Goal: Complete application form: Complete application form

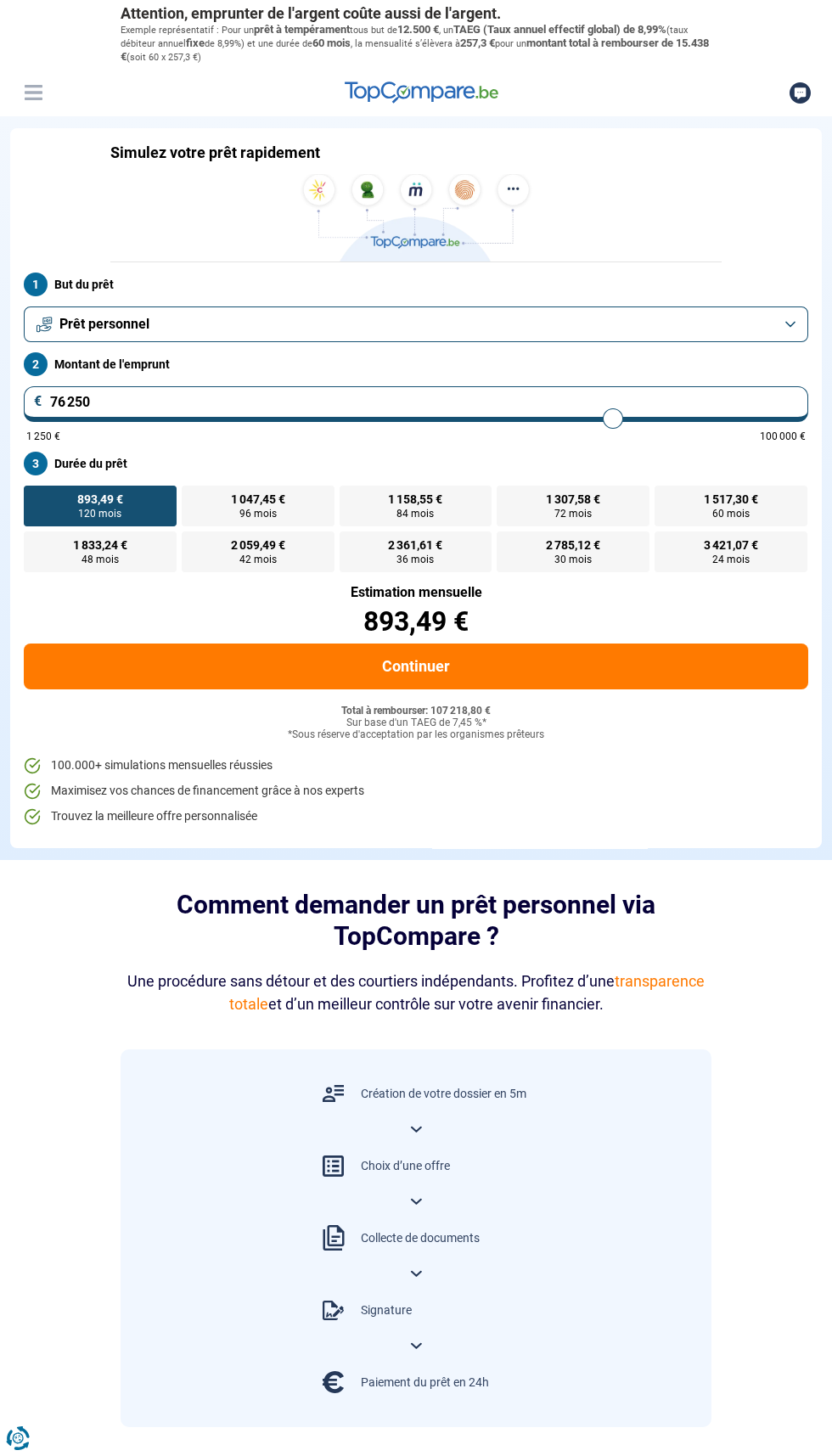
type input "78 500"
type input "78500"
type input "75 750"
type input "75750"
type input "75 500"
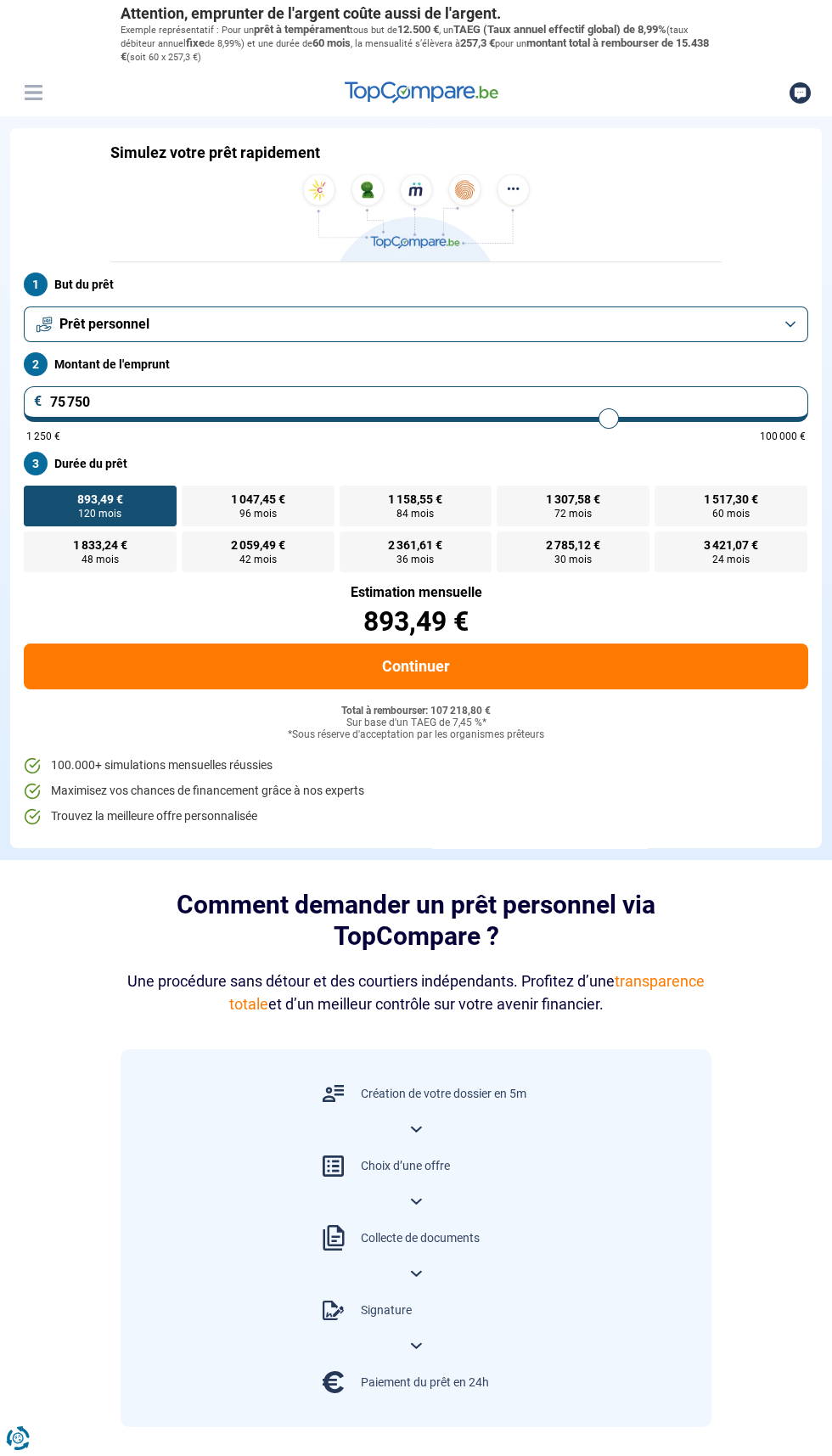
type input "75500"
type input "74 500"
type input "74500"
type input "73 250"
type input "73250"
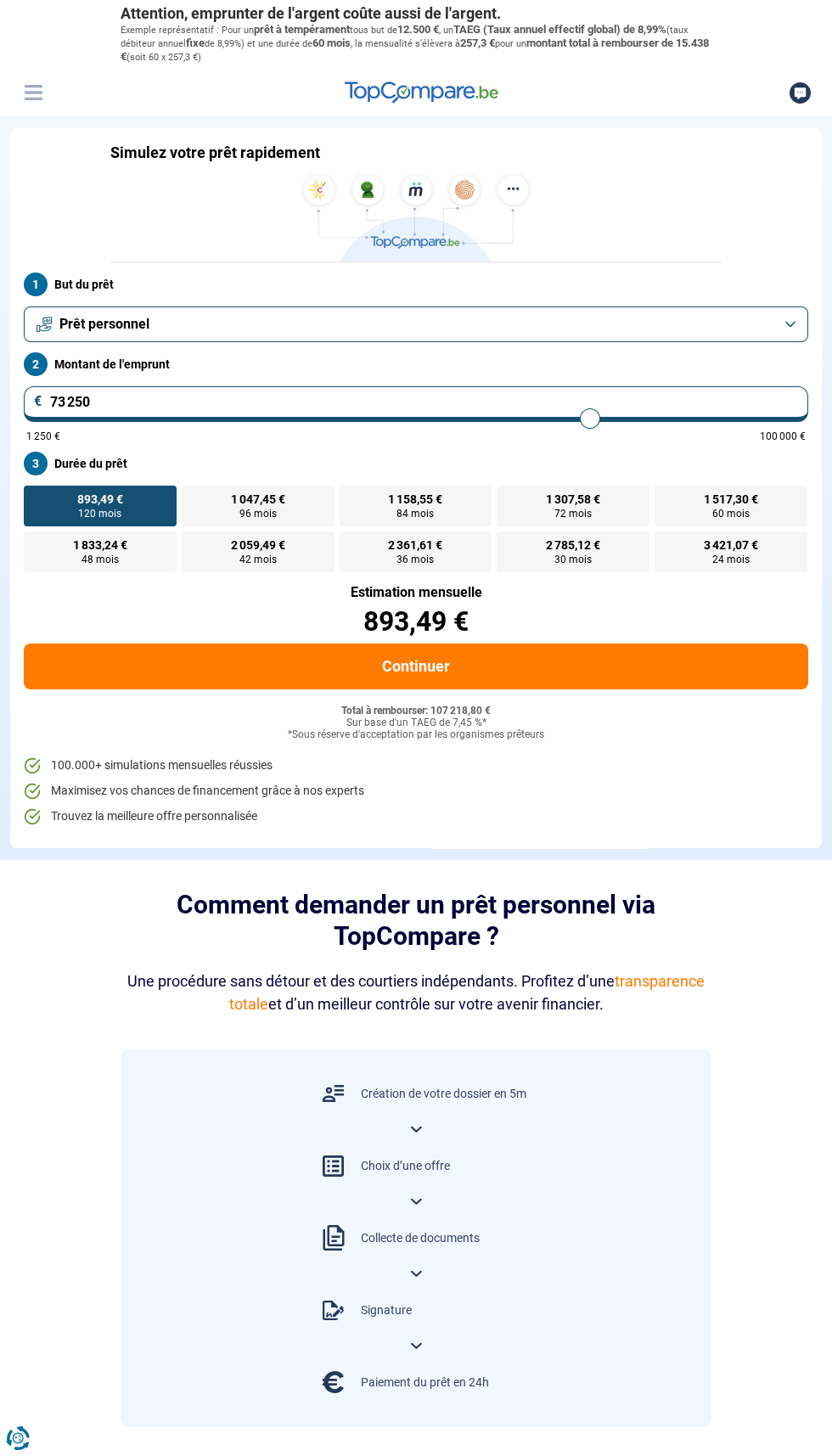
type input "72 250"
type input "72250"
type input "71 500"
type input "71500"
type input "71 000"
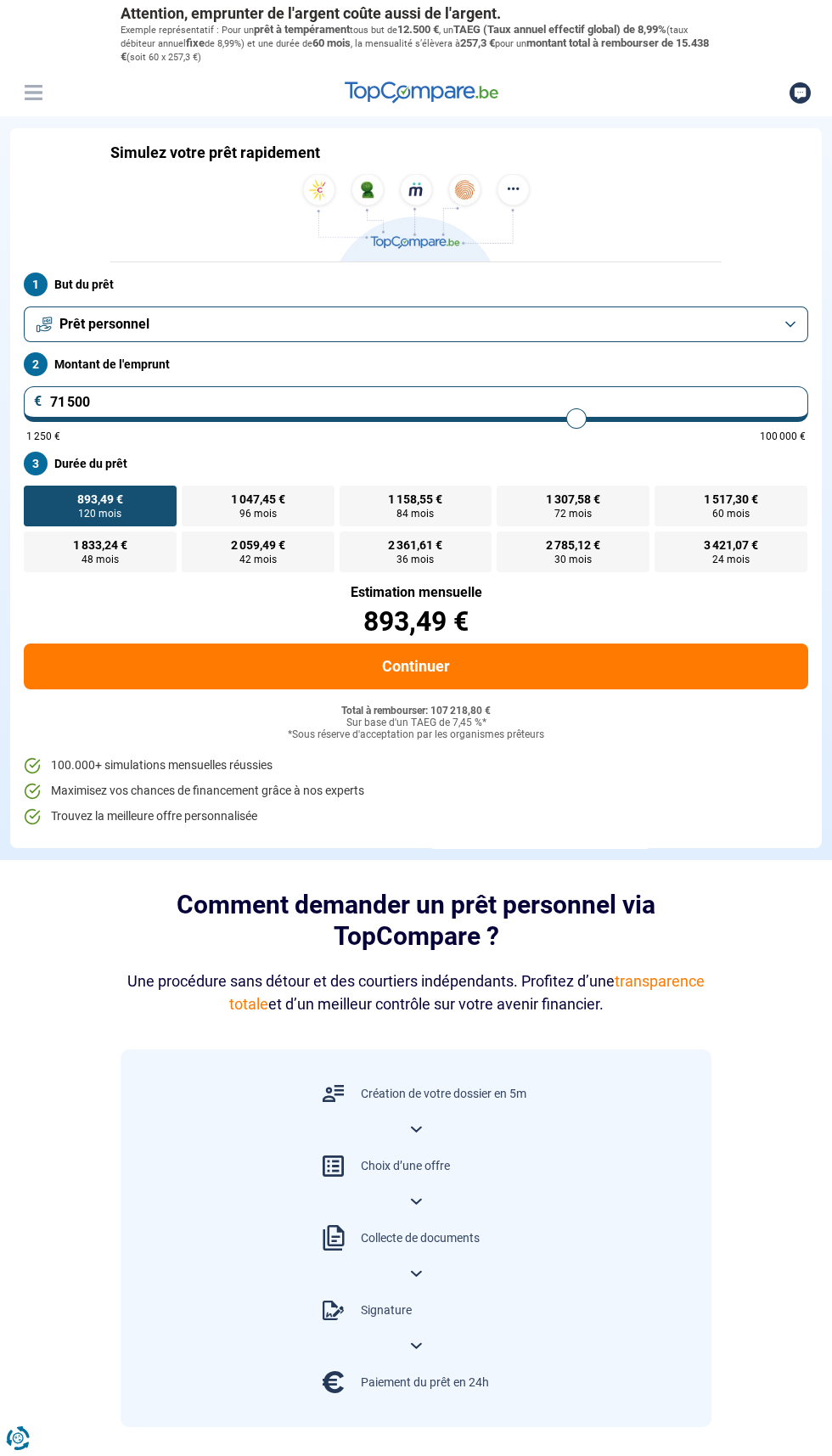
type input "71000"
type input "70 500"
type input "70500"
type input "70 250"
type input "70250"
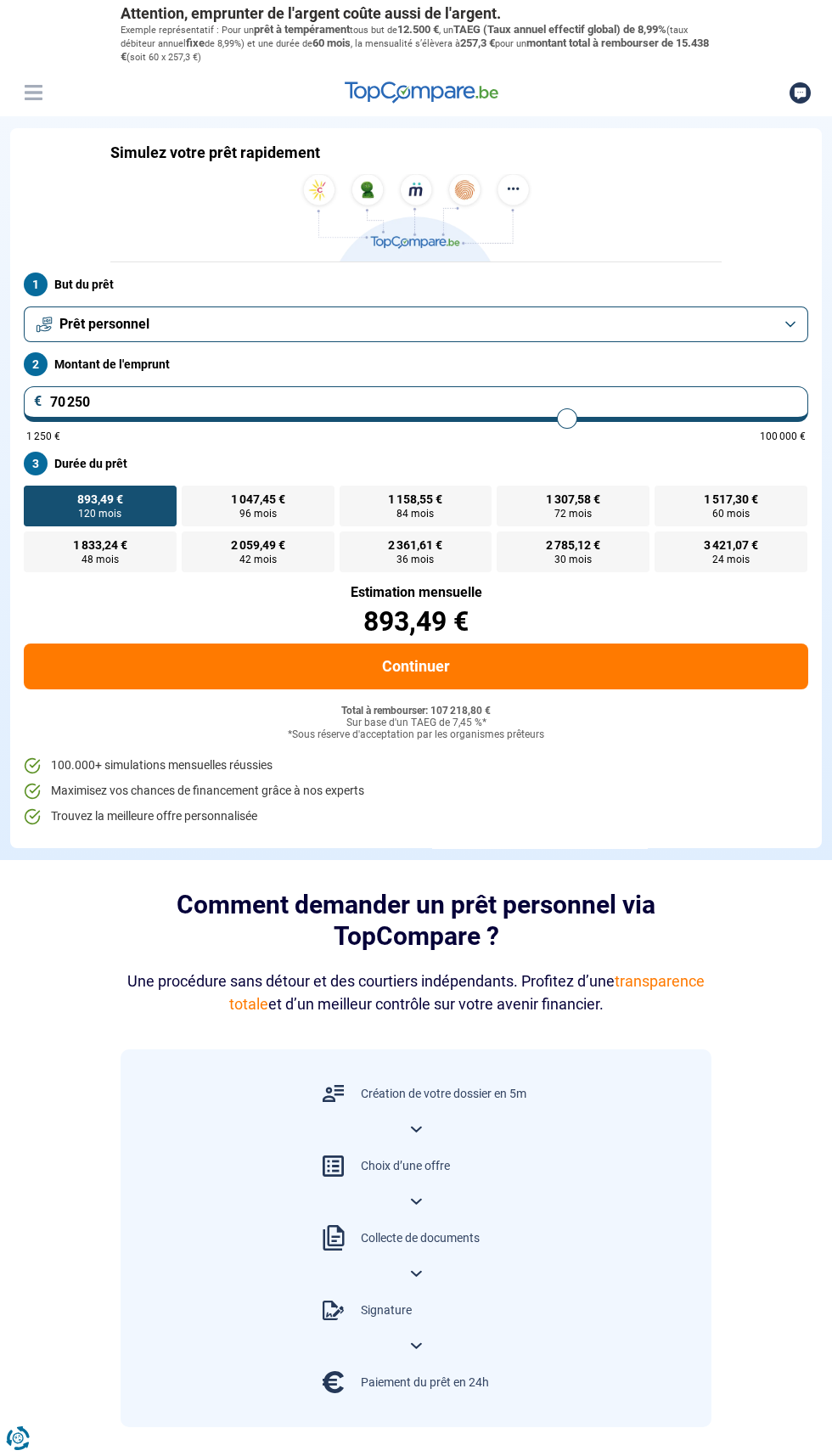
type input "70 000"
type input "70000"
type input "69 750"
type input "69750"
type input "69 500"
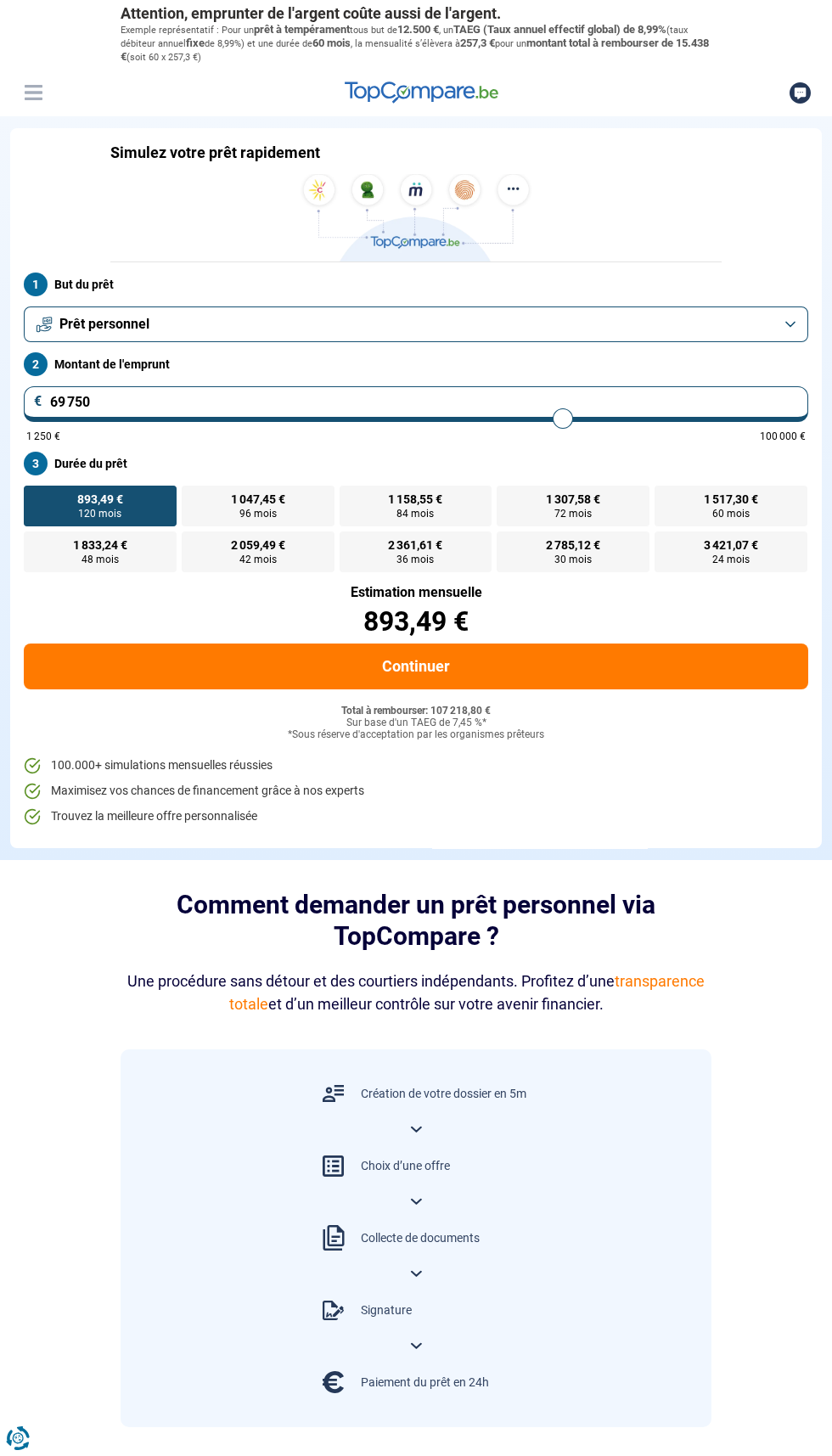
type input "69500"
type input "69 000"
type input "69000"
type input "68 500"
type input "68500"
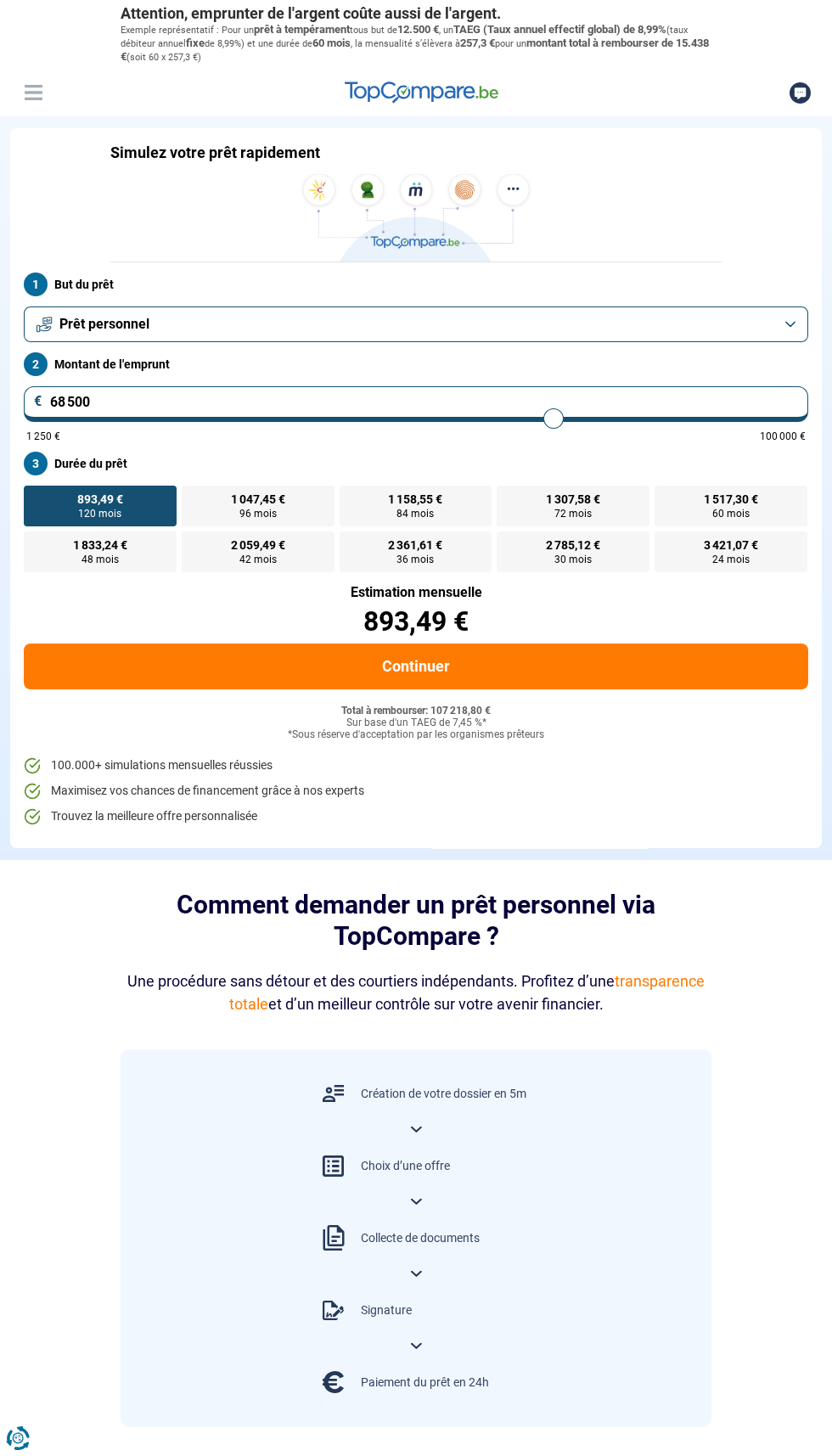
type input "68 000"
type input "68000"
type input "67 250"
type input "67250"
type input "66 500"
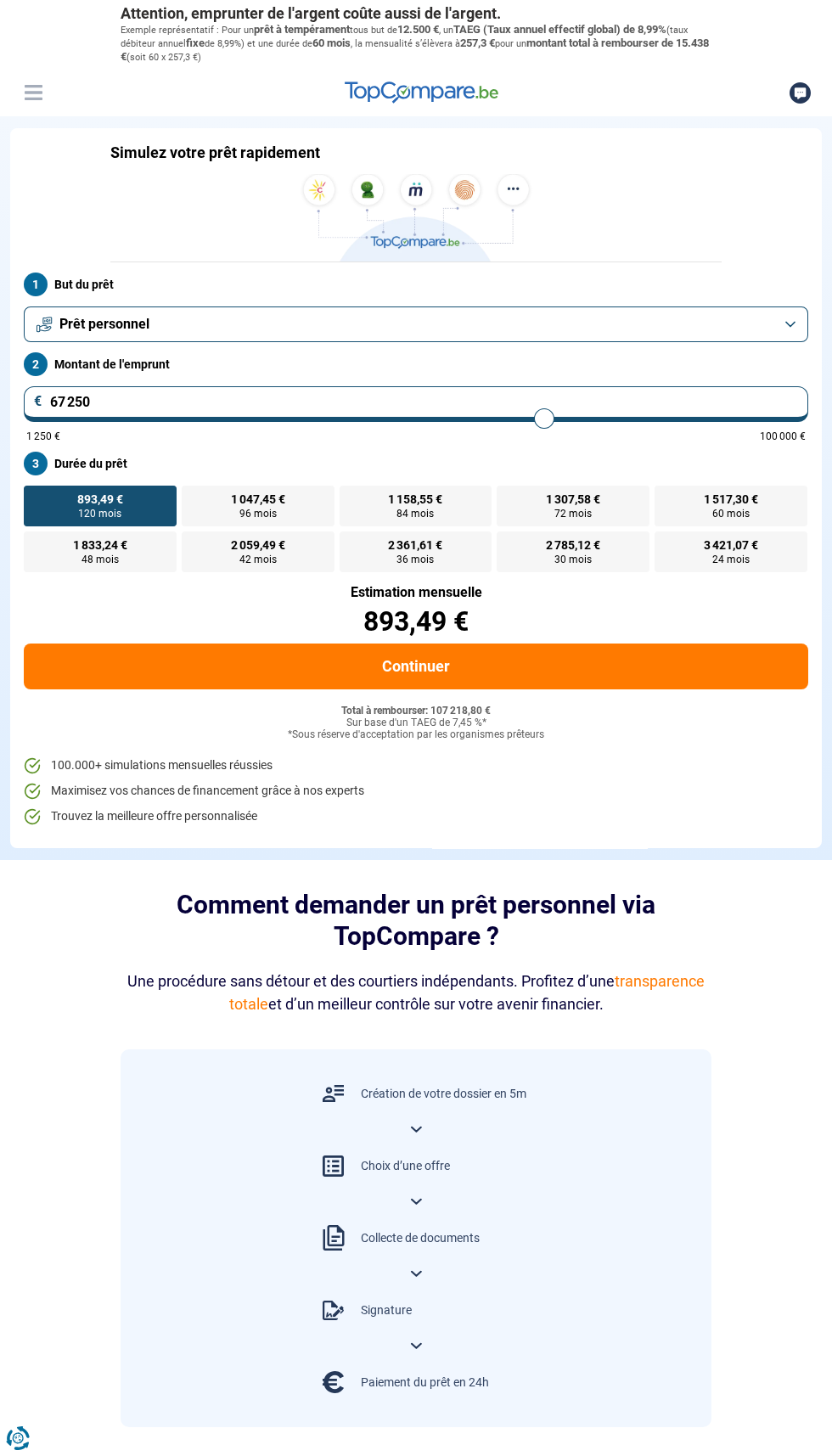
type input "66500"
type input "65 750"
type input "65750"
type input "65 250"
type input "65250"
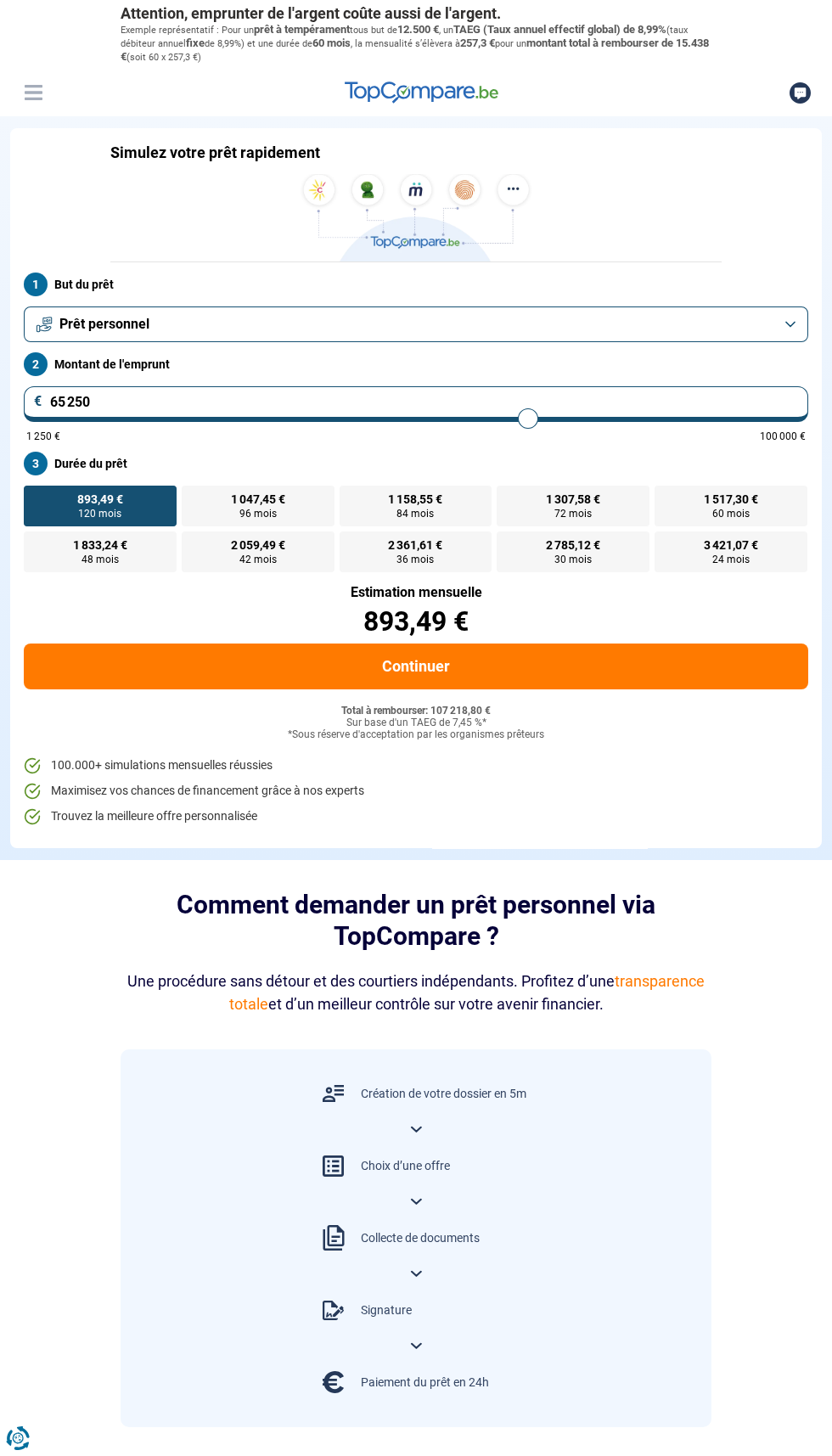
type input "65 000"
type input "65000"
type input "64 750"
type input "64750"
type input "64 500"
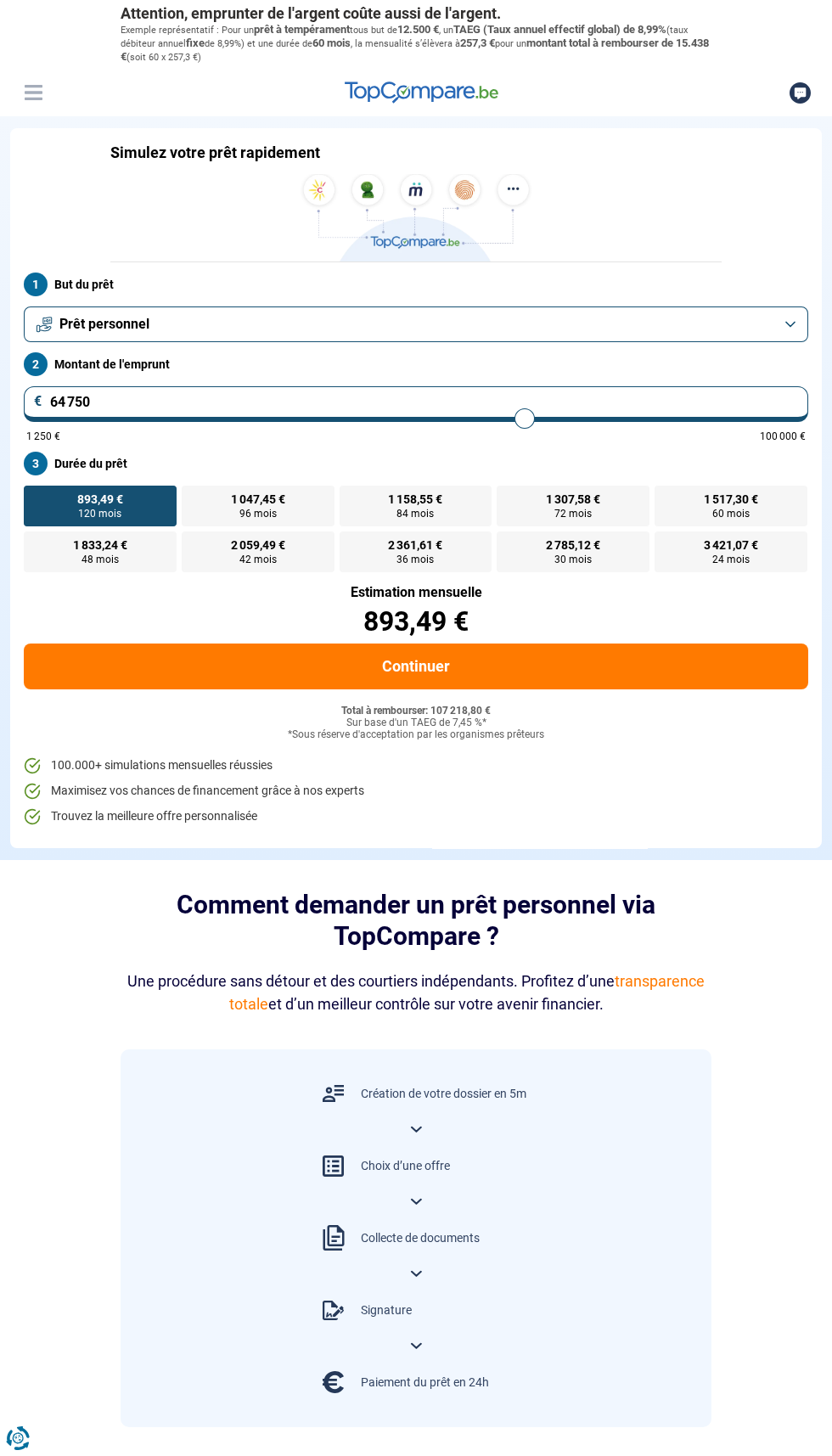
type input "64500"
type input "64 250"
type input "64250"
type input "64 000"
type input "64000"
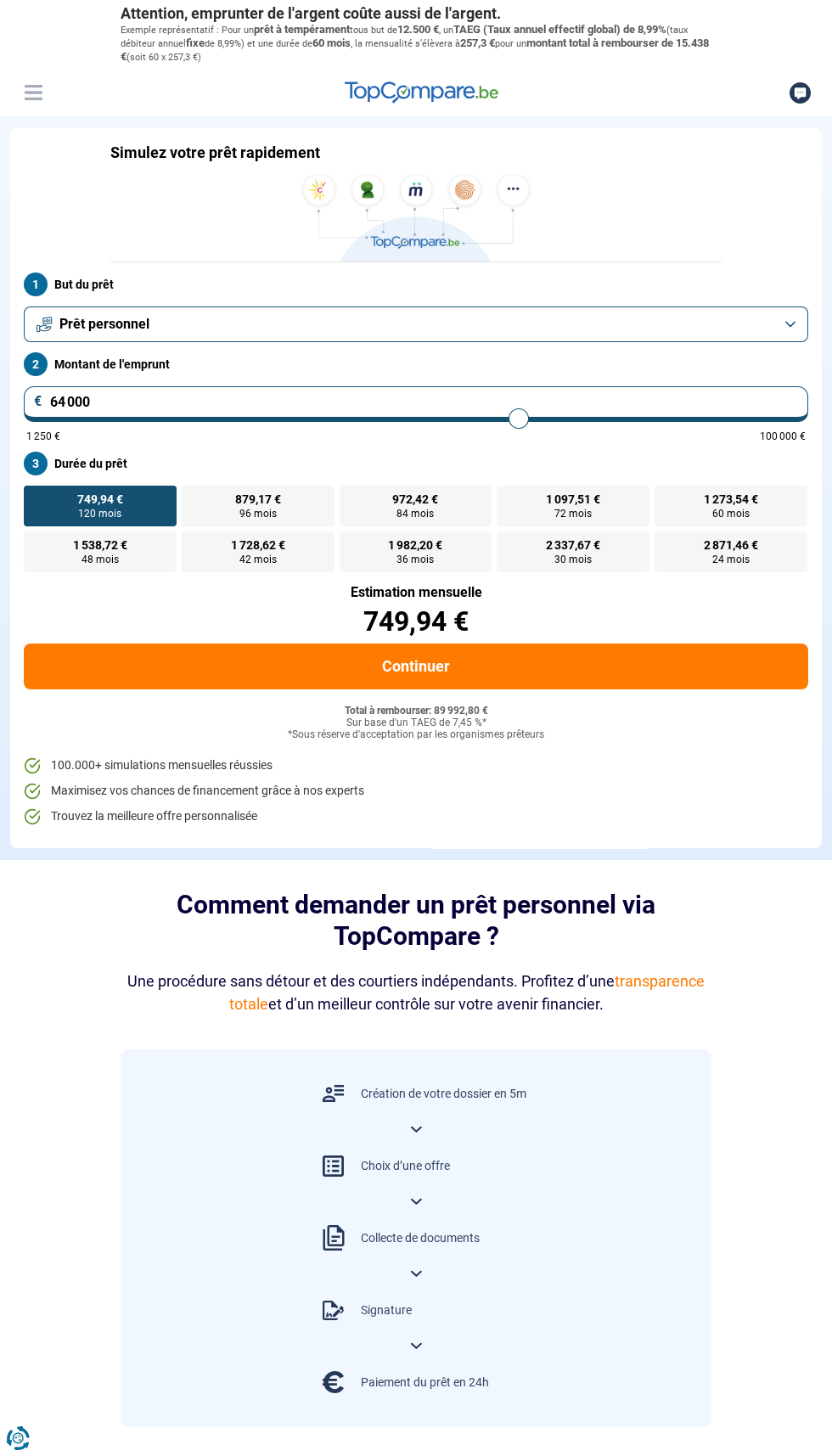
type input "64 750"
type input "64750"
type input "62 250"
type input "62250"
type input "61 500"
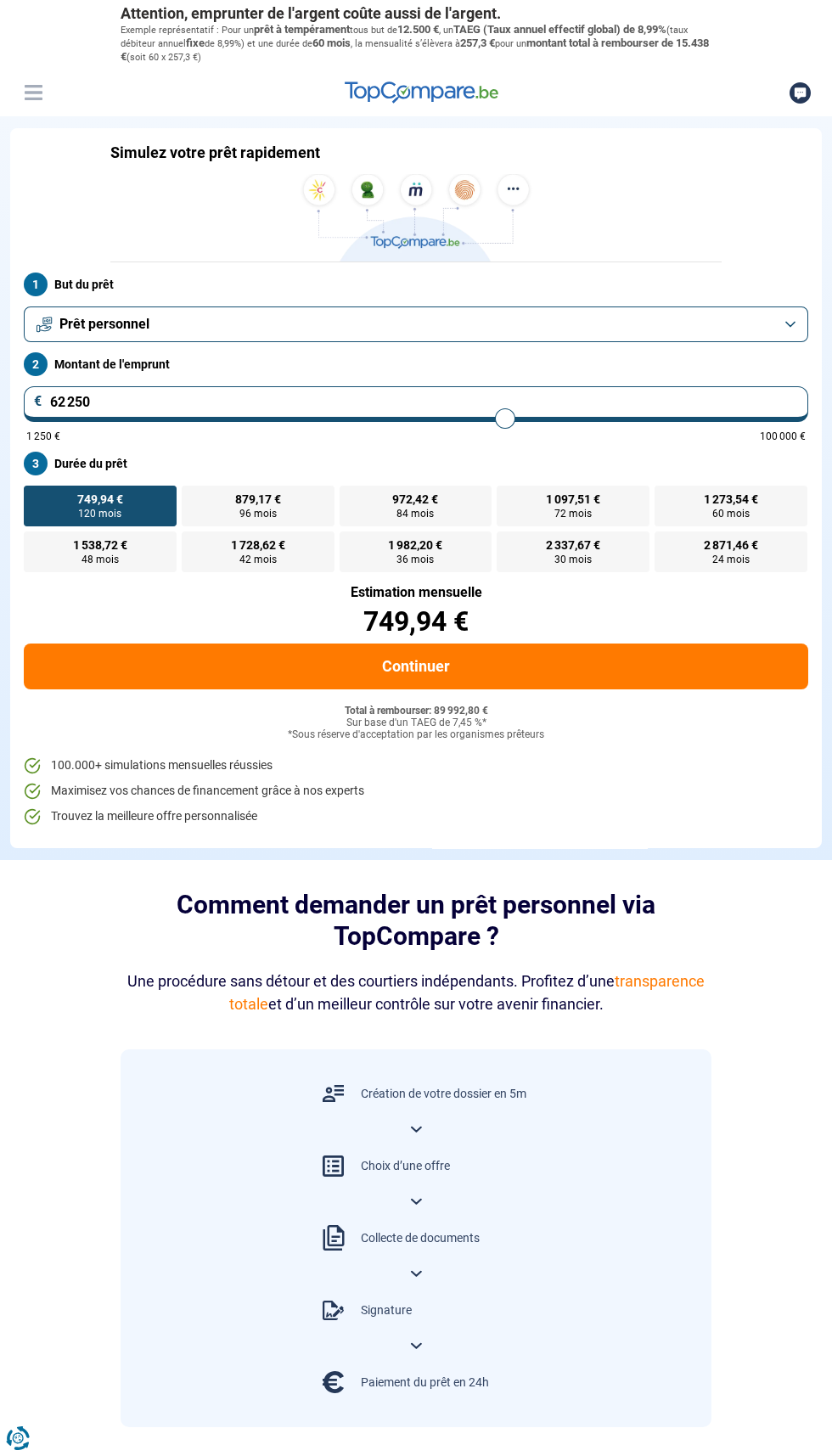
type input "61500"
type input "59 750"
type input "59750"
type input "58 500"
type input "58500"
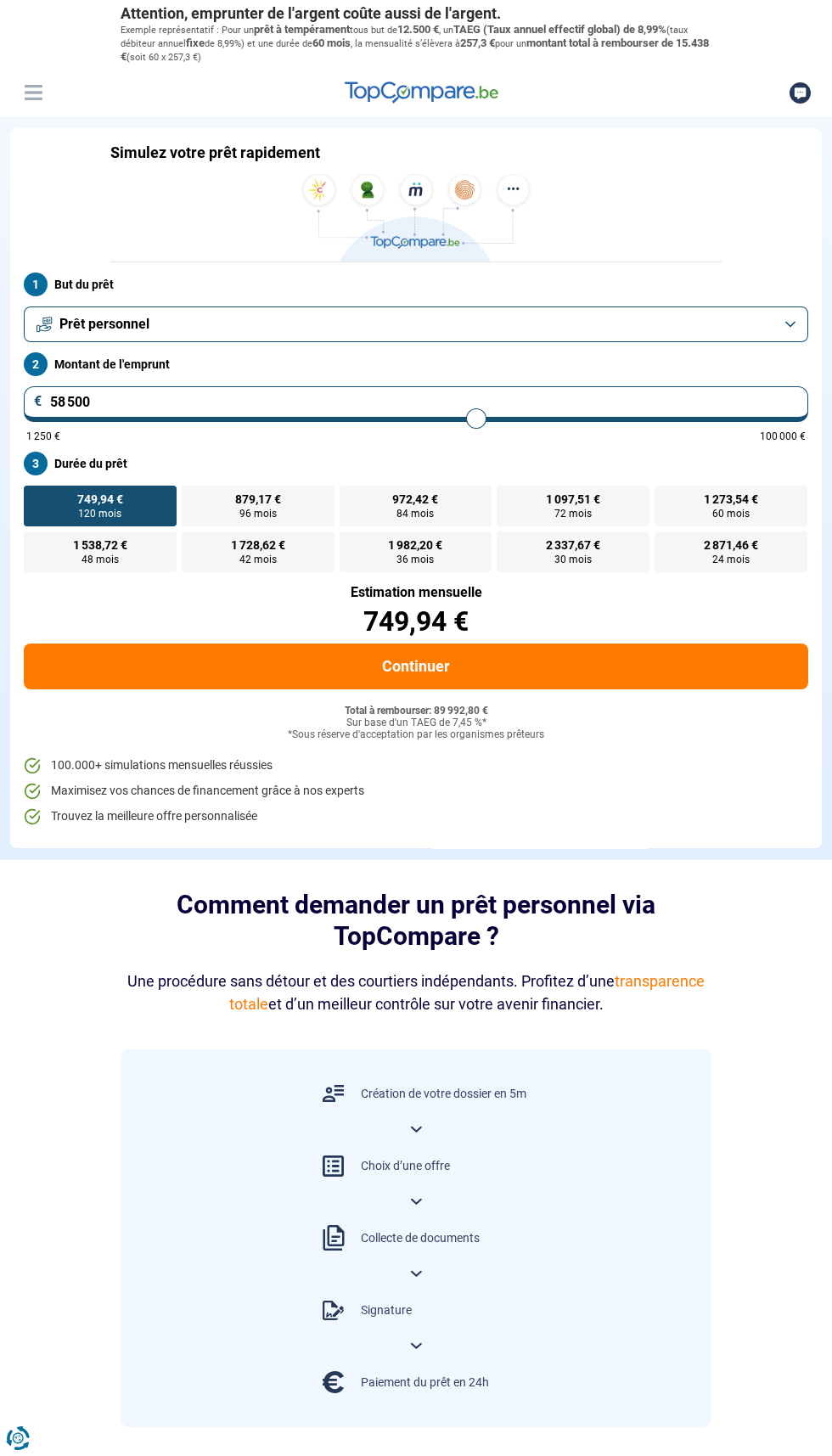
type input "57 500"
type input "57500"
type input "57 000"
type input "57000"
type input "56 500"
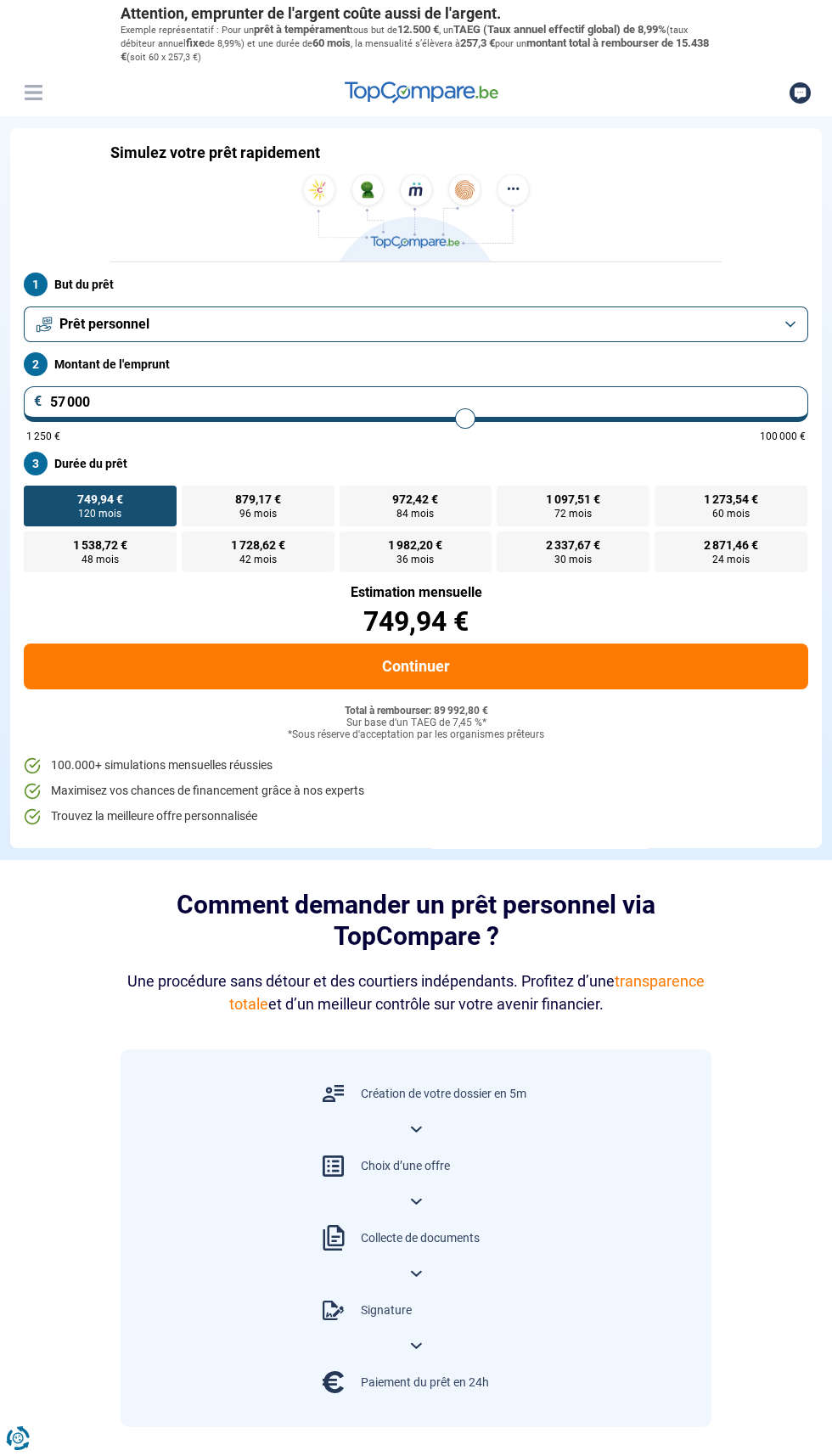
type input "56500"
type input "56 250"
type input "56250"
type input "56 000"
type input "56000"
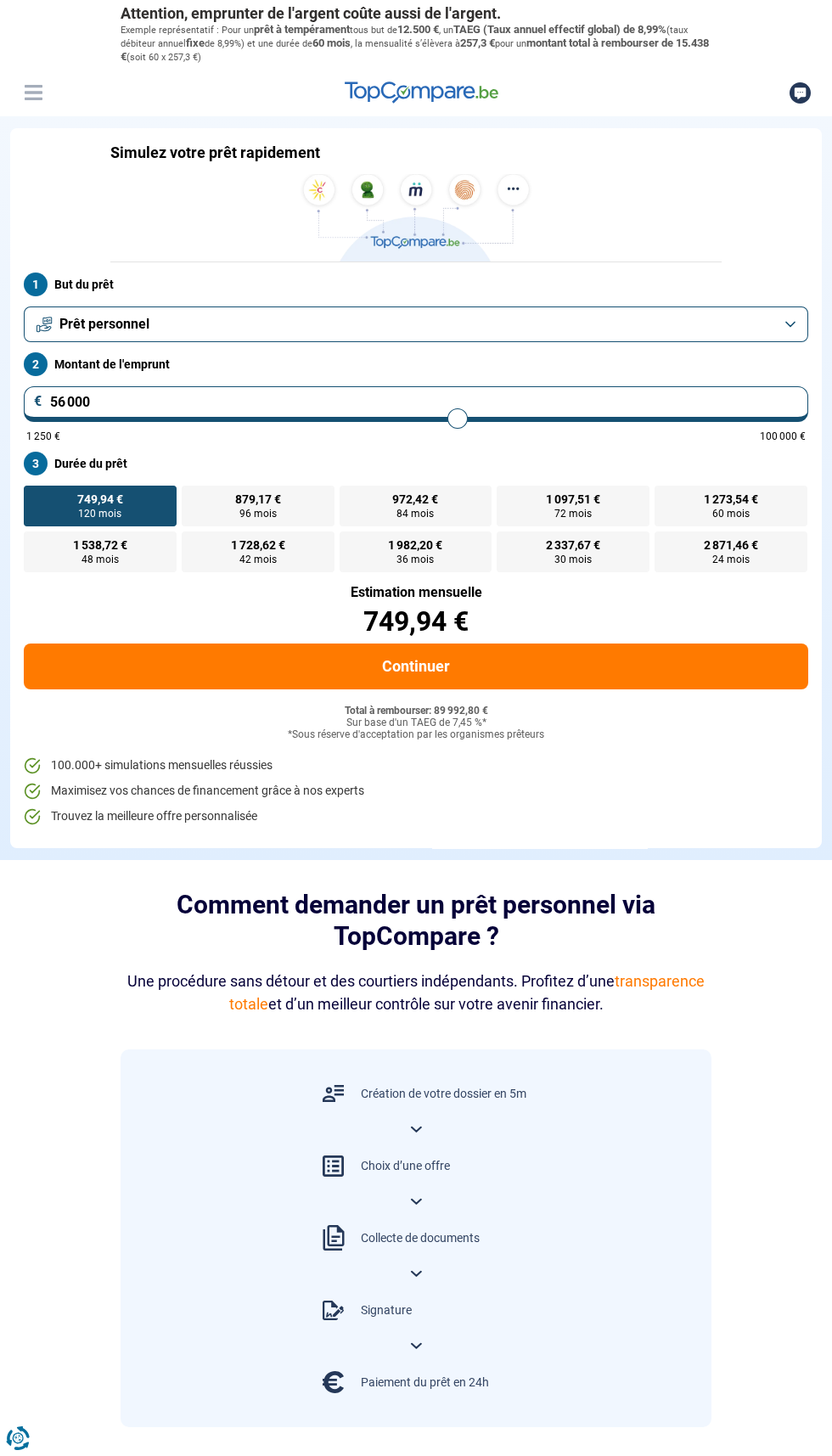
type input "56 250"
type input "56250"
type input "56 000"
type input "56000"
type input "55 750"
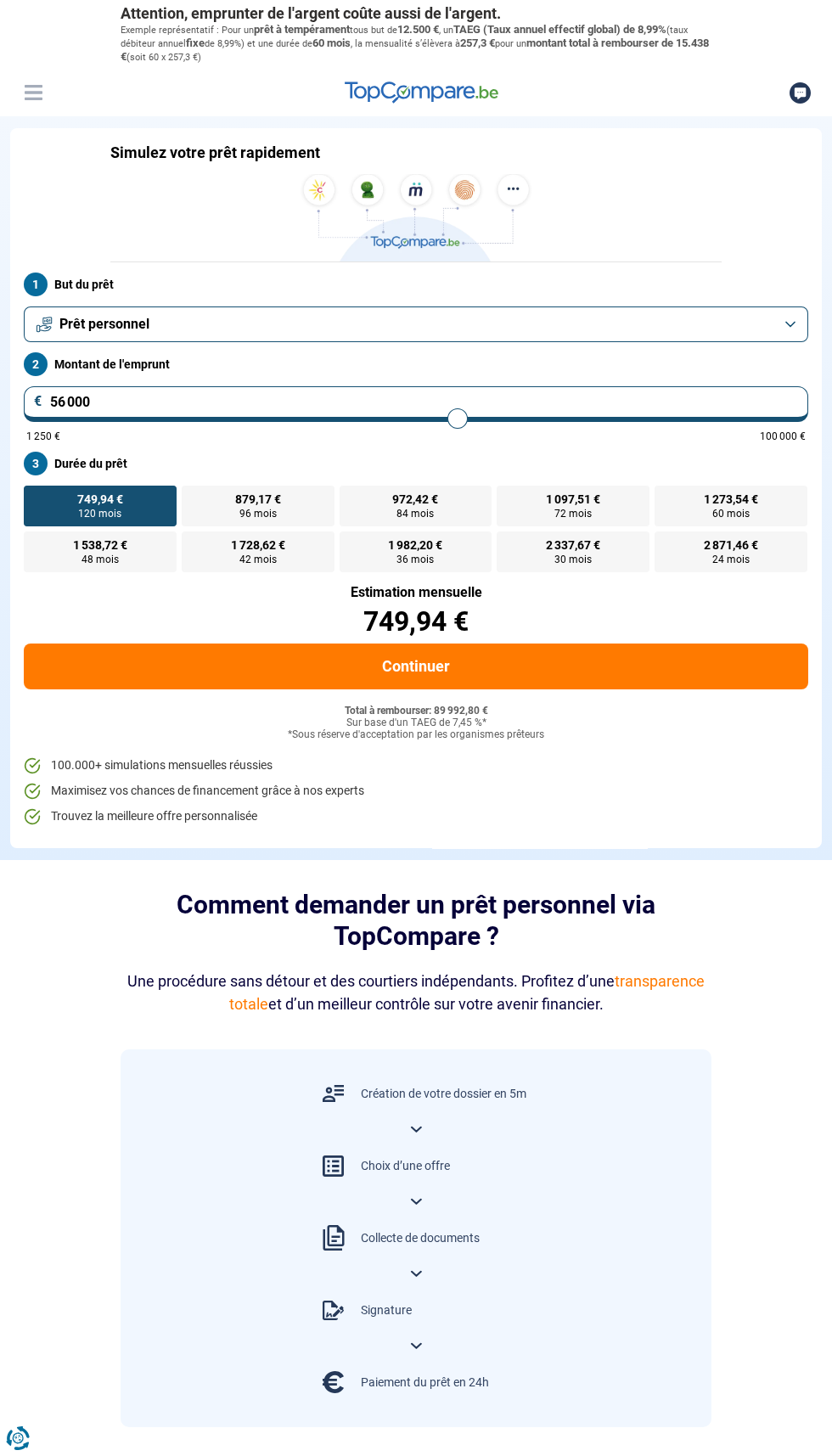
type input "55750"
type input "55 500"
type input "55500"
type input "55 250"
type input "55250"
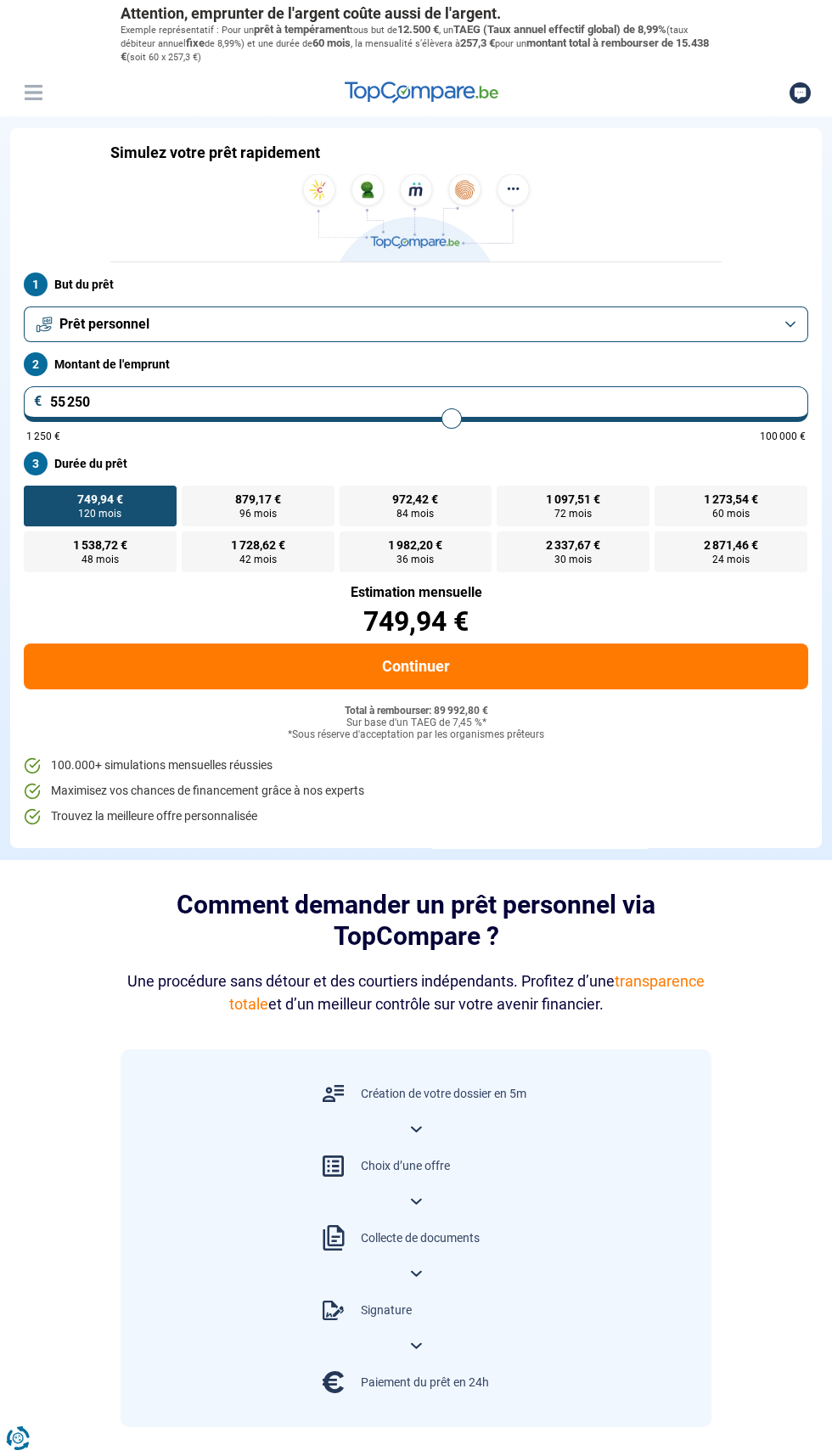
type input "54 750"
type input "54750"
type input "54 500"
type input "54500"
type input "54 000"
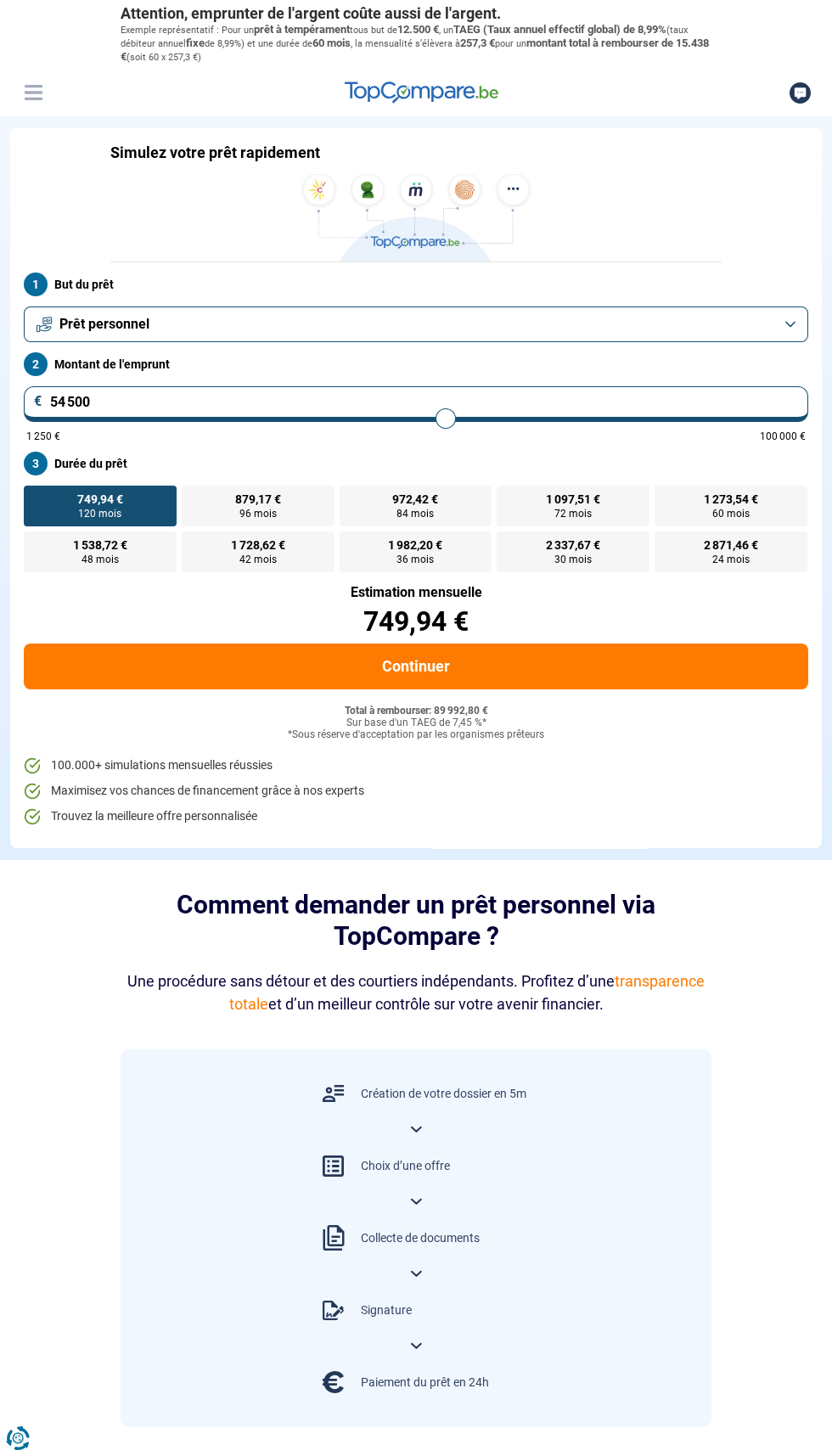
type input "54000"
type input "53 500"
type input "53500"
type input "53 000"
type input "53000"
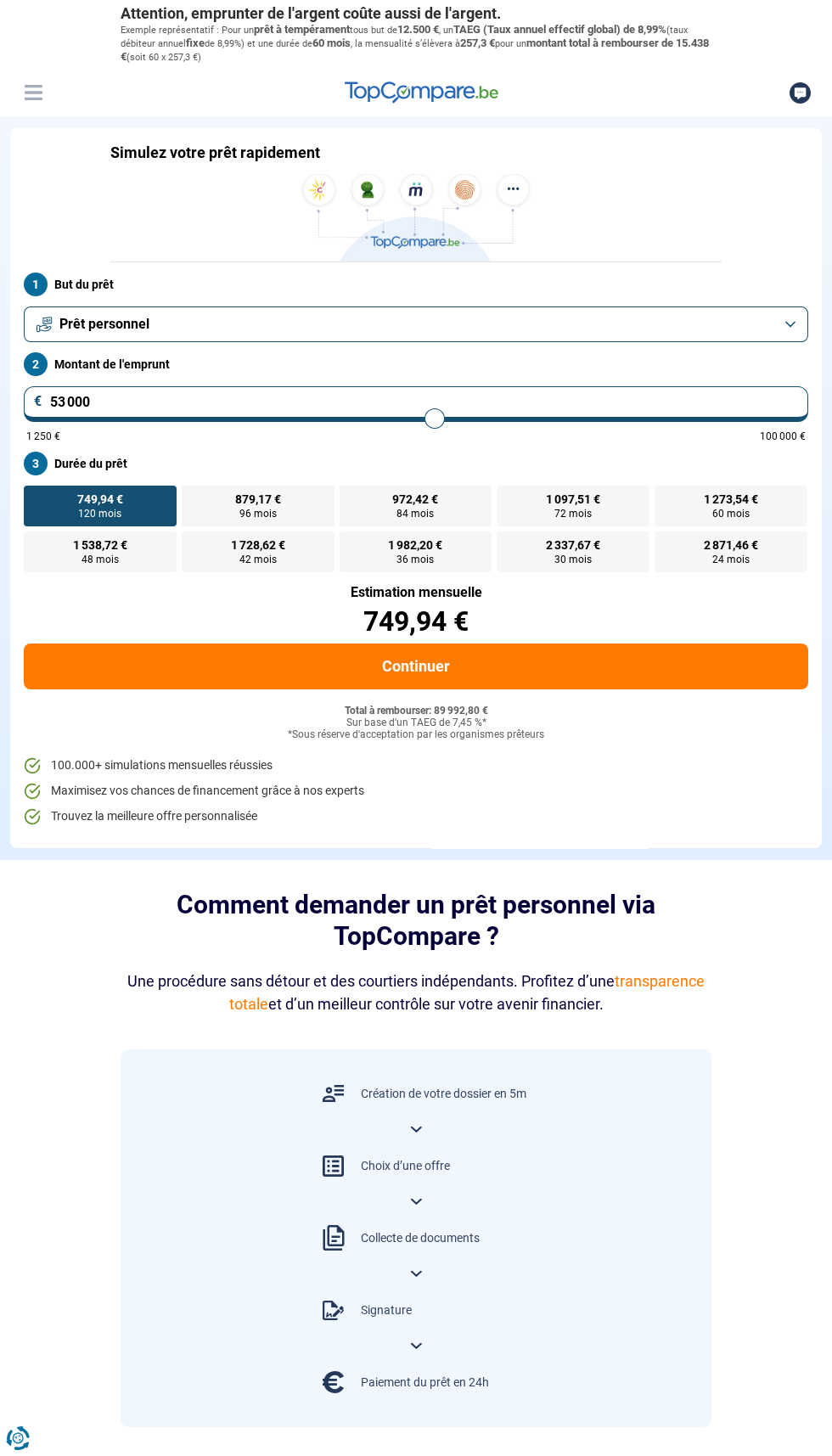
type input "52 750"
type input "52750"
type input "52 500"
type input "52500"
type input "52 250"
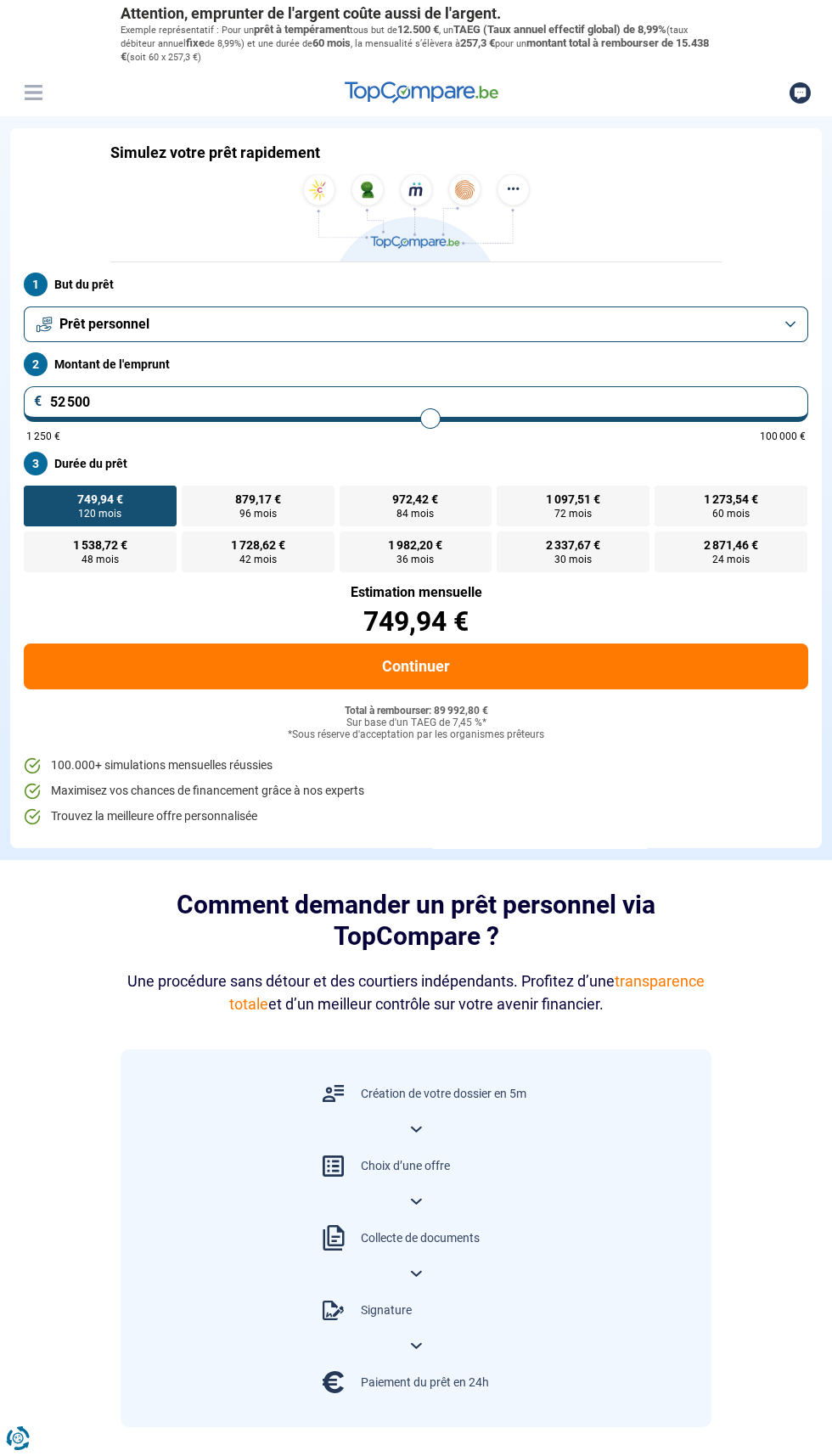
type input "52250"
type input "52 000"
type input "52000"
type input "51 500"
type input "51500"
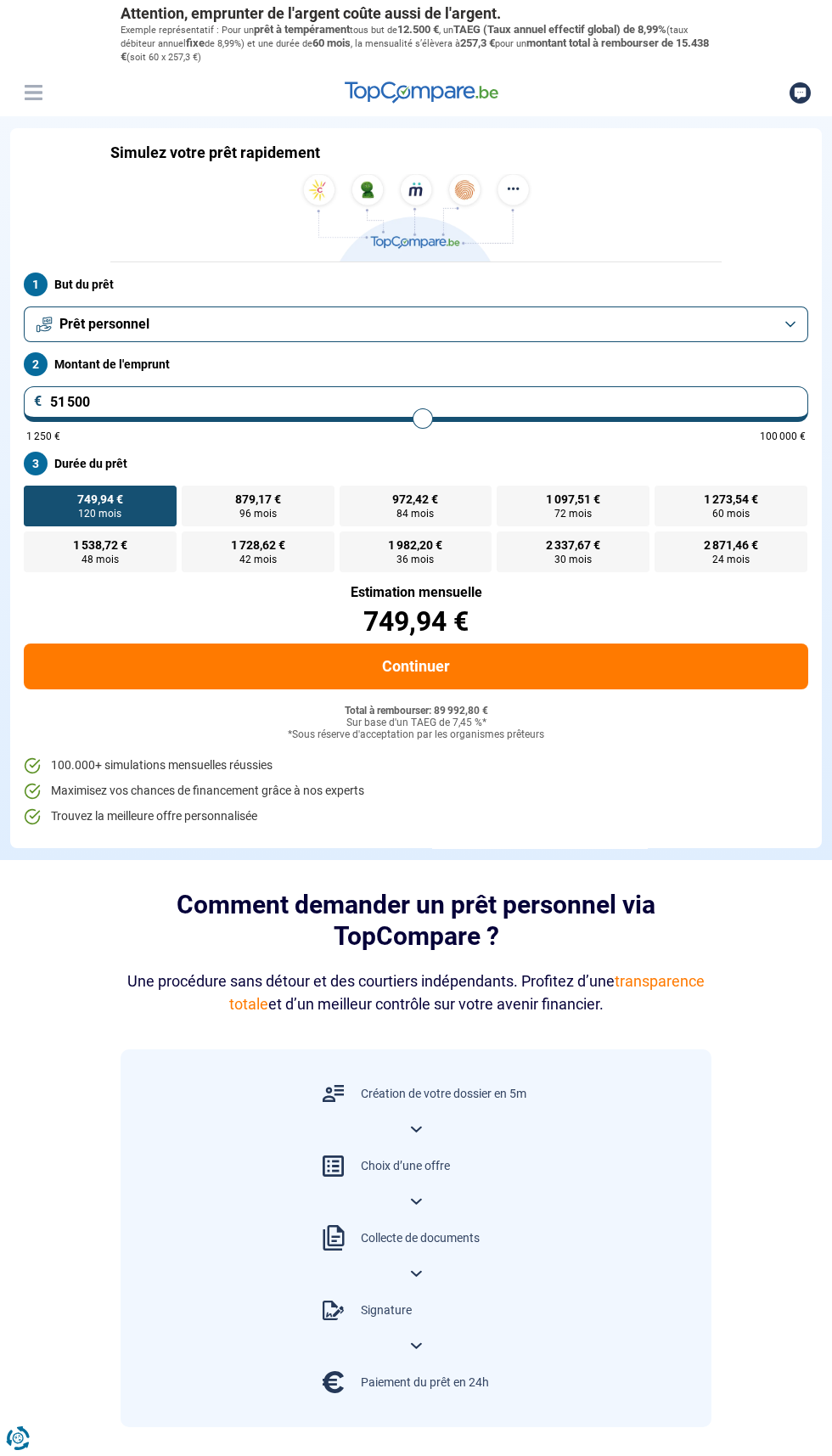
type input "51 000"
type input "51000"
type input "50 750"
type input "50750"
type input "50 500"
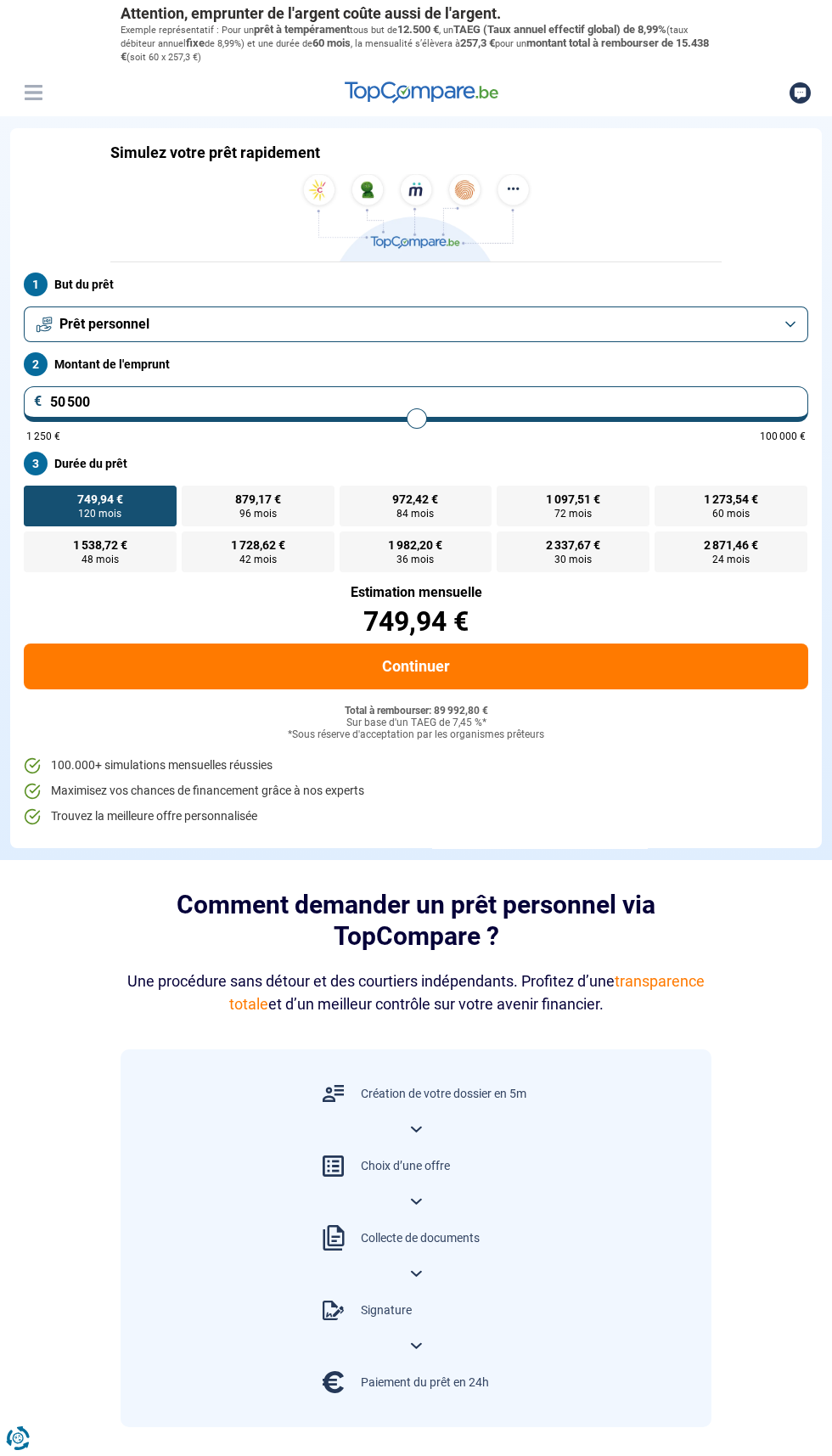
type input "50500"
type input "50 000"
type input "50000"
type input "49 500"
type input "49500"
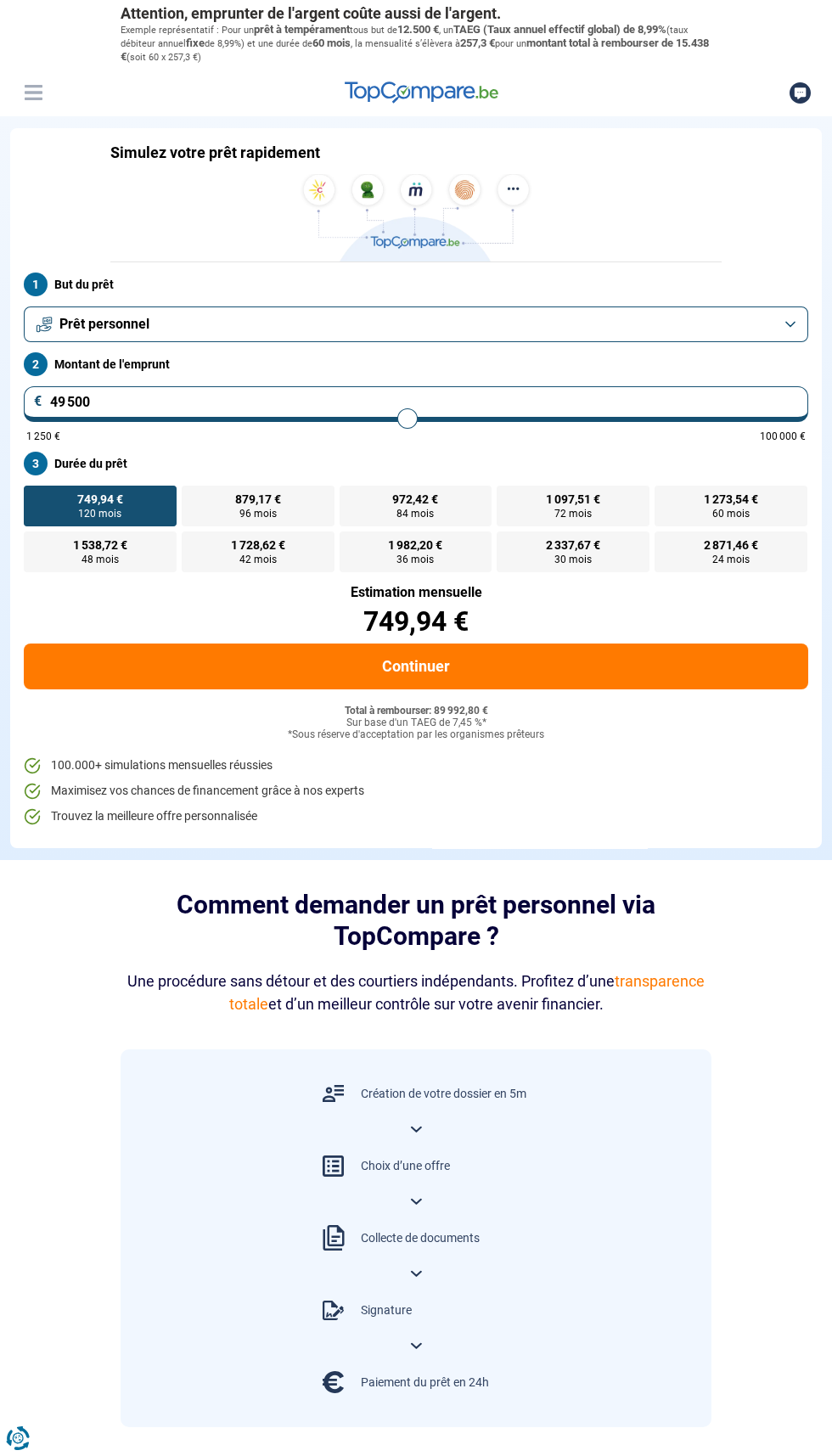
type input "49 250"
type input "49250"
type input "48 750"
type input "48750"
type input "48 500"
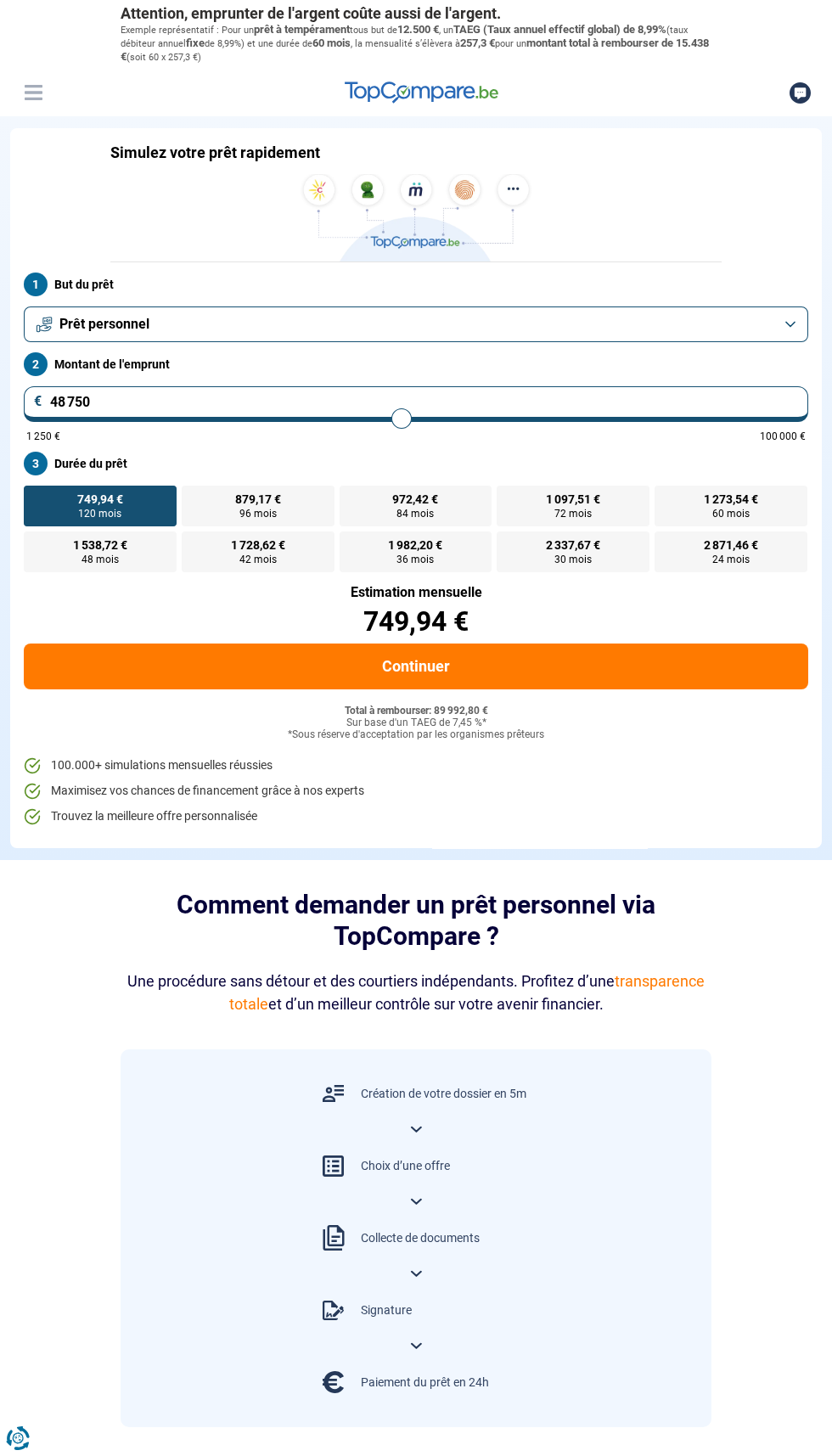
type input "48500"
type input "48 000"
type input "48000"
type input "47 750"
type input "47750"
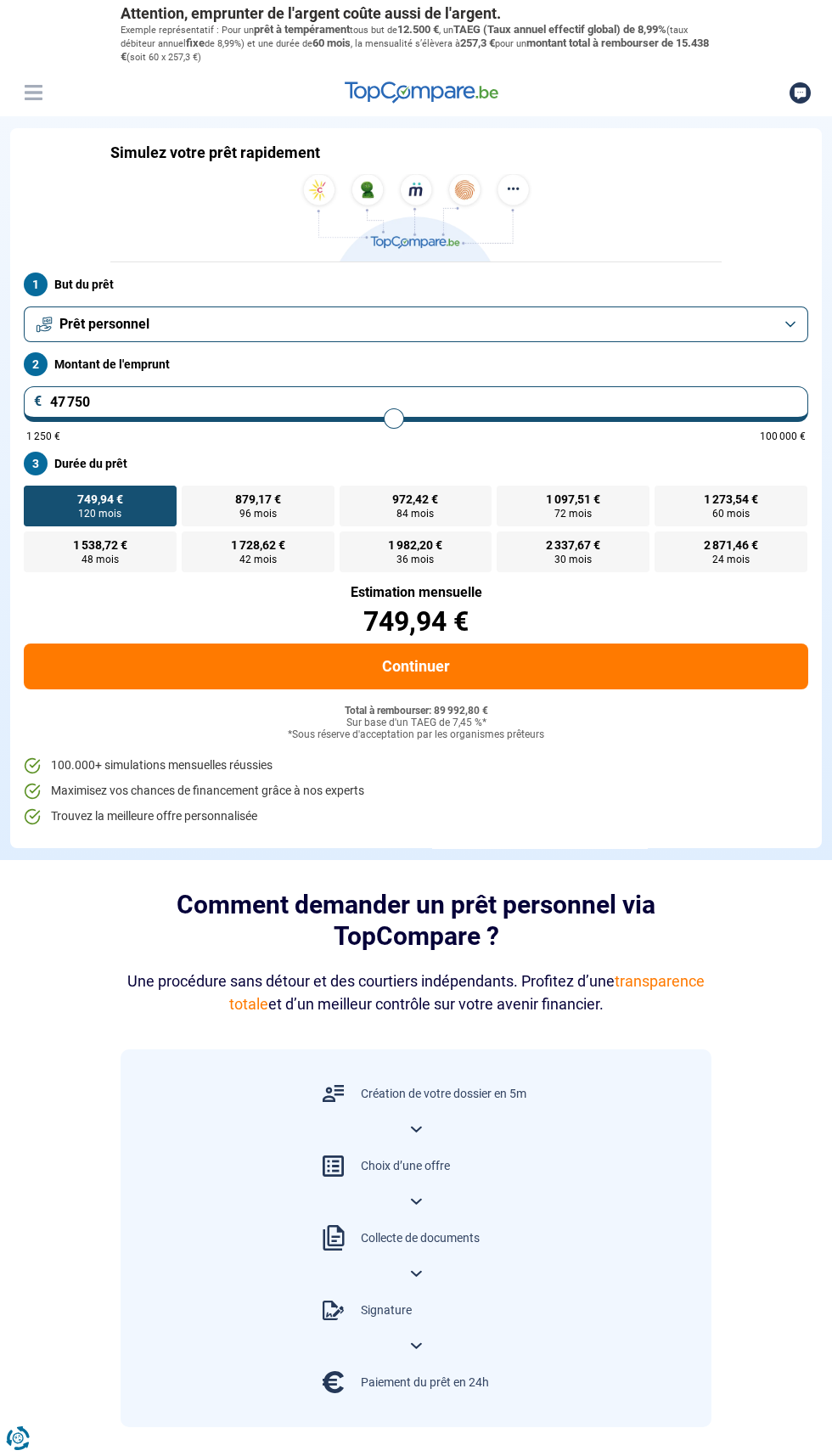
type input "47 250"
type input "47250"
type input "47 000"
type input "47000"
type input "46 500"
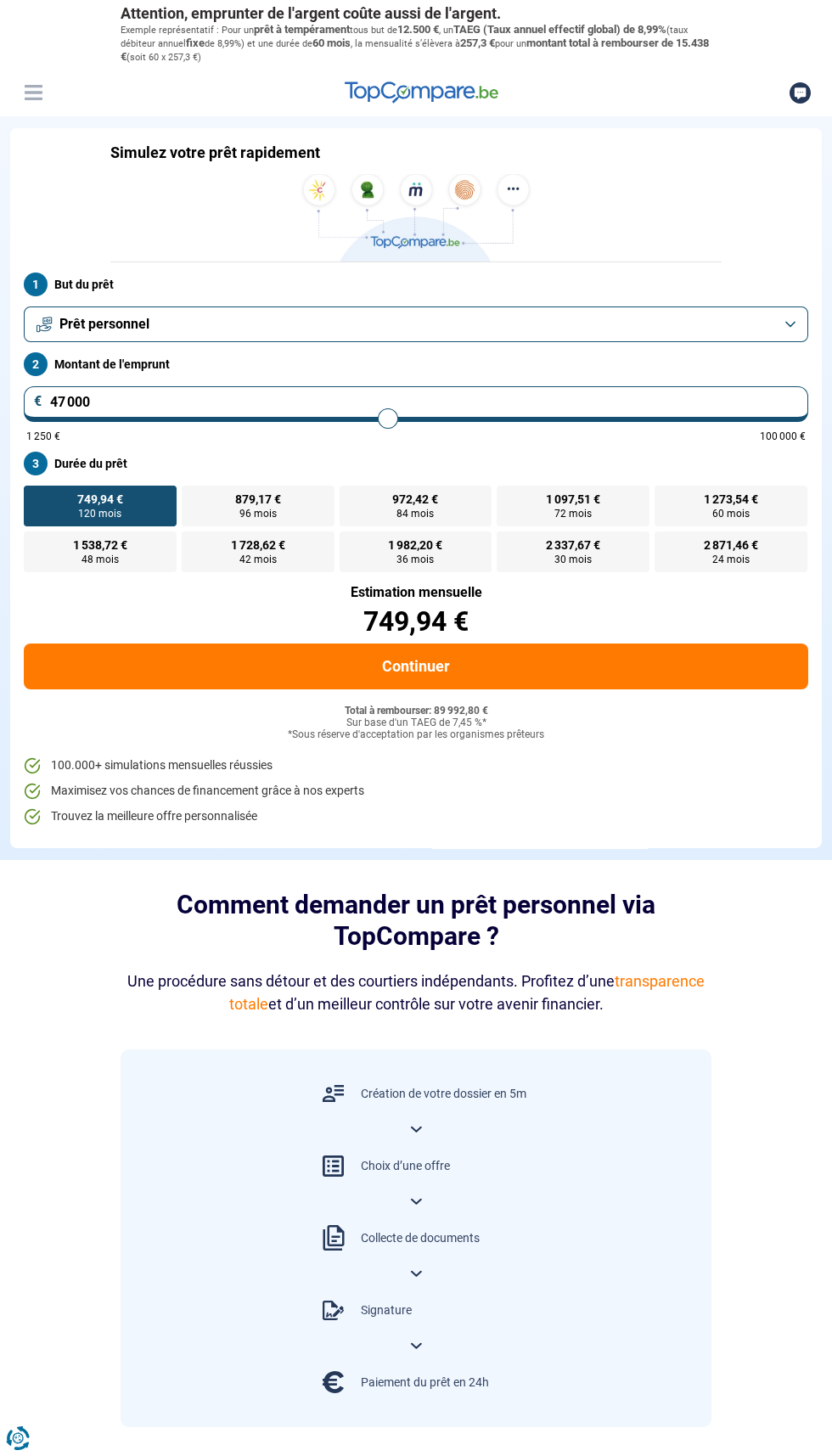
type input "46500"
type input "46 250"
type input "46250"
type input "46 000"
type input "46000"
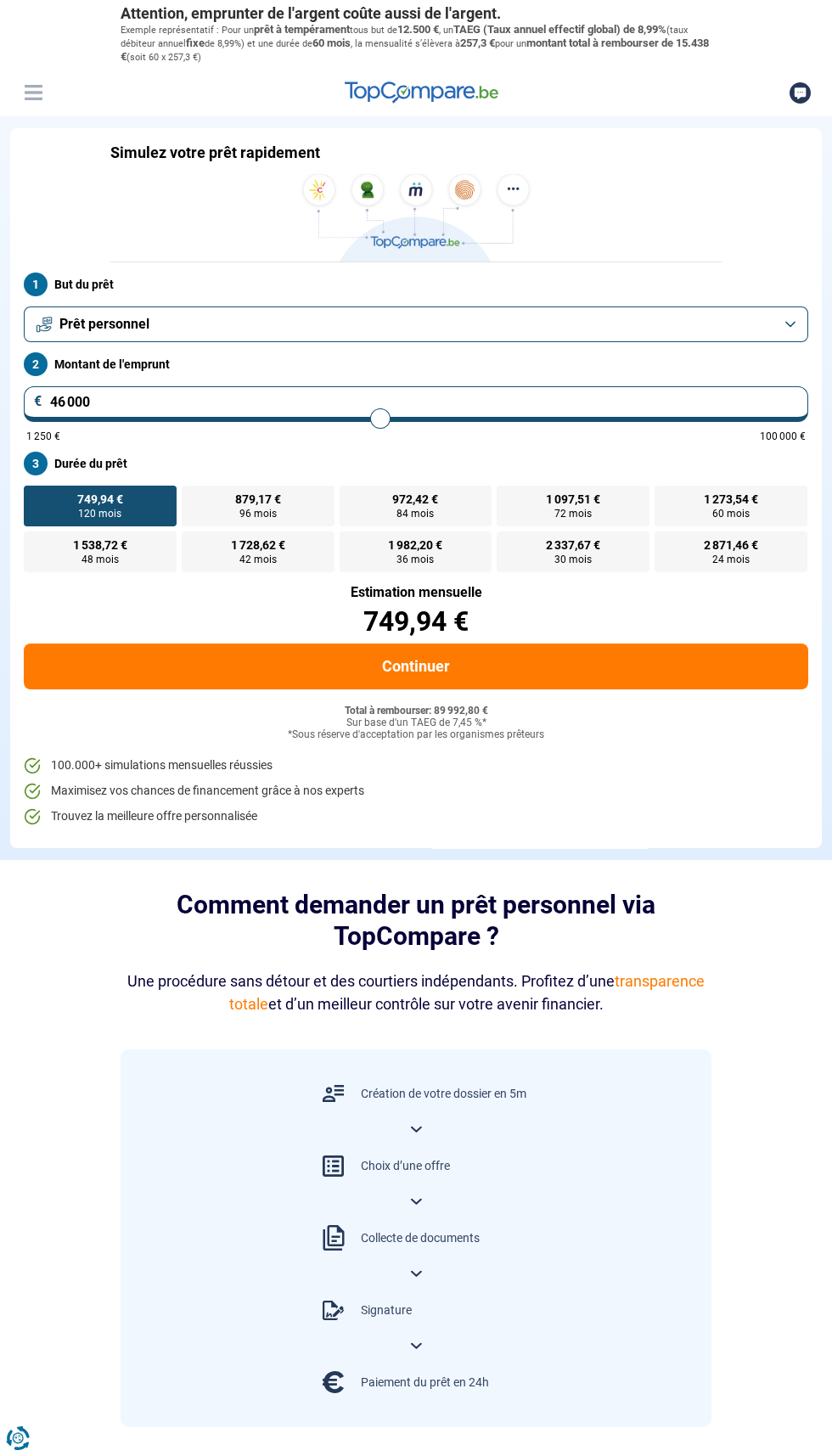
type input "45 750"
type input "45750"
type input "45 500"
type input "45500"
type input "45 250"
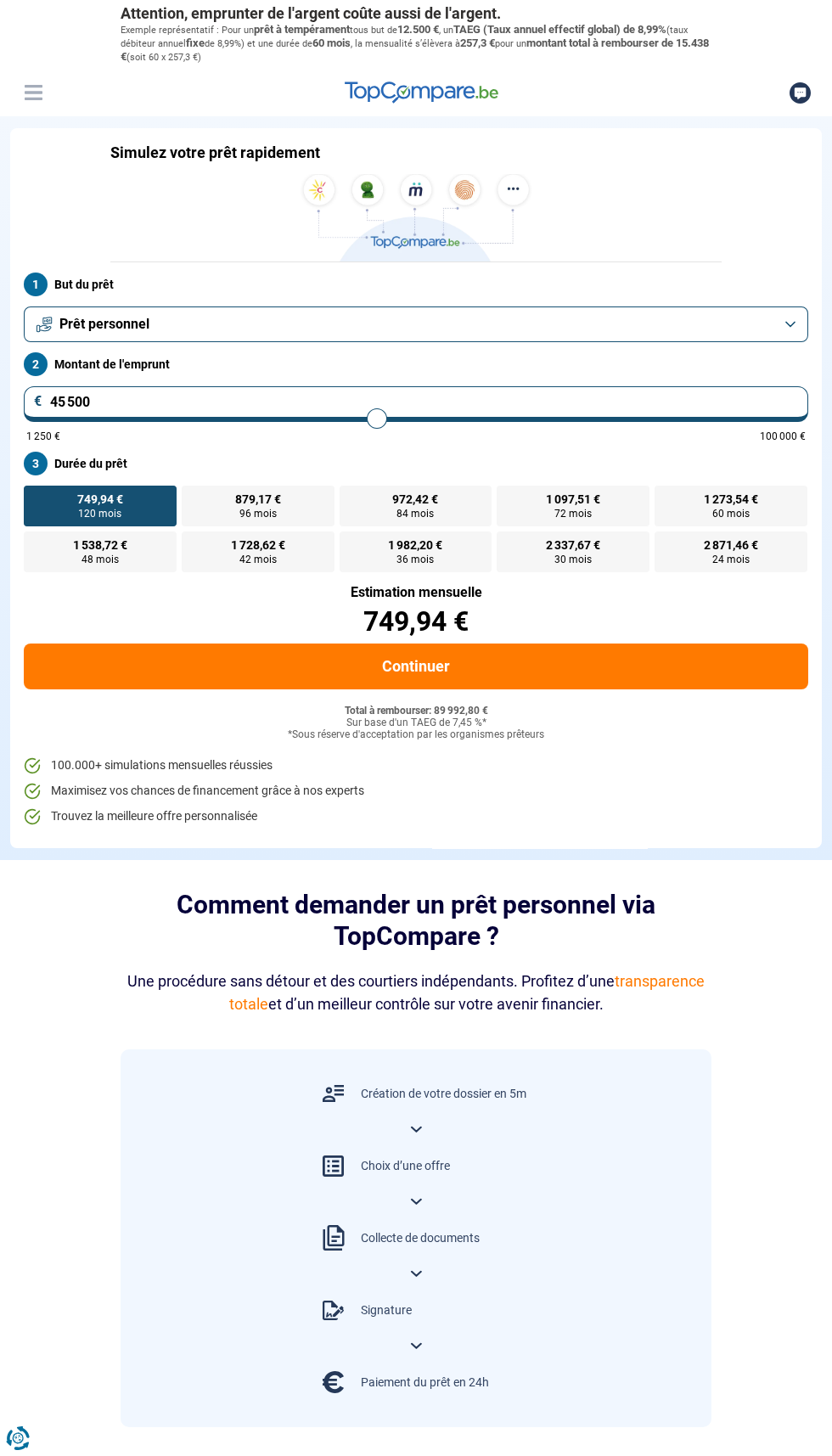
type input "45250"
type input "45 000"
type input "45000"
type input "44 750"
type input "44750"
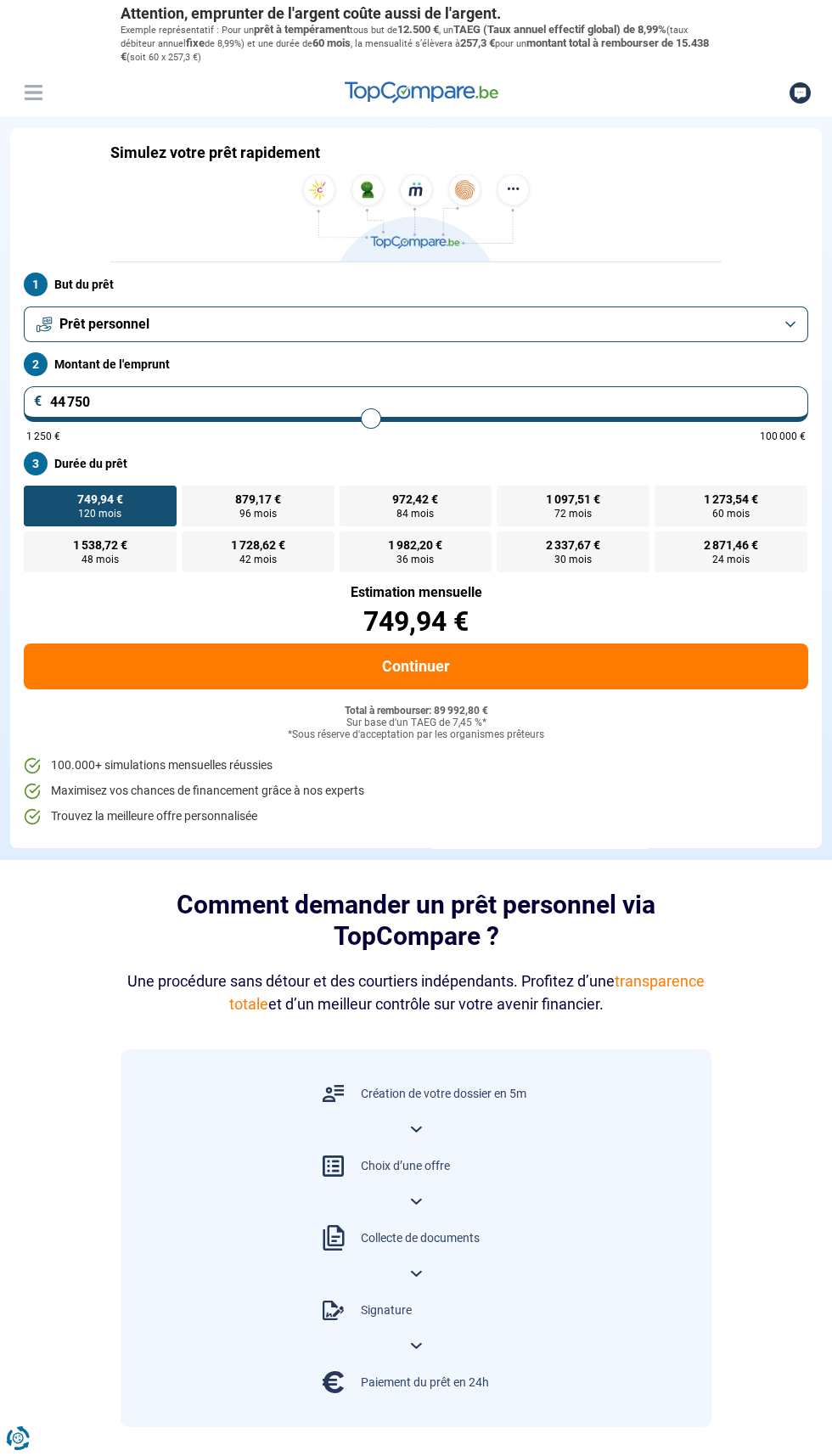
type input "44 500"
type input "44500"
type input "44 250"
type input "44250"
type input "44 000"
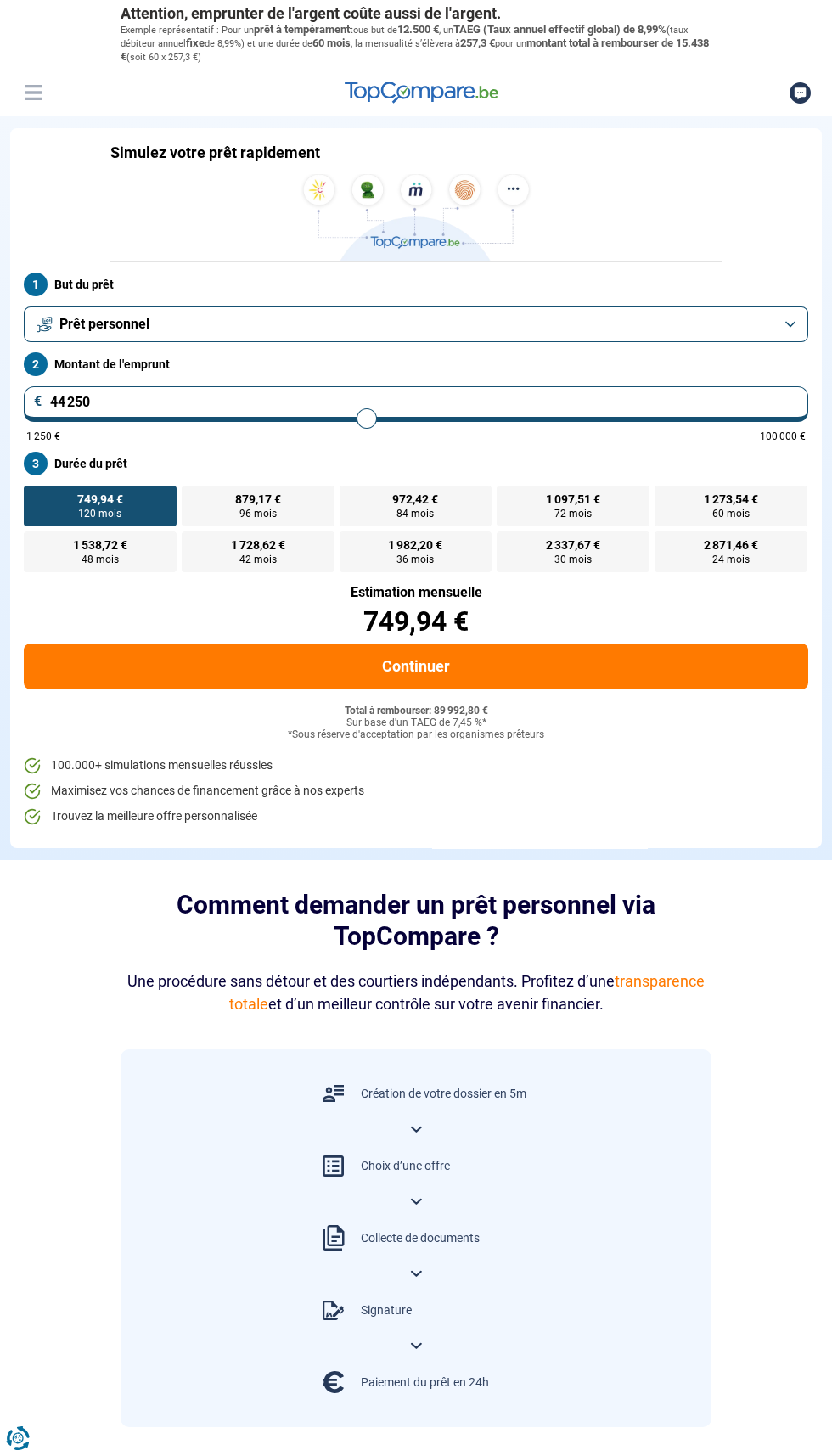
type input "44000"
type input "43 750"
type input "43750"
type input "43 500"
type input "43500"
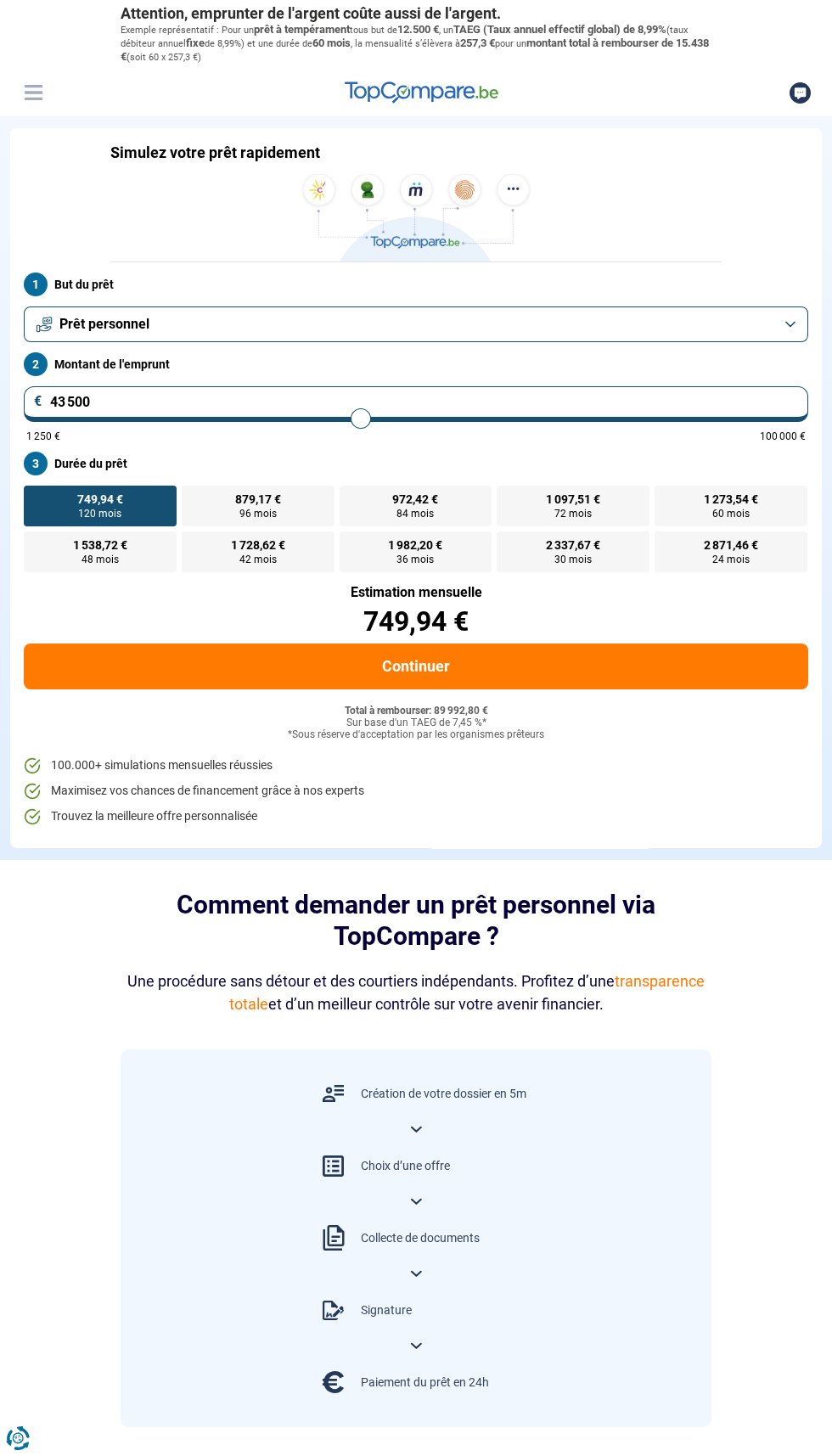
type input "43 250"
type input "43250"
type input "43 000"
type input "43000"
type input "42 750"
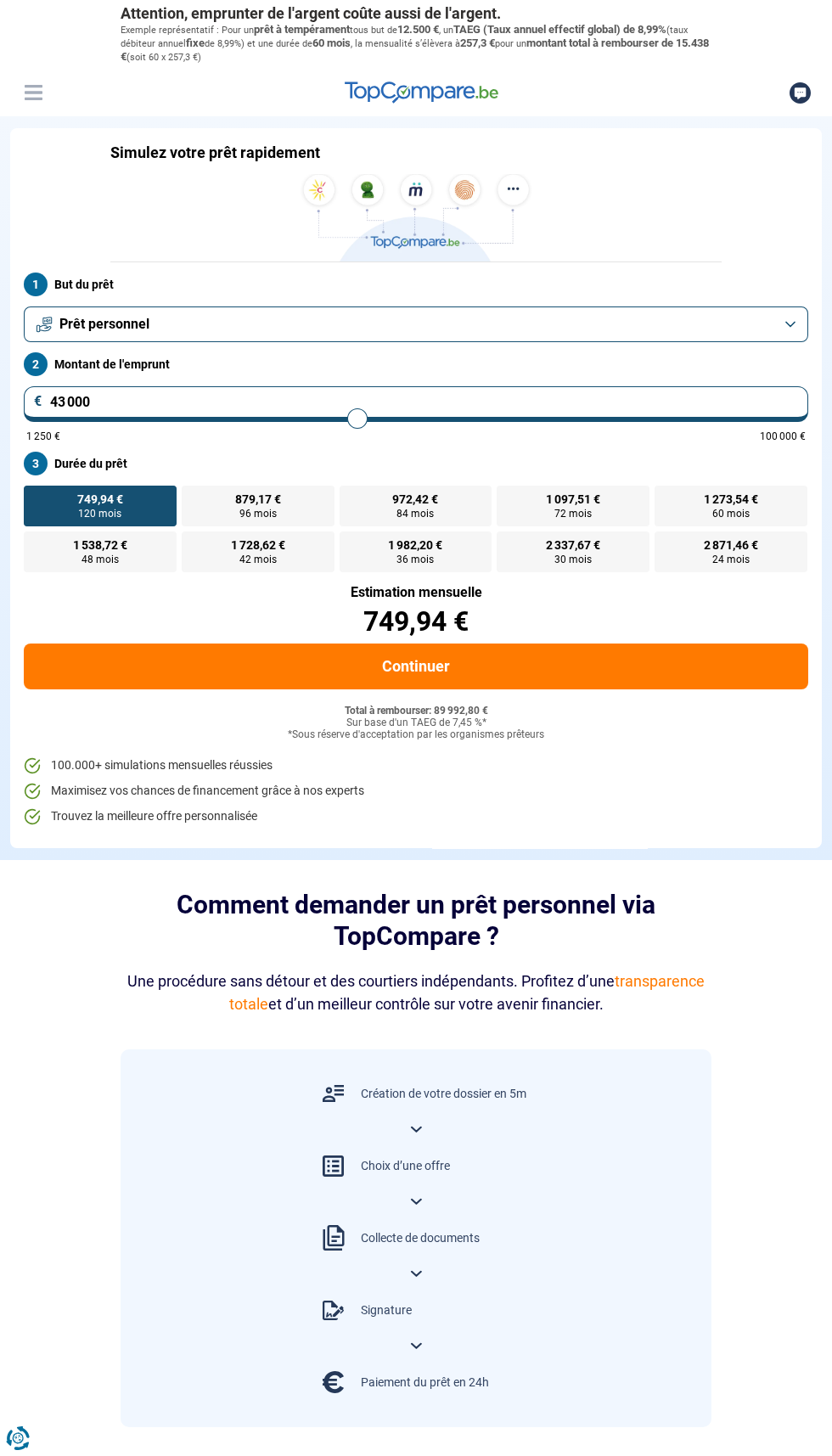
type input "42750"
type input "42 500"
type input "42500"
type input "42 250"
type input "42250"
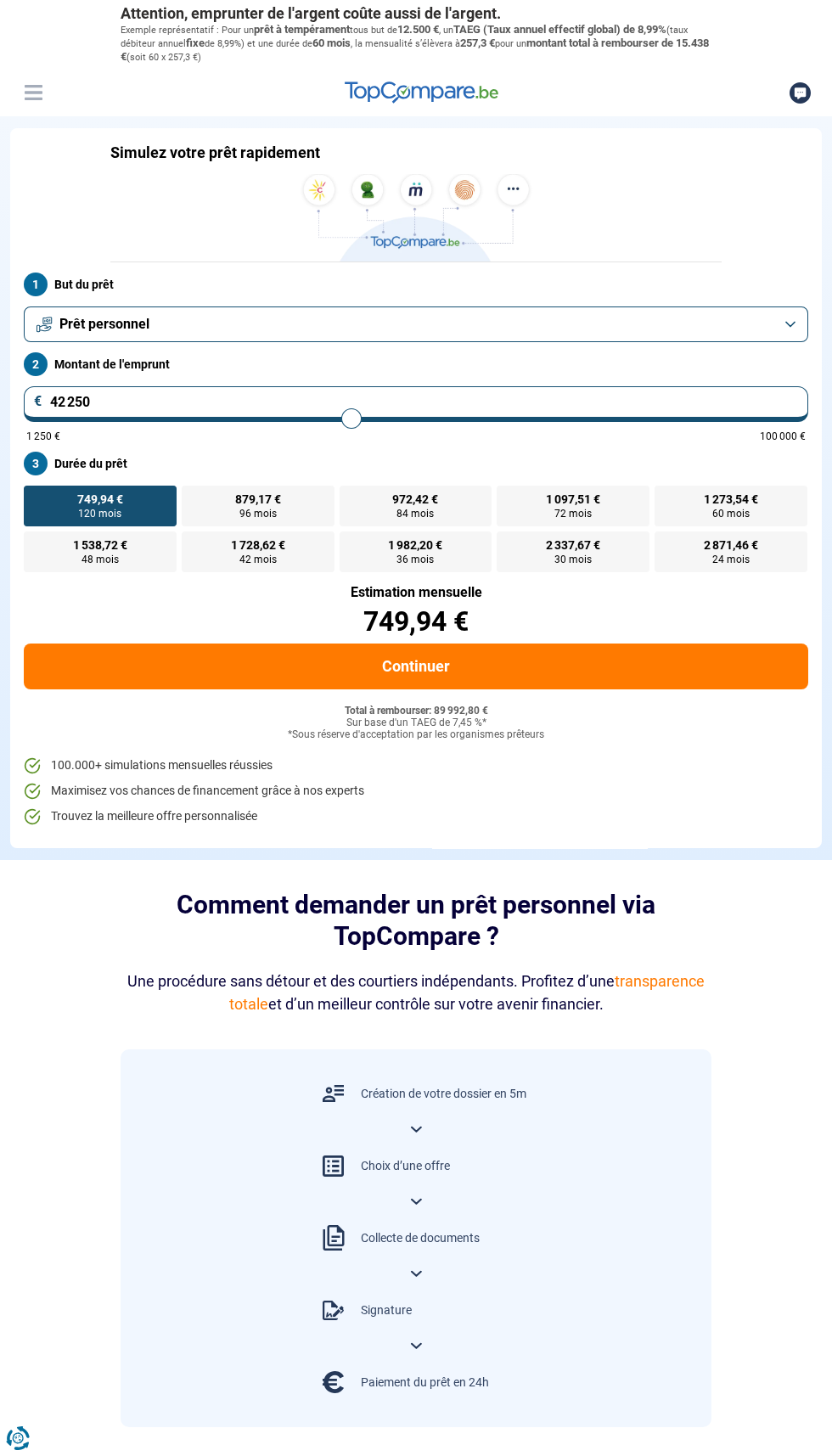
type input "42 000"
type input "42000"
type input "41 750"
type input "41750"
type input "41 500"
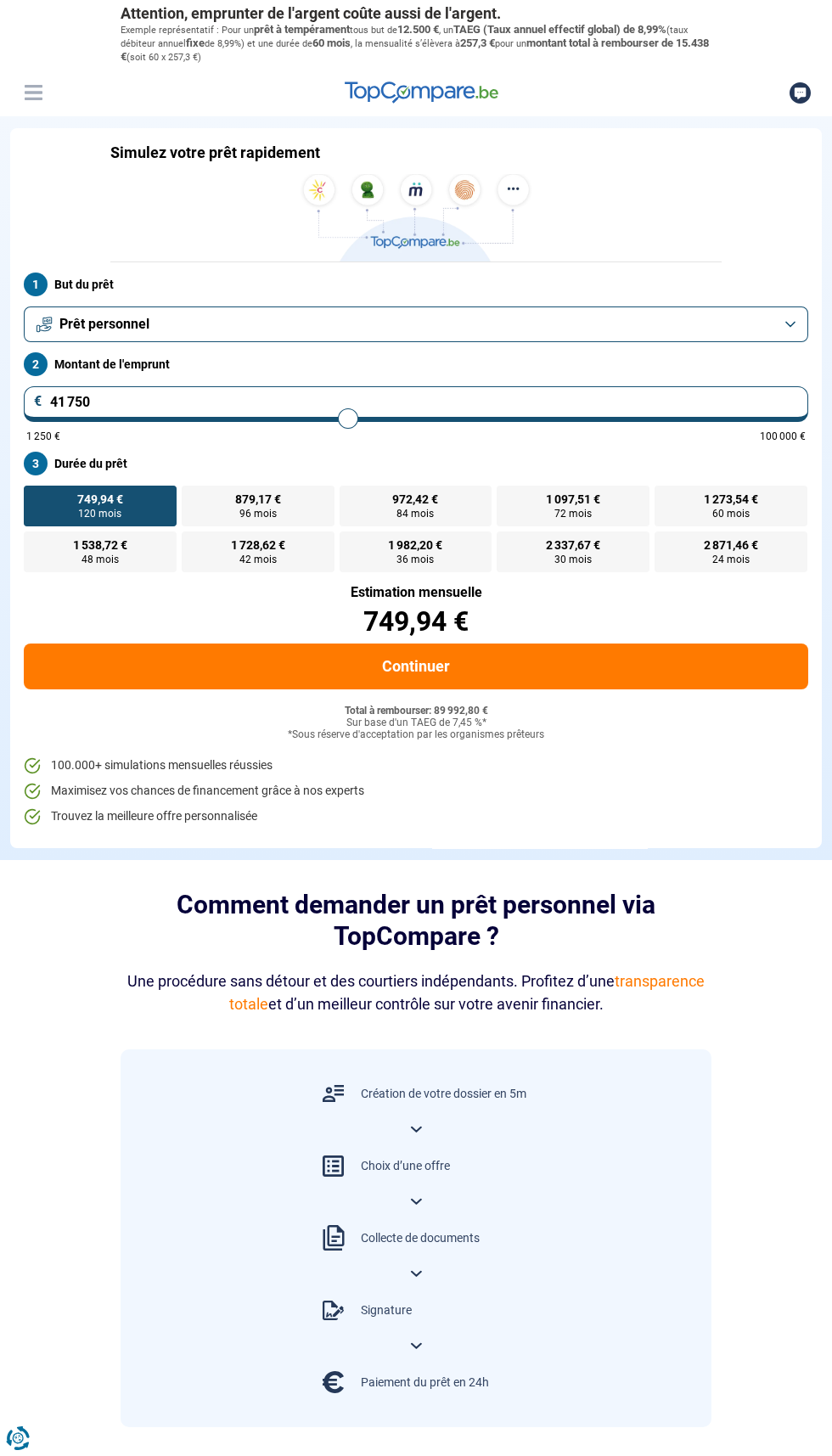
type input "41500"
type input "41 250"
type input "41250"
type input "41 000"
type input "41000"
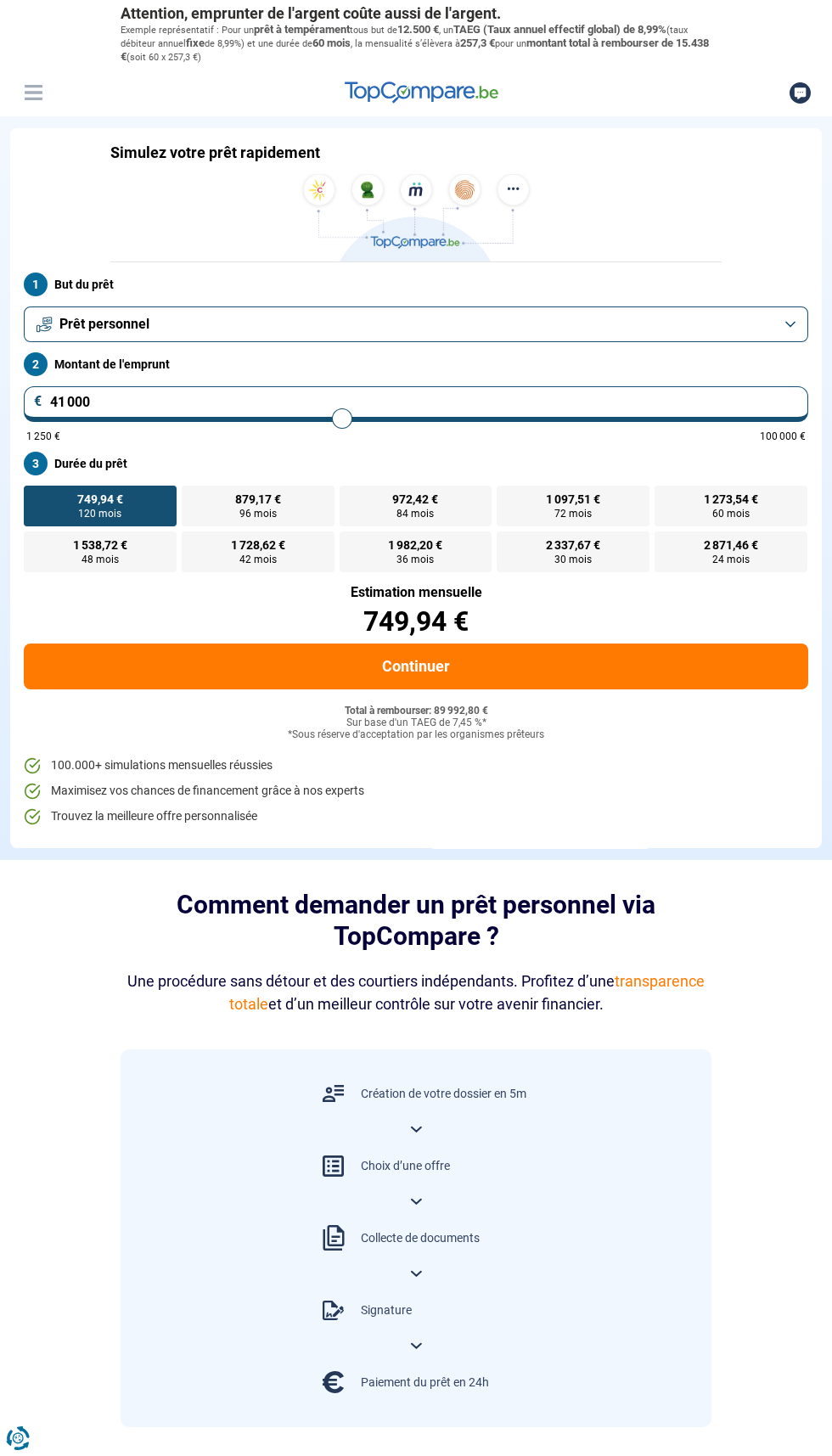
type input "40 750"
type input "40750"
type input "40 500"
type input "40500"
type input "40 250"
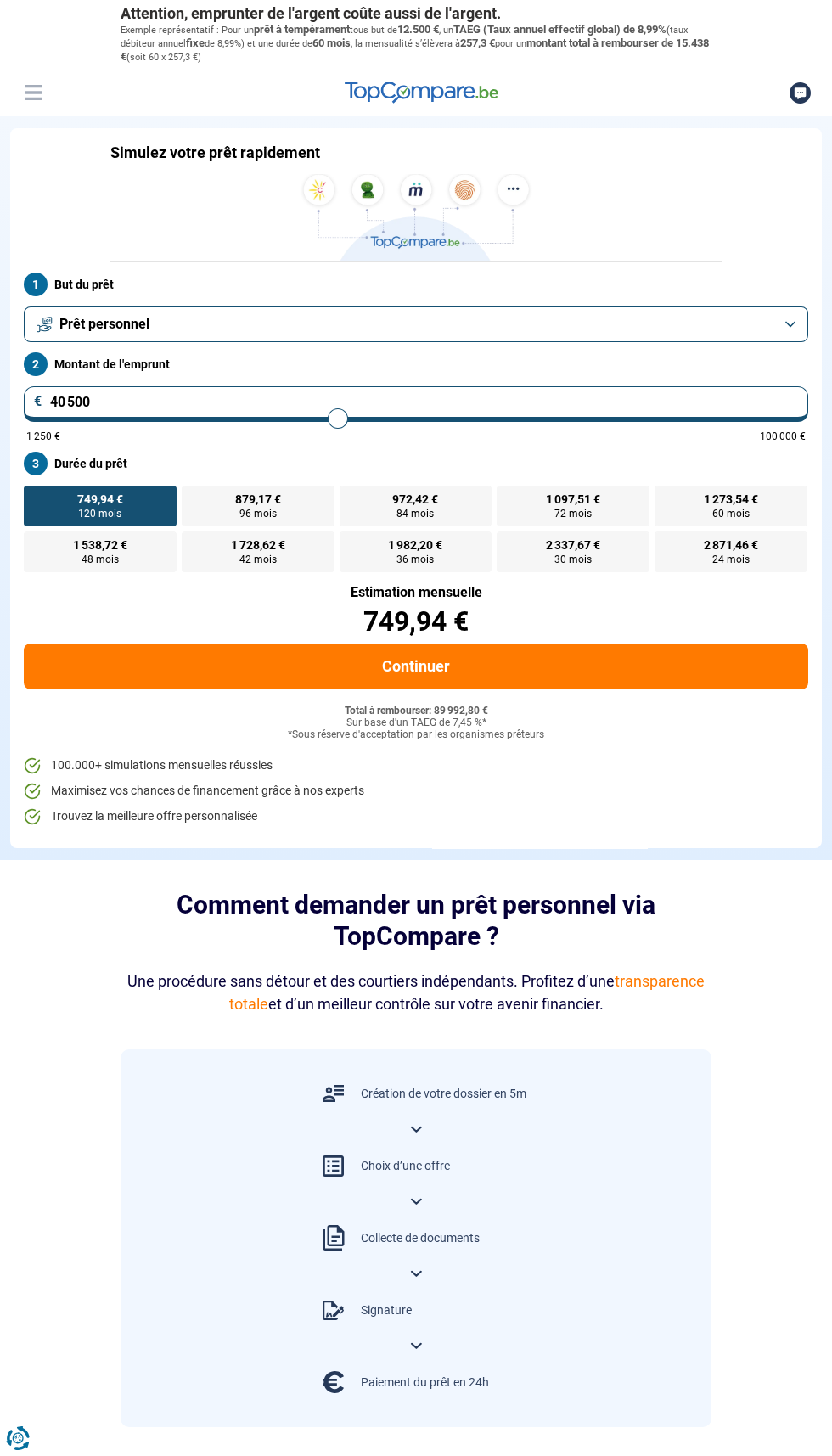
type input "40250"
type input "40 000"
type input "40000"
type input "40 250"
type input "40250"
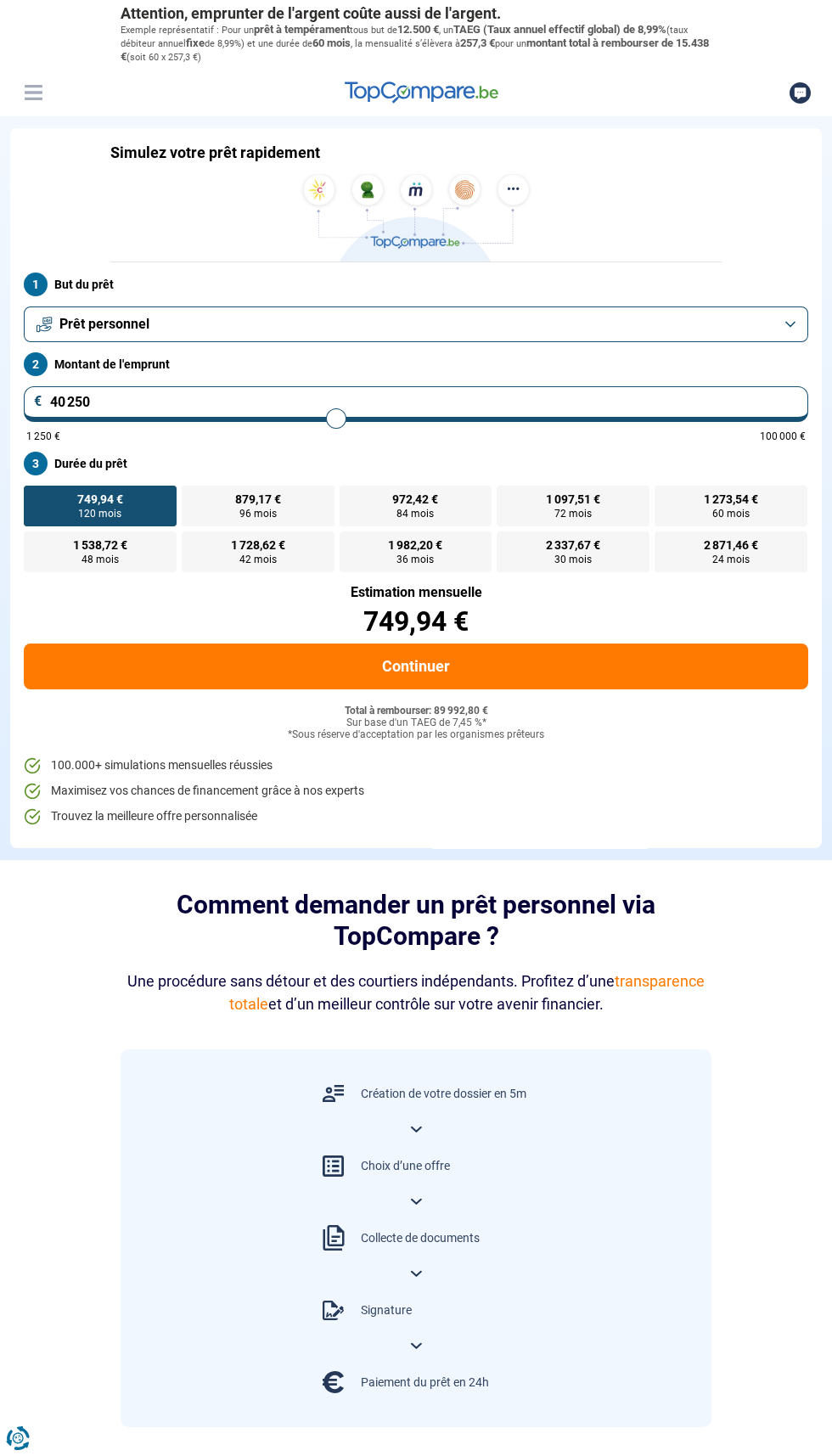
type input "40 000"
type input "40000"
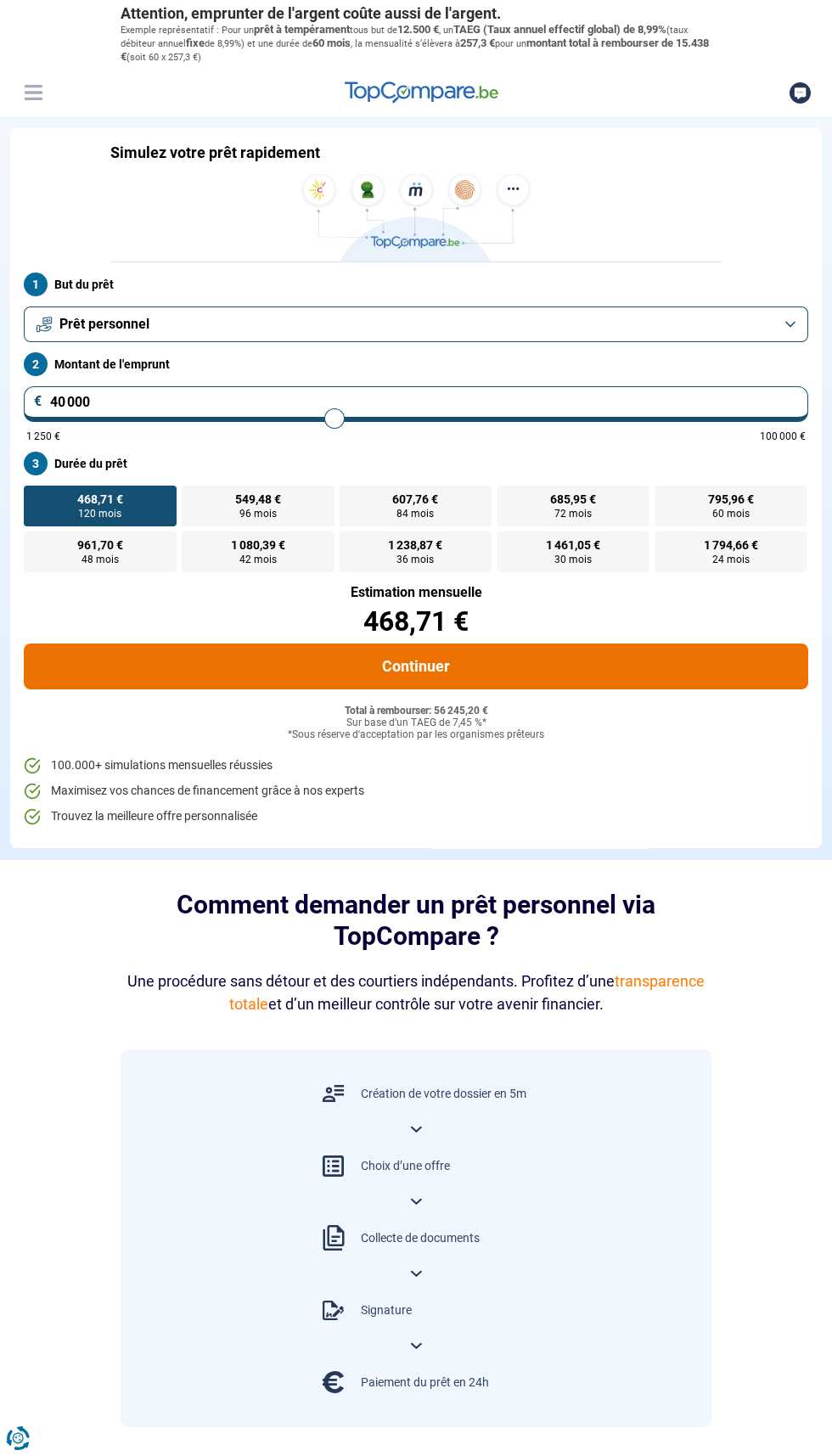
click at [620, 662] on button "Continuer" at bounding box center [416, 666] width 785 height 46
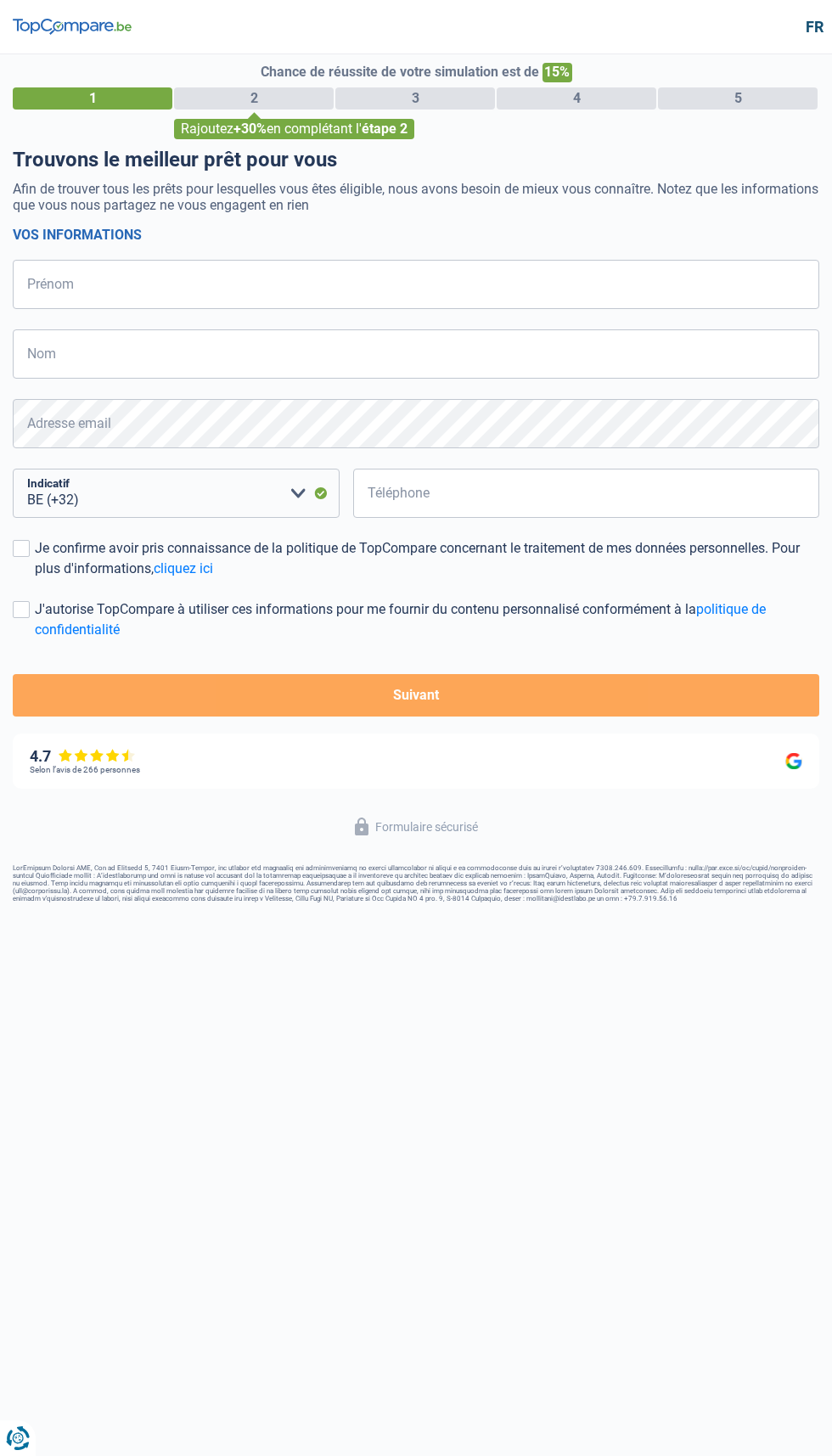
select select "32"
click at [508, 289] on input "Prénom" at bounding box center [416, 284] width 807 height 49
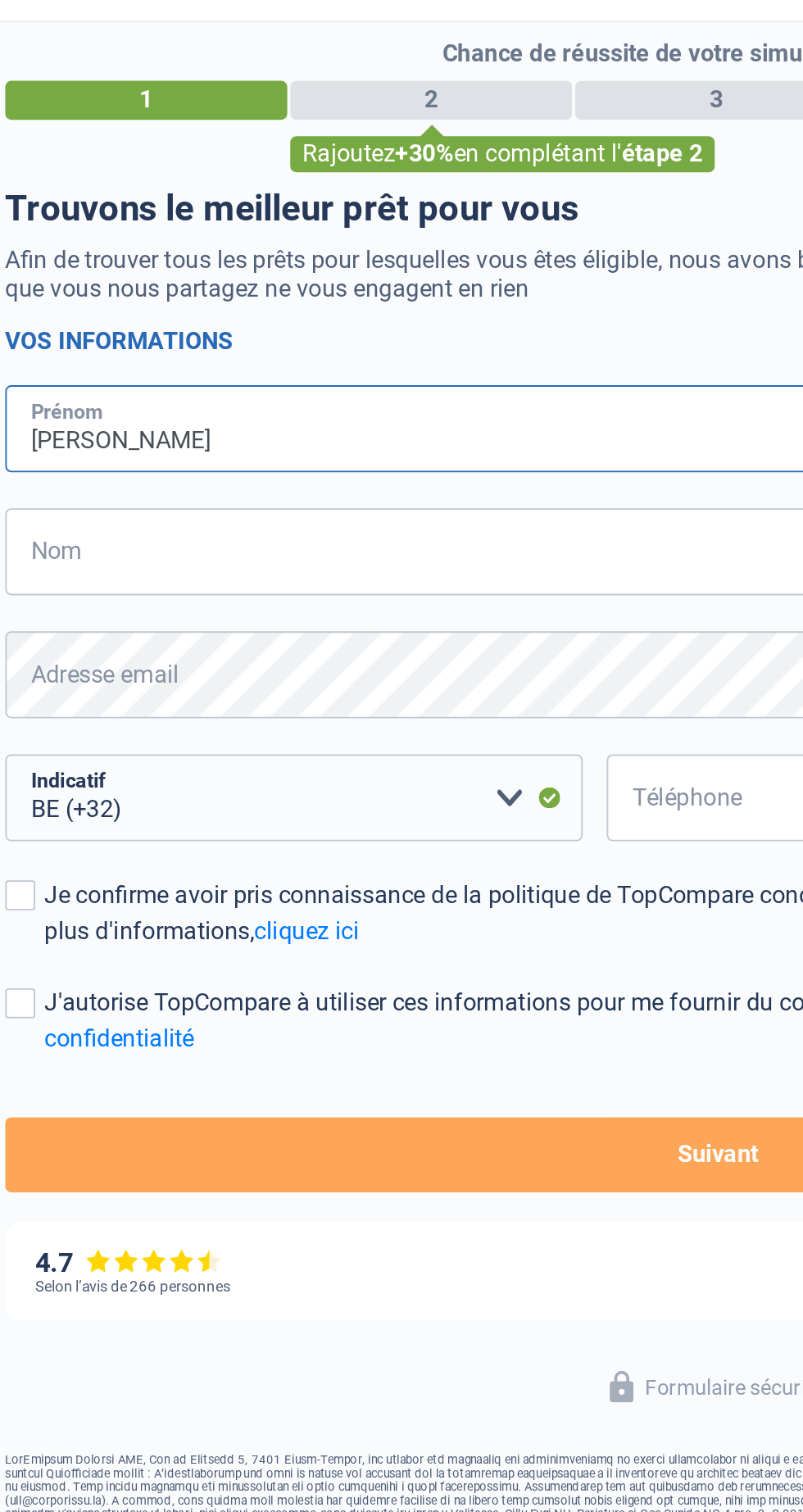
type input "[PERSON_NAME]"
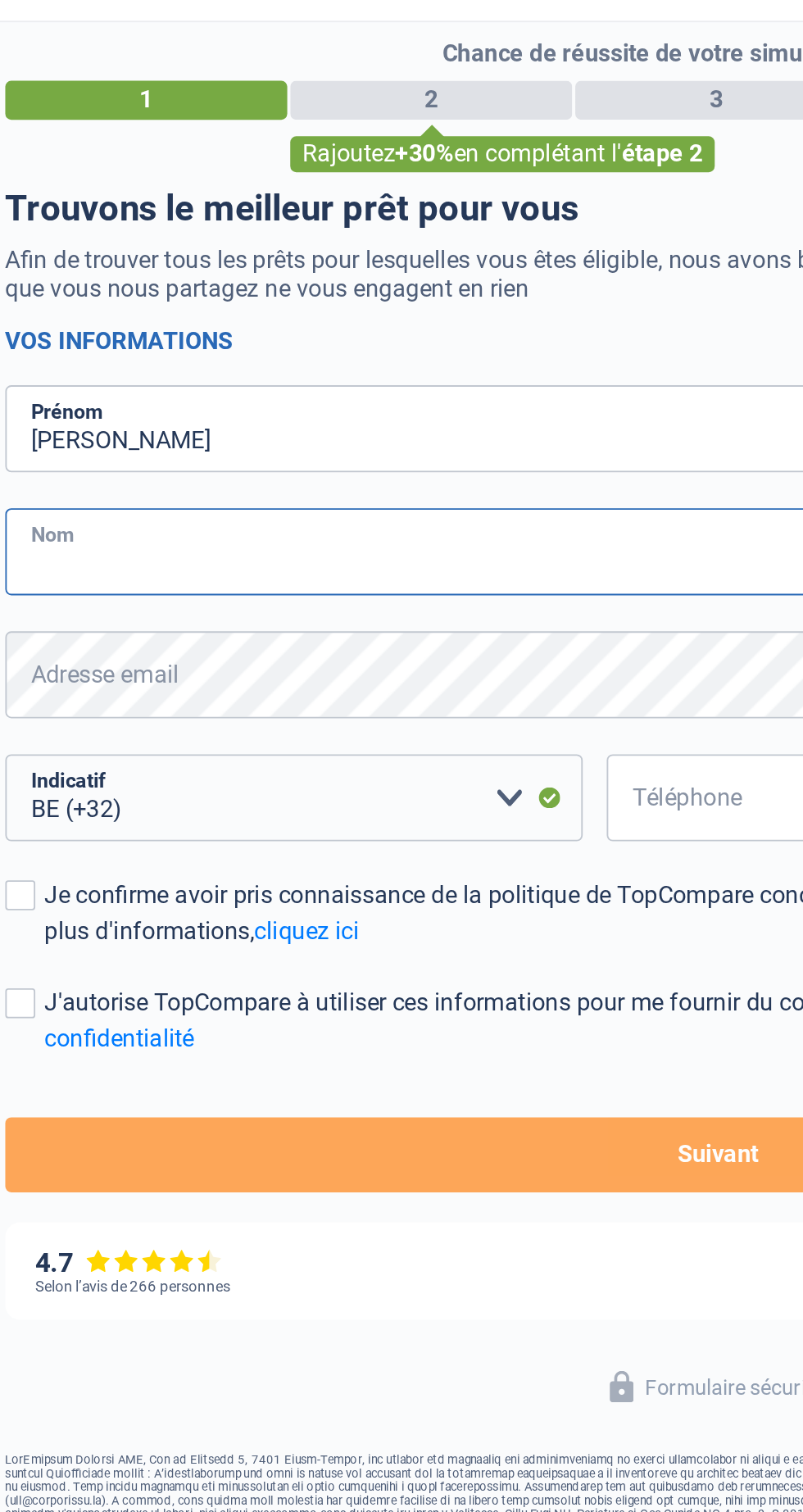
click at [296, 342] on input "Nom" at bounding box center [401, 342] width 779 height 47
type input "Verheyleweghen"
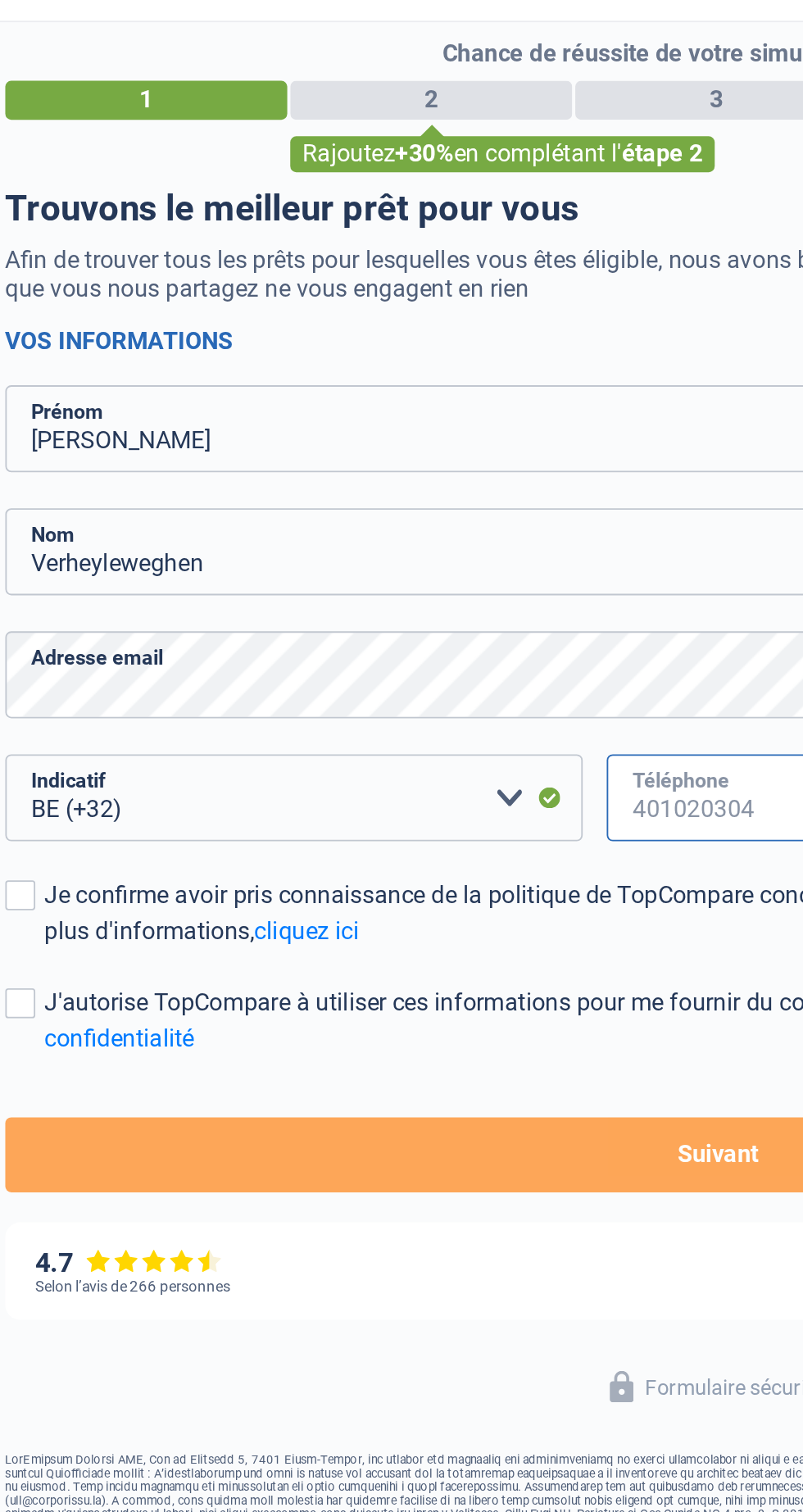
type input "477485090"
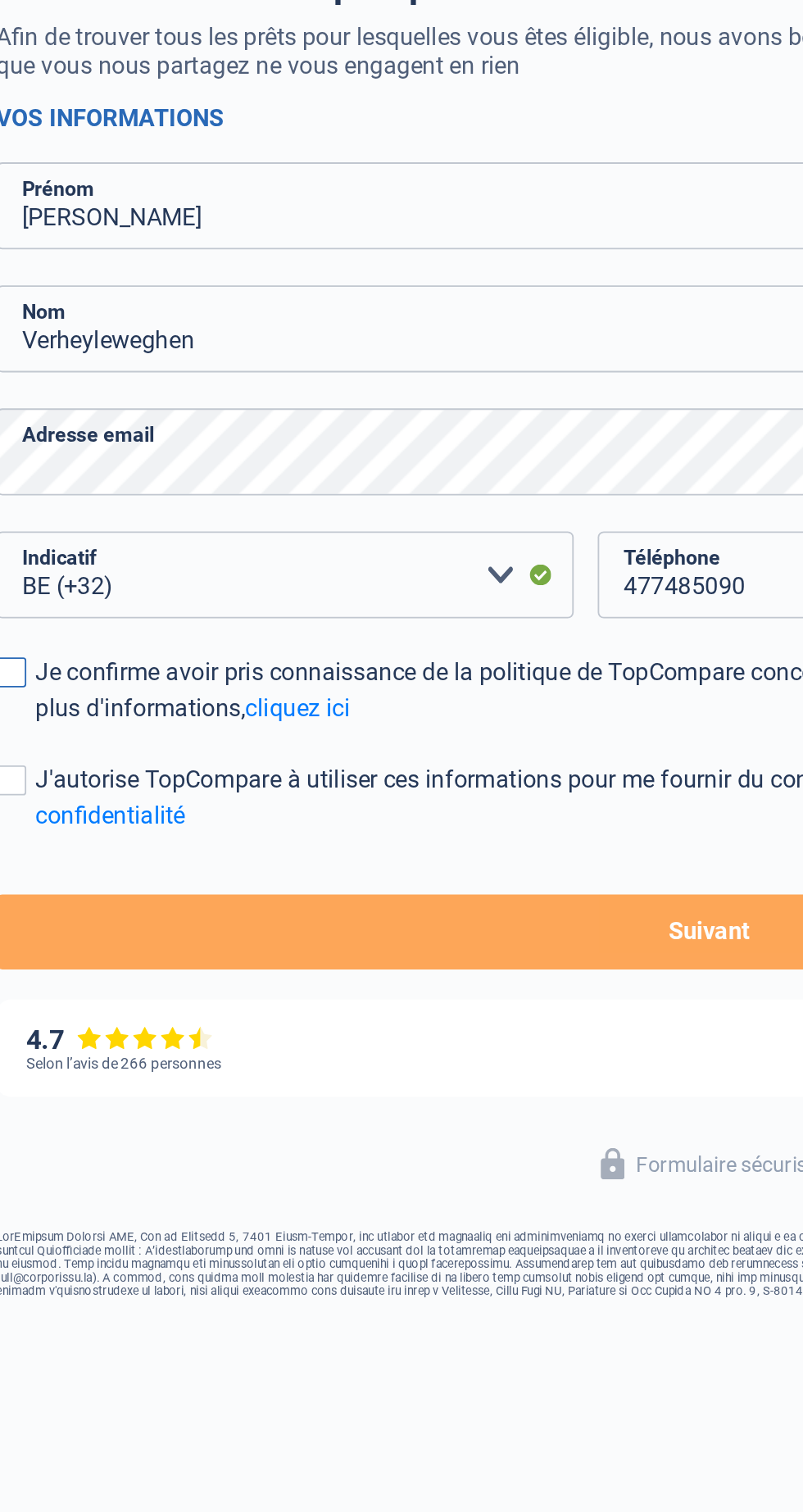
click at [41, 539] on div "Je confirme avoir pris connaissance de la politique de TopCompare concernant le…" at bounding box center [412, 539] width 758 height 39
click at [33, 559] on input "Je confirme avoir pris connaissance de la politique de TopCompare concernant le…" at bounding box center [33, 559] width 0 height 0
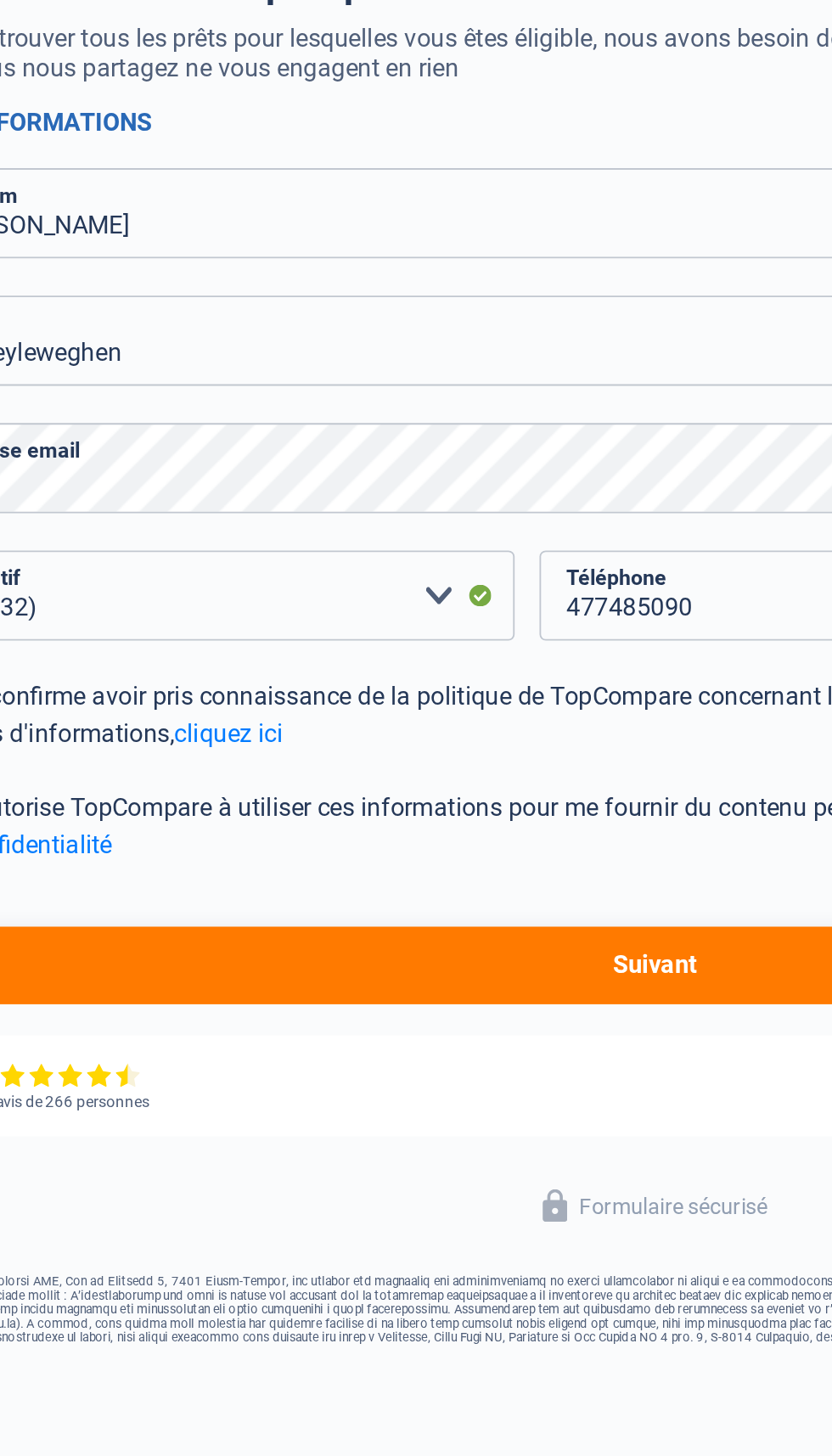
click at [434, 693] on button "Suivant" at bounding box center [416, 695] width 807 height 43
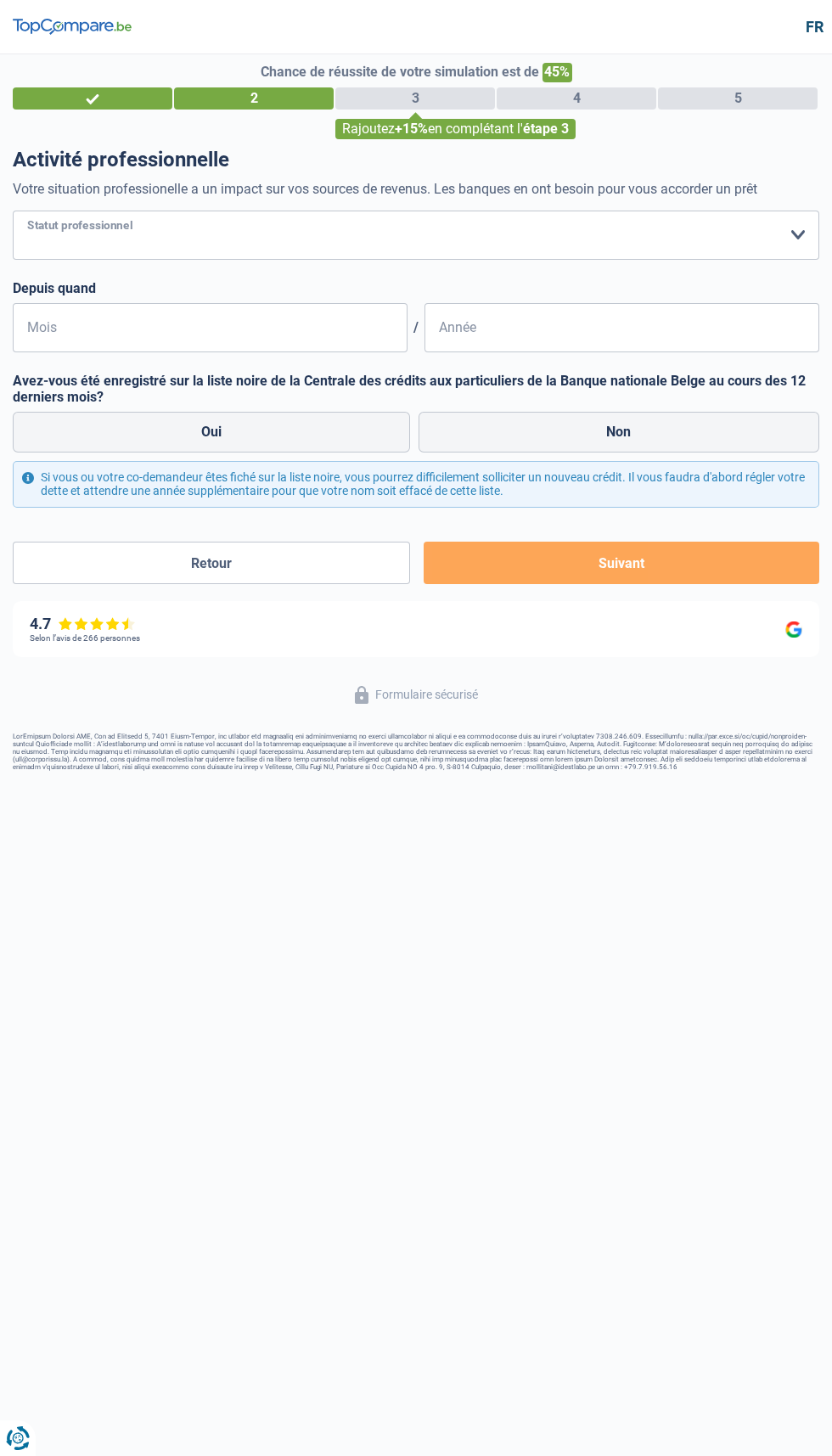
click at [668, 244] on select "Ouvrier Employé privé Employé public Invalide Indépendant Pensionné Chômeur Mut…" at bounding box center [416, 235] width 807 height 49
select select "publicEmployee"
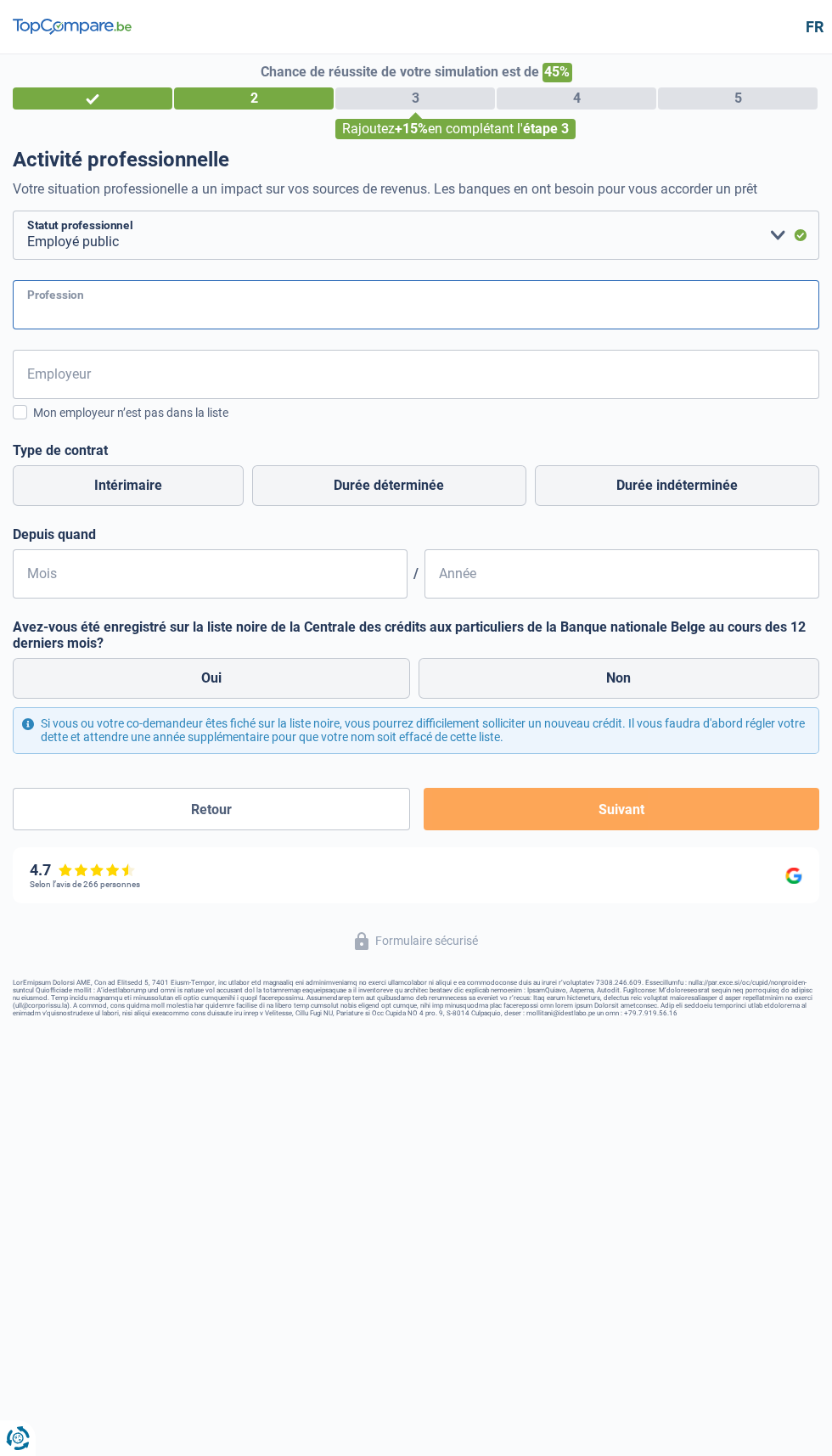
click at [541, 310] on input "Profession" at bounding box center [416, 305] width 807 height 49
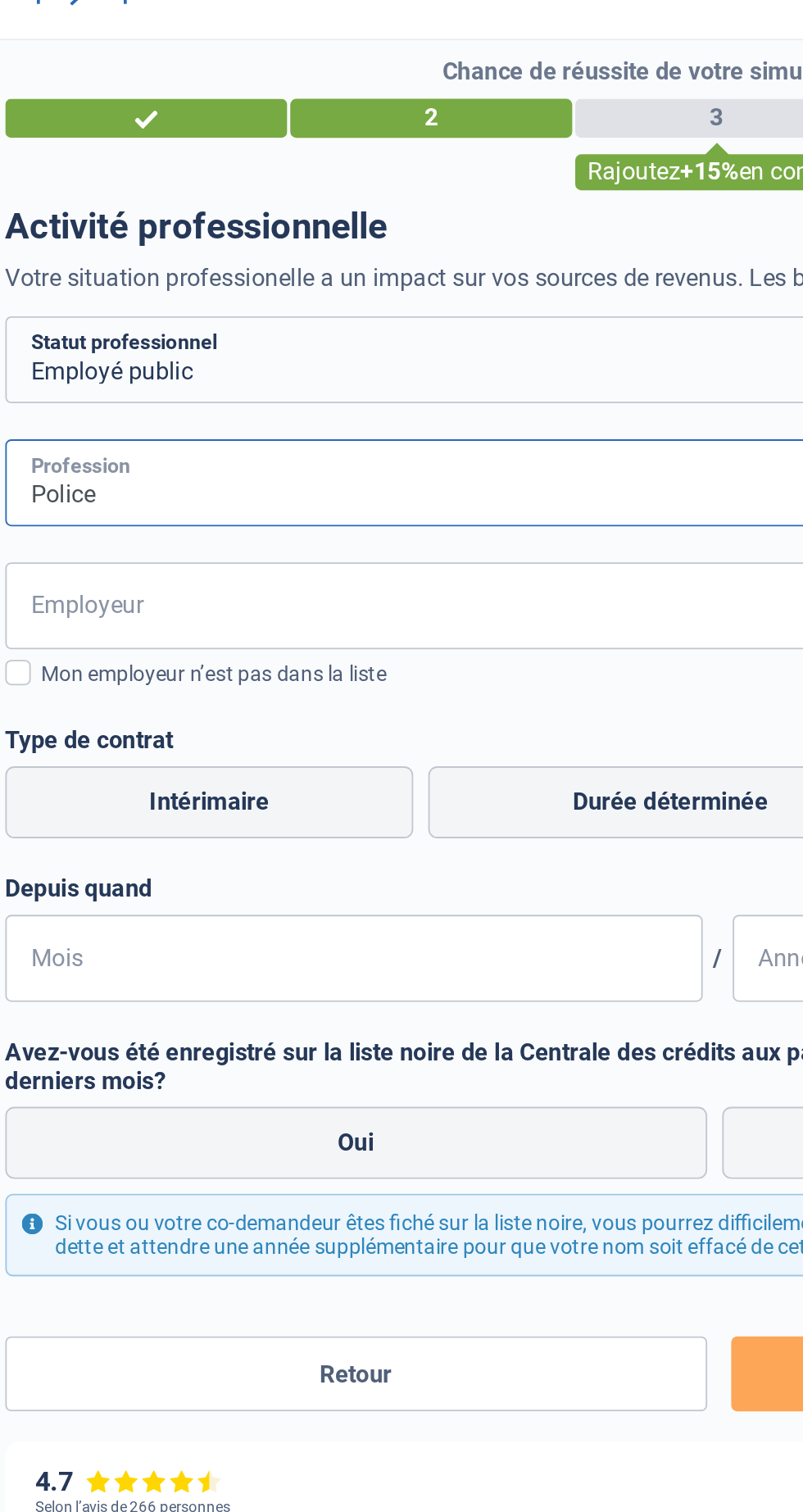
type input "Police"
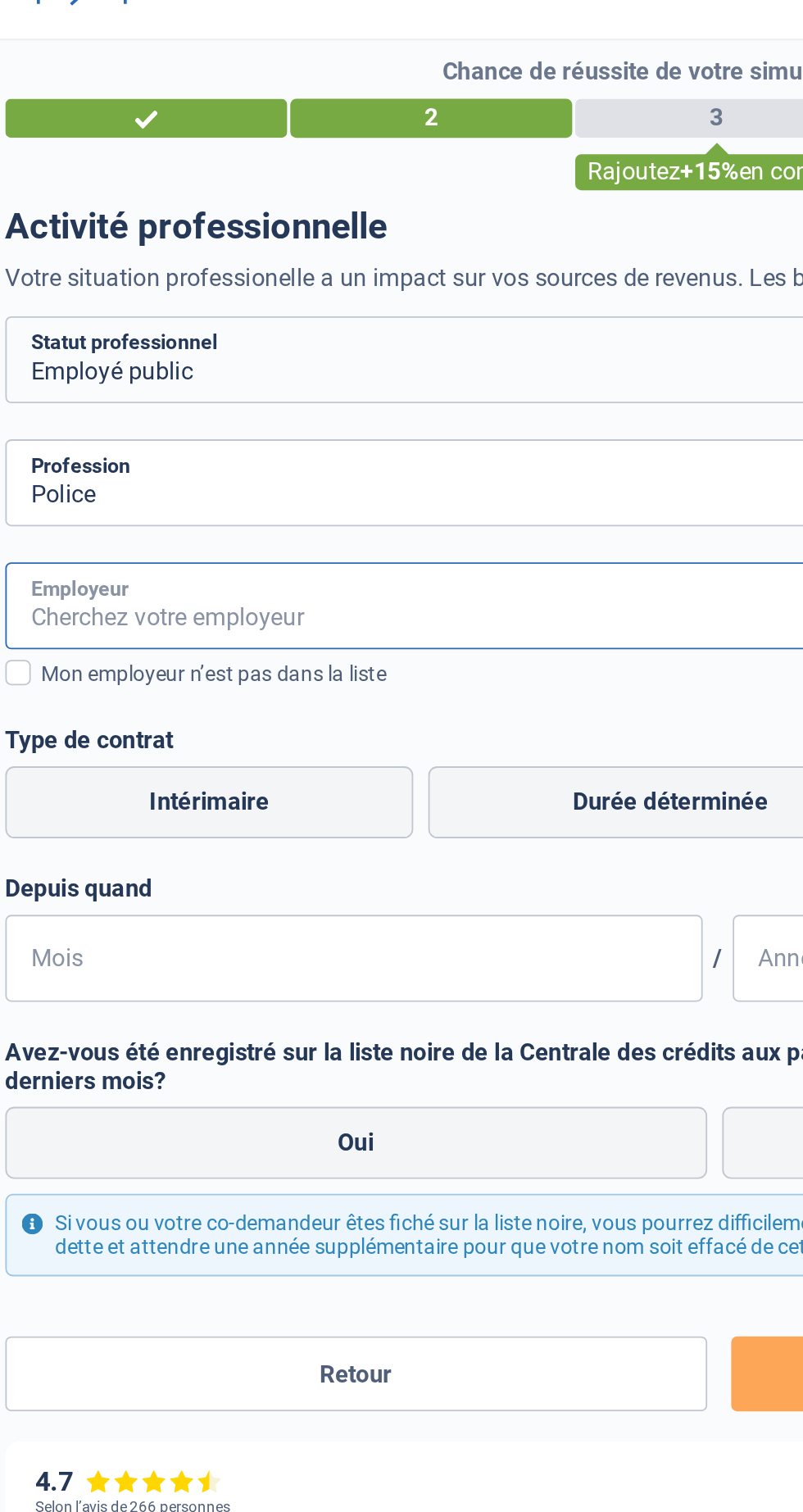
click at [309, 362] on input "Employeur" at bounding box center [401, 362] width 779 height 47
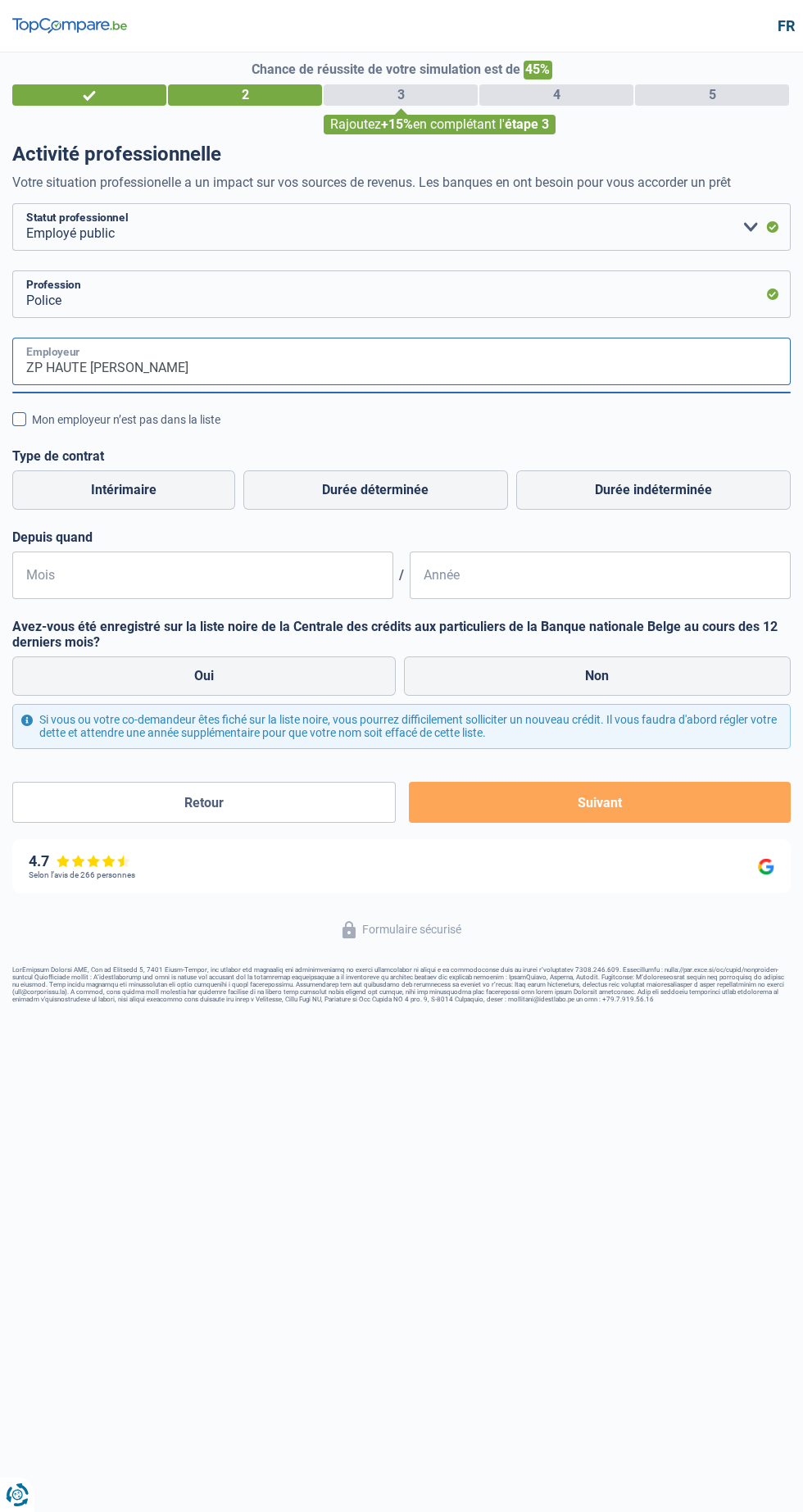
type input "ZP HAUTE [PERSON_NAME]"
click at [19, 418] on span at bounding box center [19, 419] width 14 height 14
click at [32, 429] on input "Mon employeur n’est pas dans la liste" at bounding box center [32, 429] width 0 height 0
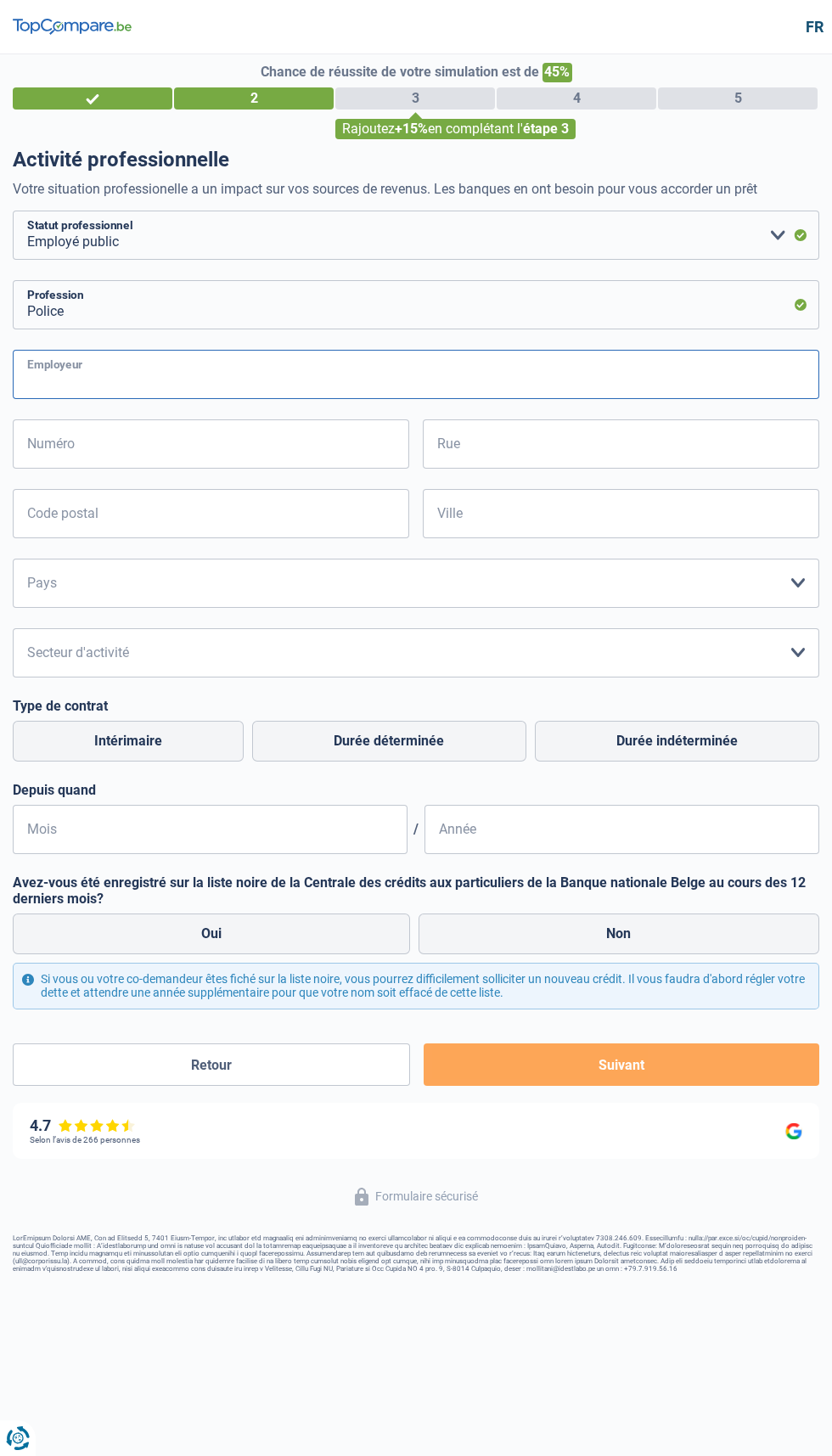
click at [88, 380] on input "Employeur" at bounding box center [416, 375] width 807 height 49
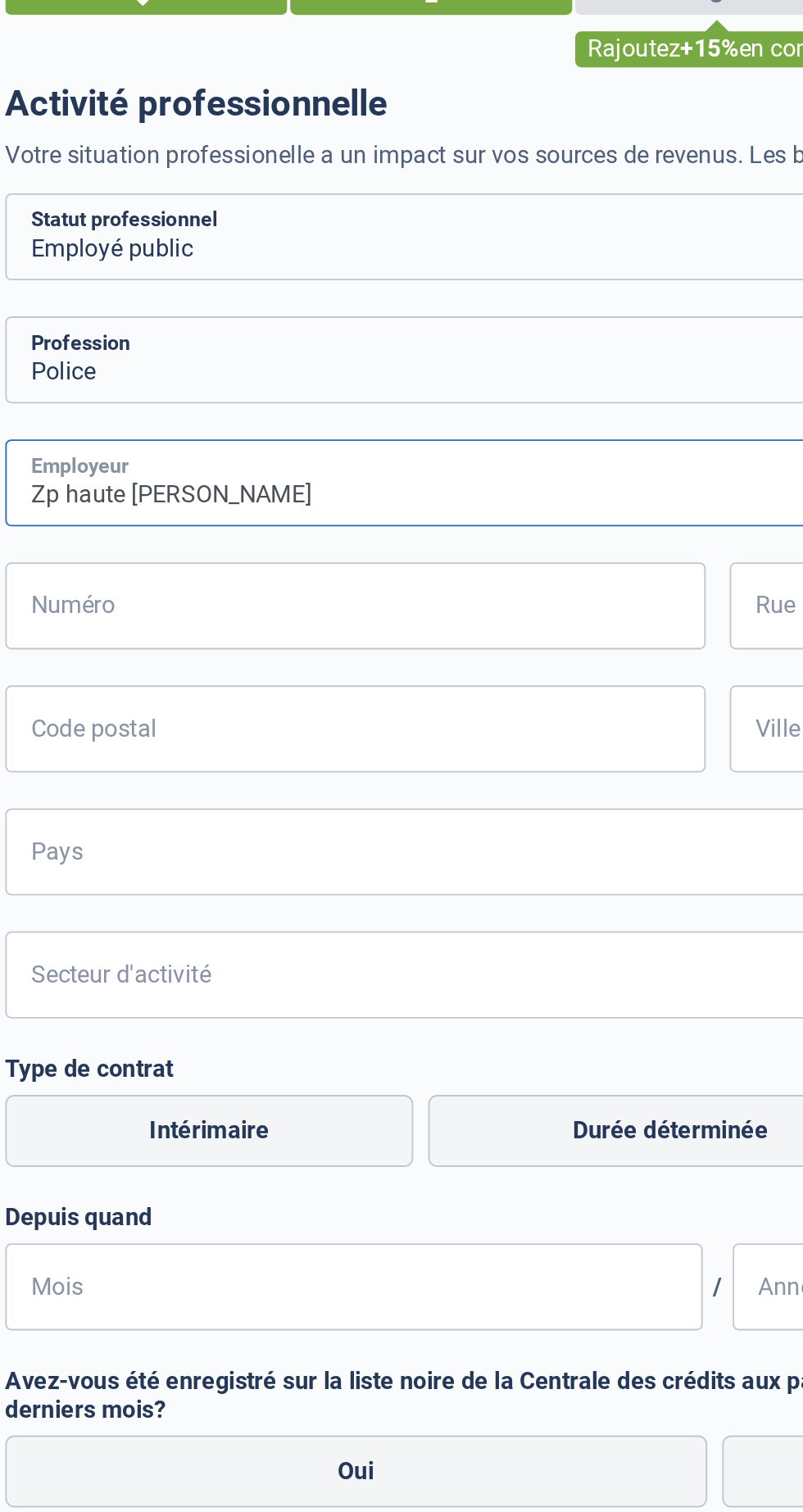
type input "Zp haute [PERSON_NAME]"
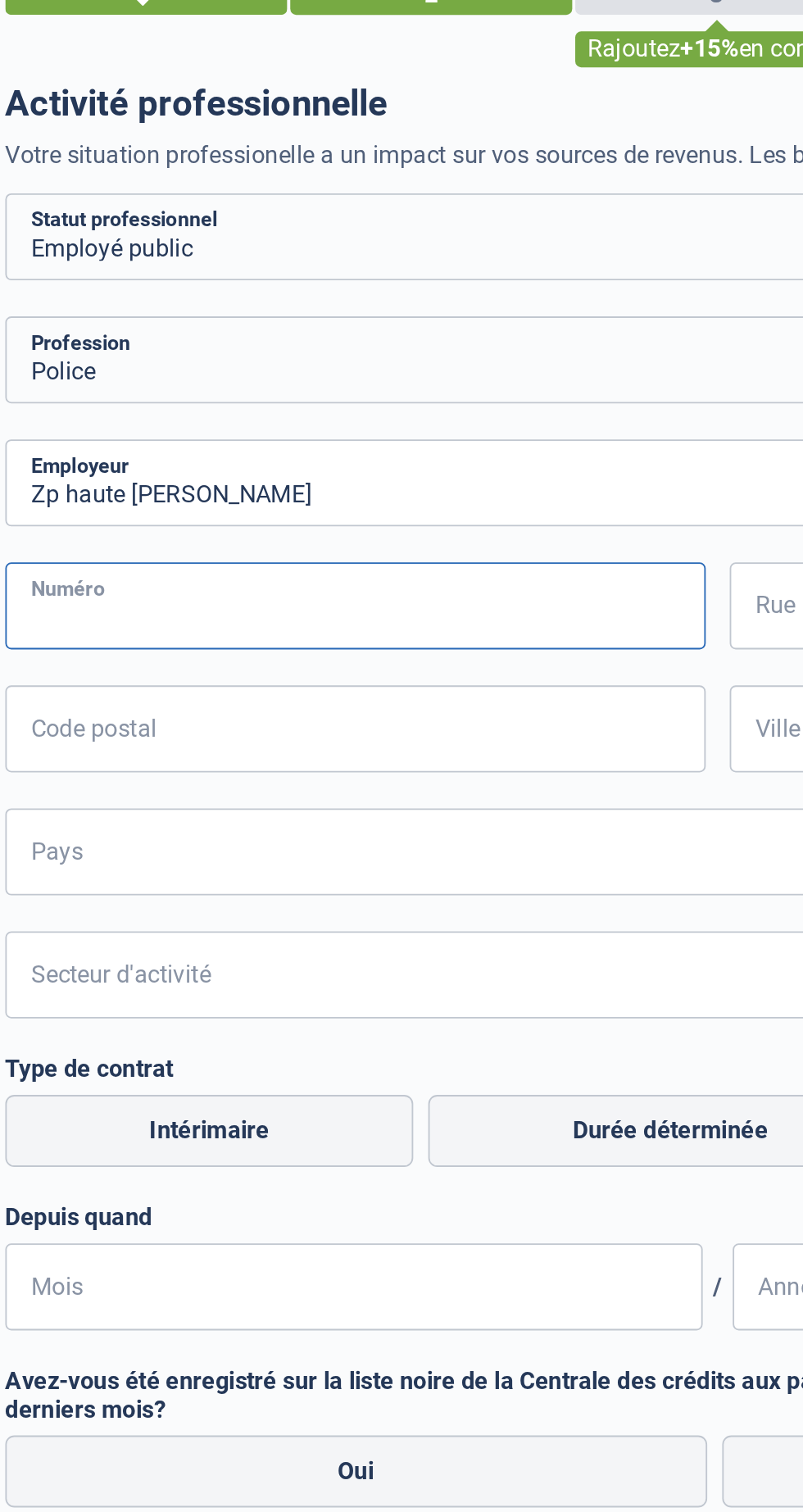
click at [43, 431] on input "Numéro" at bounding box center [204, 428] width 383 height 47
type input "180"
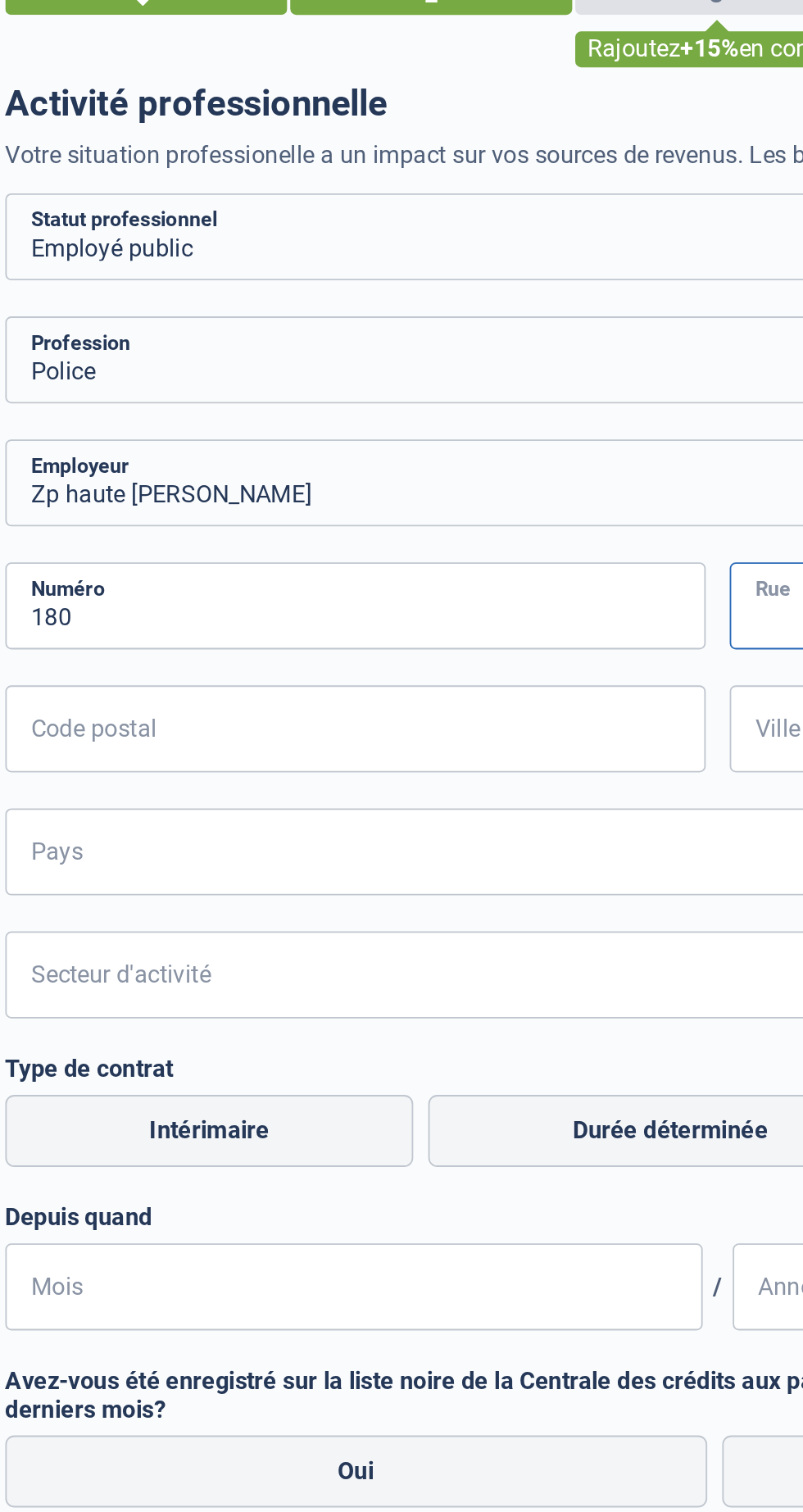
click at [424, 433] on input "Rue" at bounding box center [599, 428] width 383 height 47
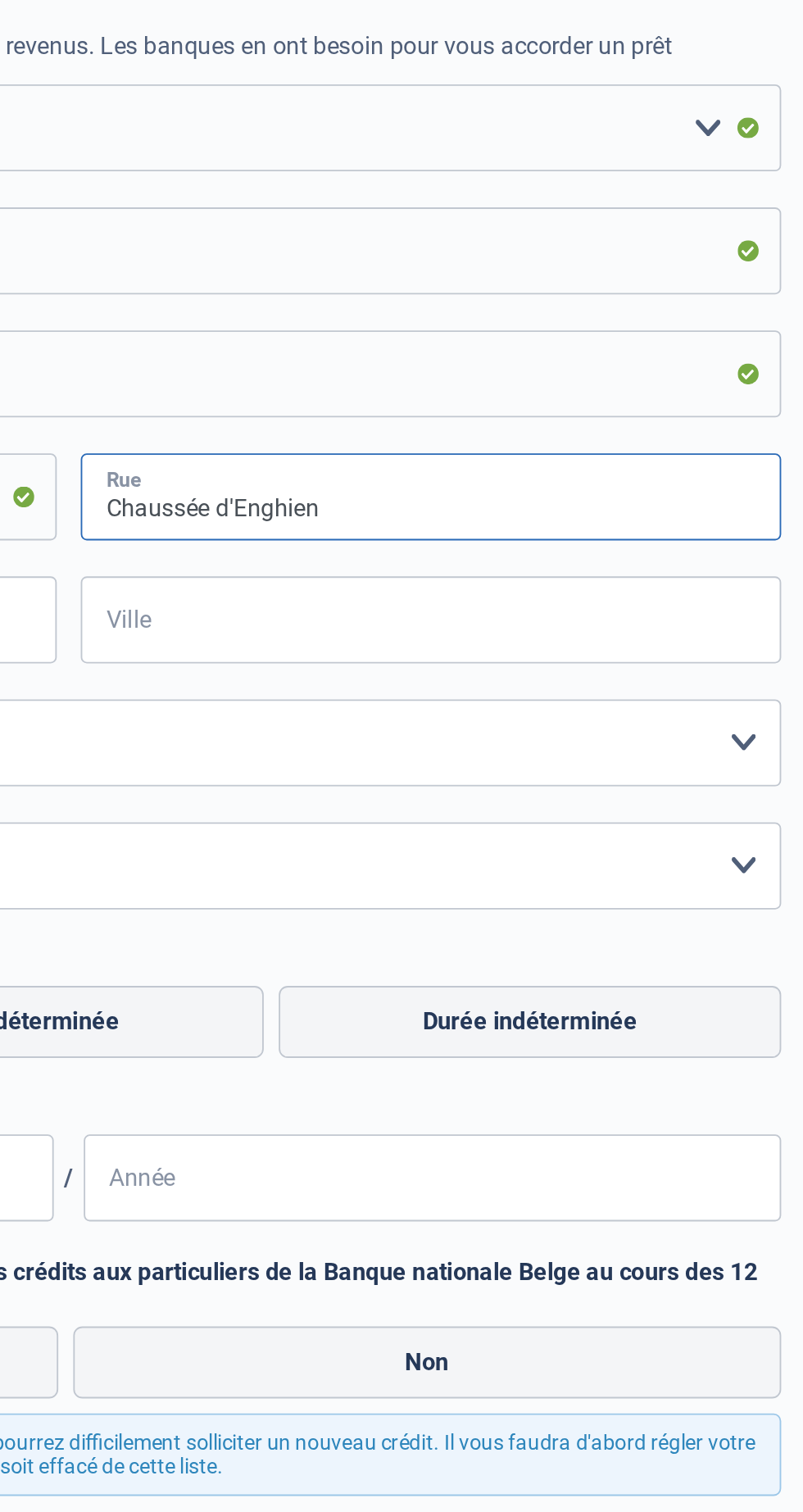
type input "Chaussée d'Enghien"
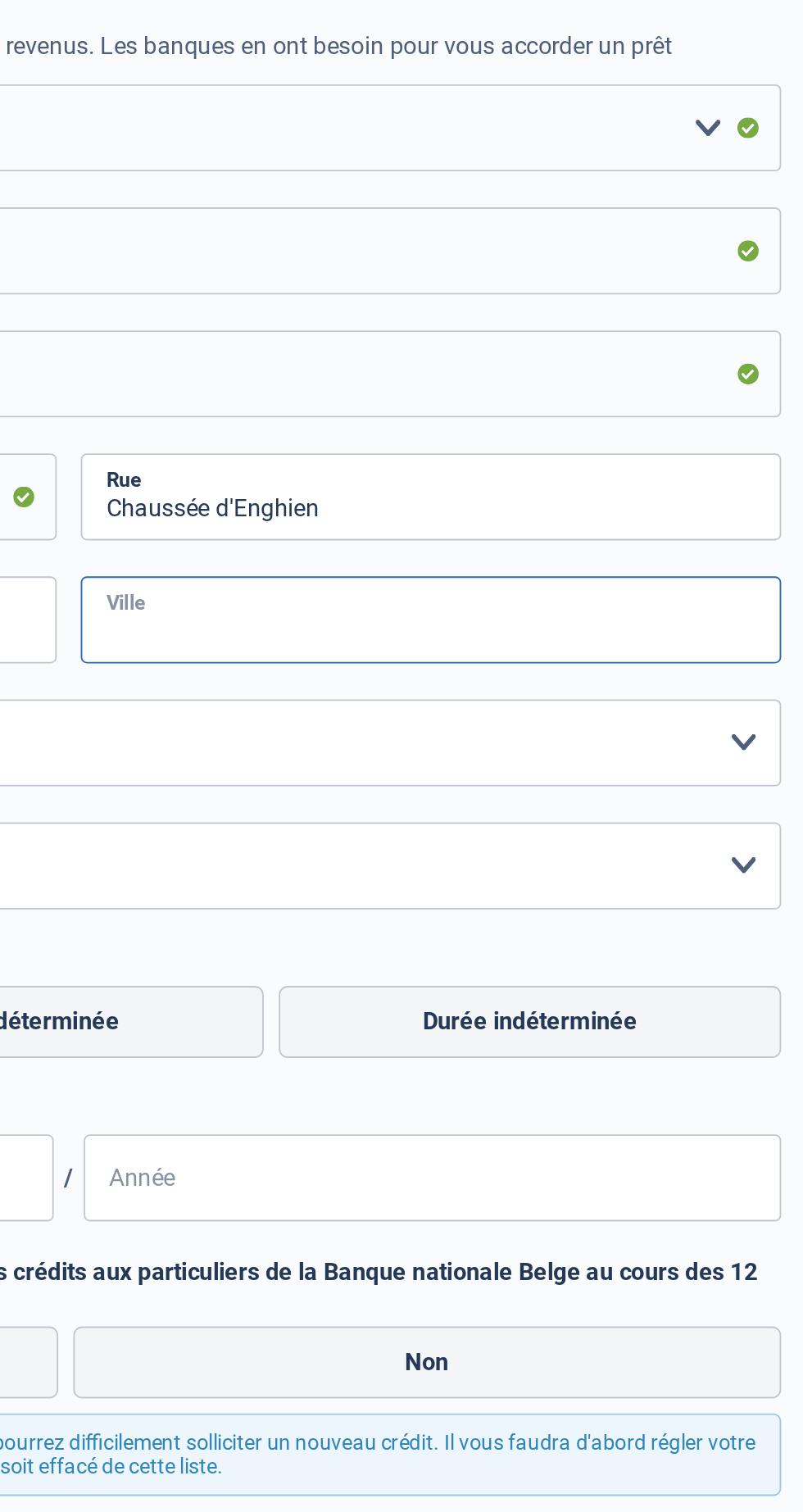
click at [621, 497] on input "Ville" at bounding box center [599, 495] width 383 height 47
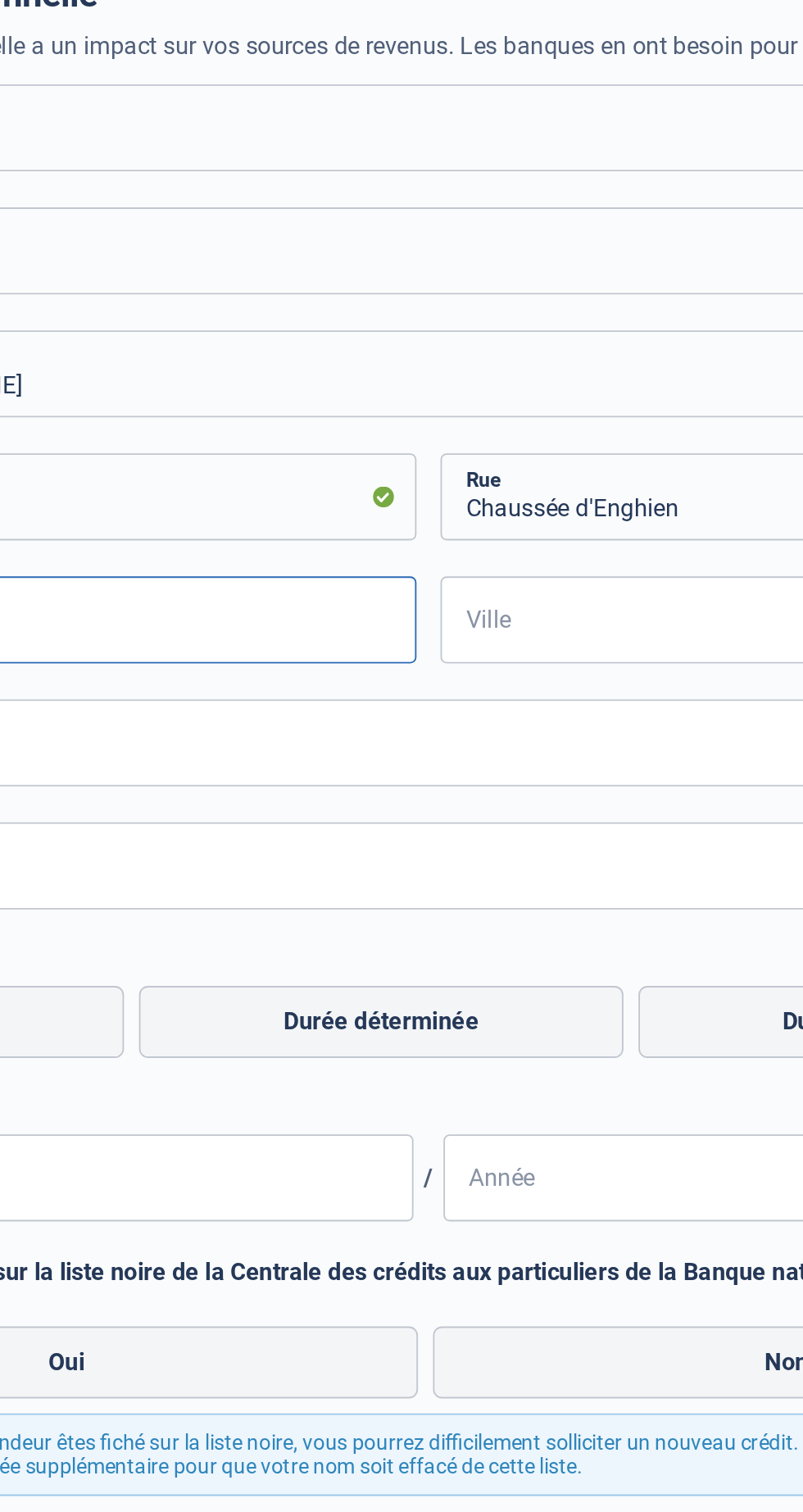
click at [225, 507] on input "Code postal" at bounding box center [204, 495] width 383 height 47
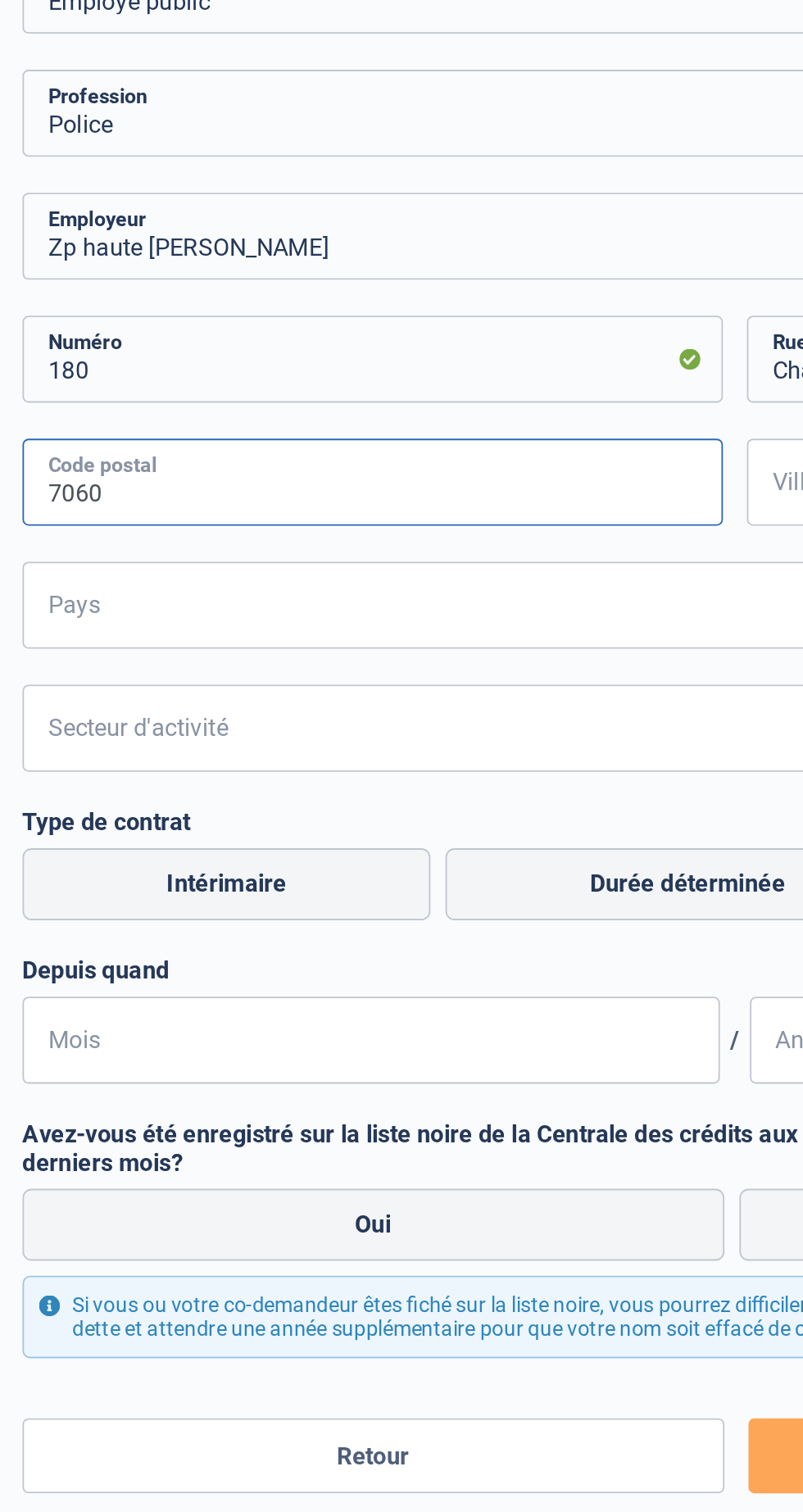
type input "7060"
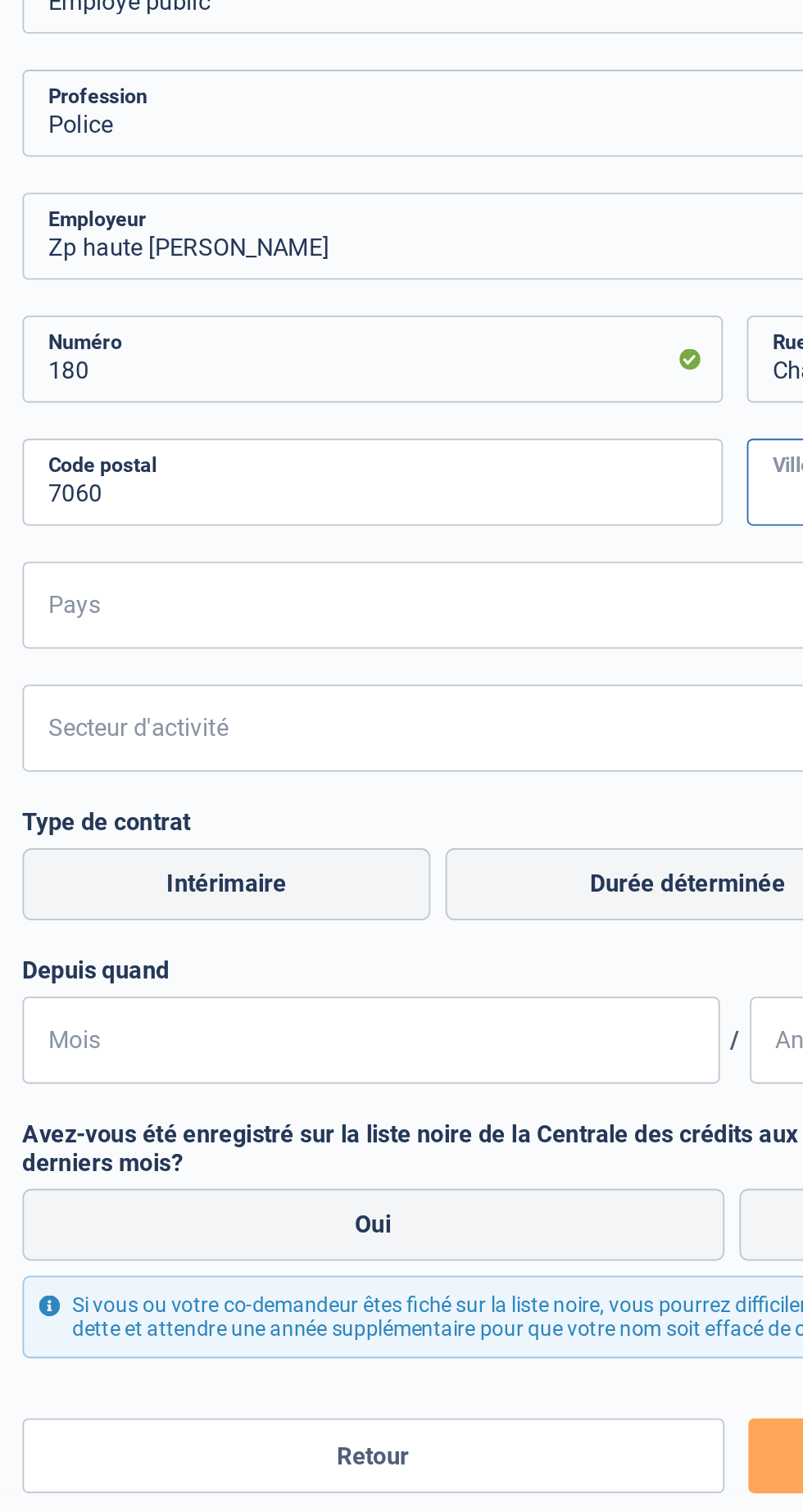
click at [427, 497] on input "Ville" at bounding box center [599, 495] width 383 height 47
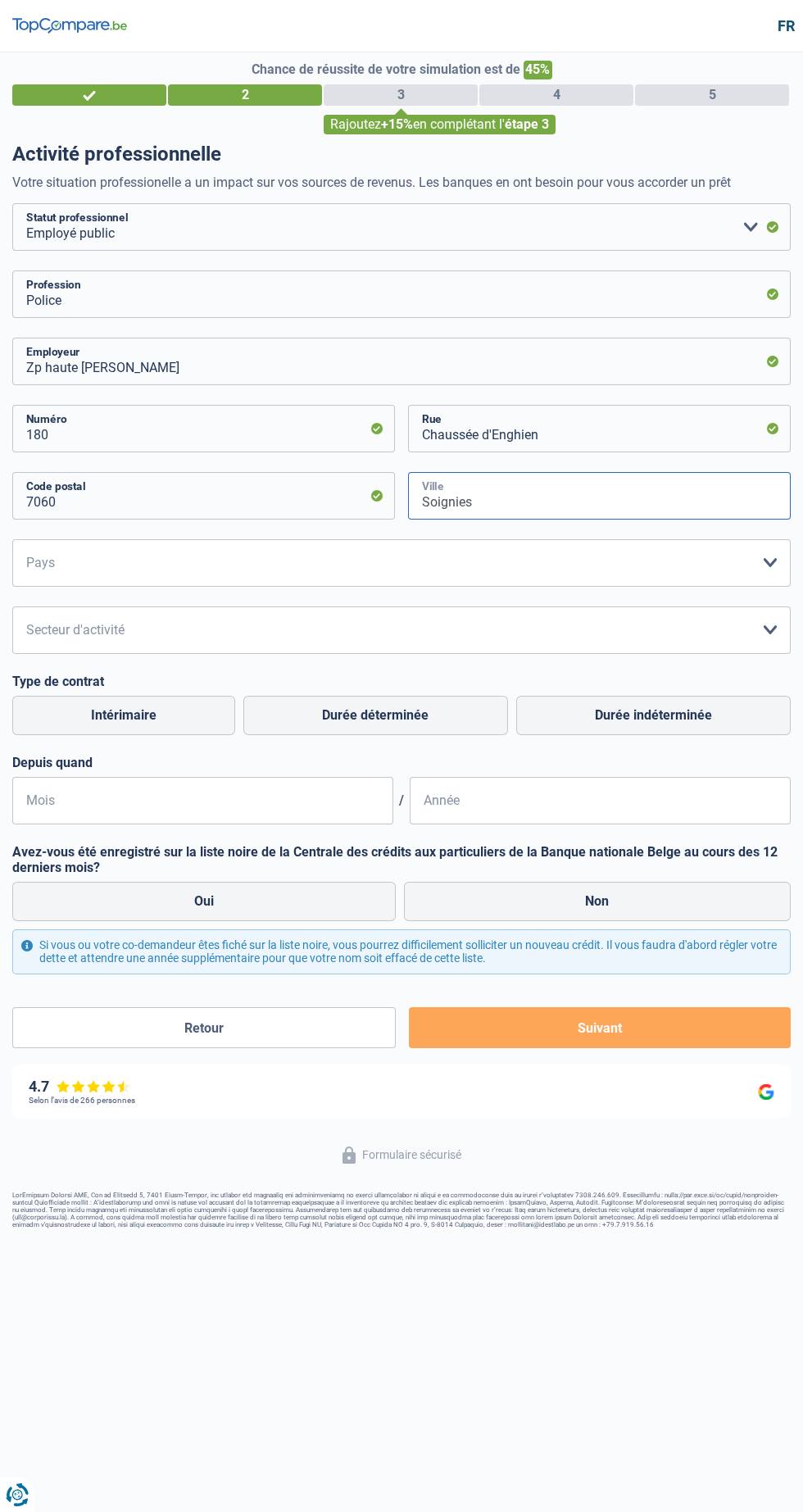
type input "Soignies"
click at [632, 569] on select "[GEOGRAPHIC_DATA] [GEOGRAPHIC_DATA] [GEOGRAPHIC_DATA] [GEOGRAPHIC_DATA] [GEOGRA…" at bounding box center [401, 563] width 779 height 47
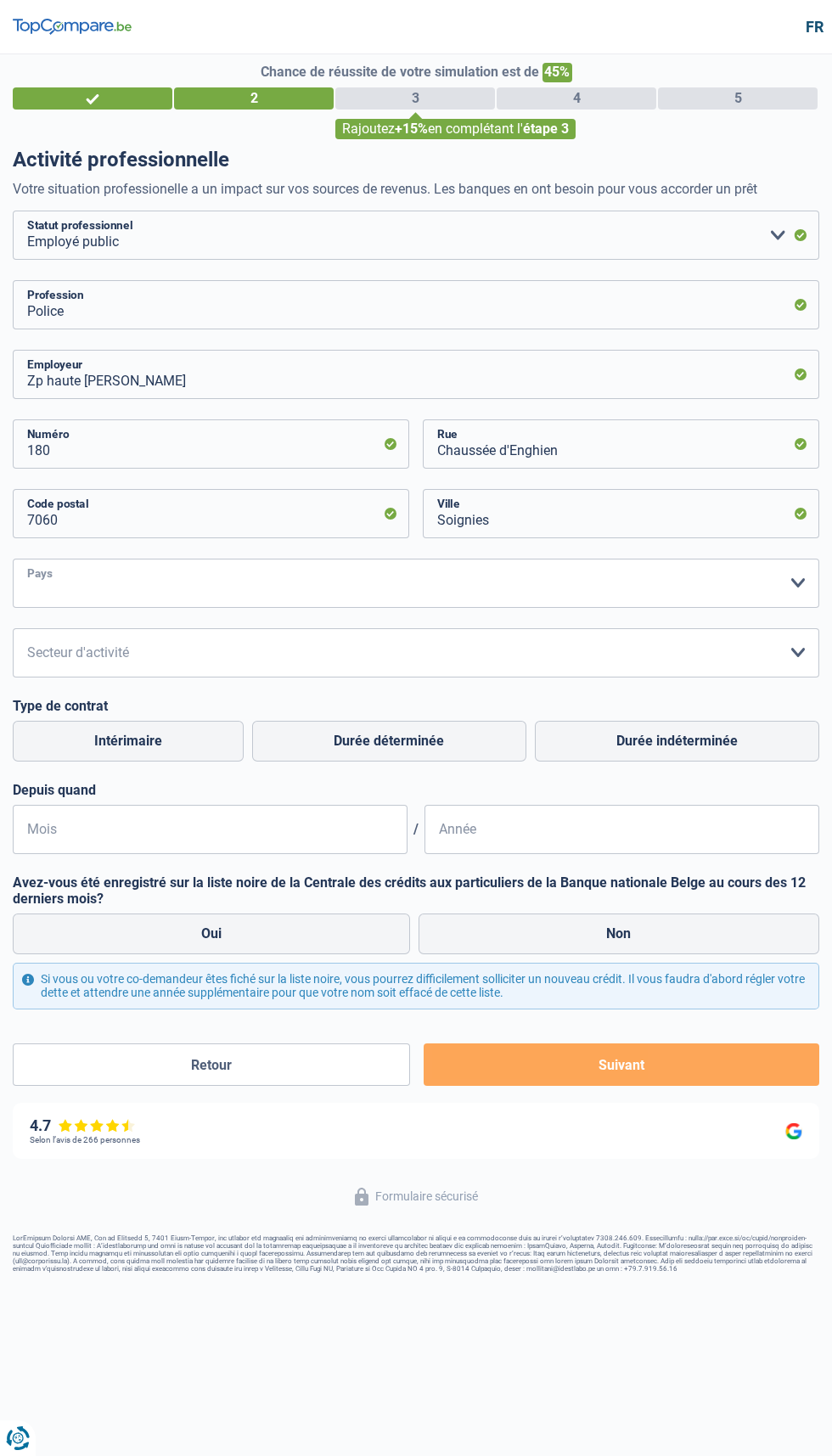
select select "BE"
click at [716, 659] on select "Agriculture/Pêche Industrie Horeca Courier/Fitness/Taxi Construction Banques/As…" at bounding box center [416, 652] width 807 height 49
select select "stateUniversityEu"
click at [725, 752] on label "Durée indéterminée" at bounding box center [677, 741] width 284 height 41
click at [725, 752] on input "Durée indéterminée" at bounding box center [677, 741] width 284 height 41
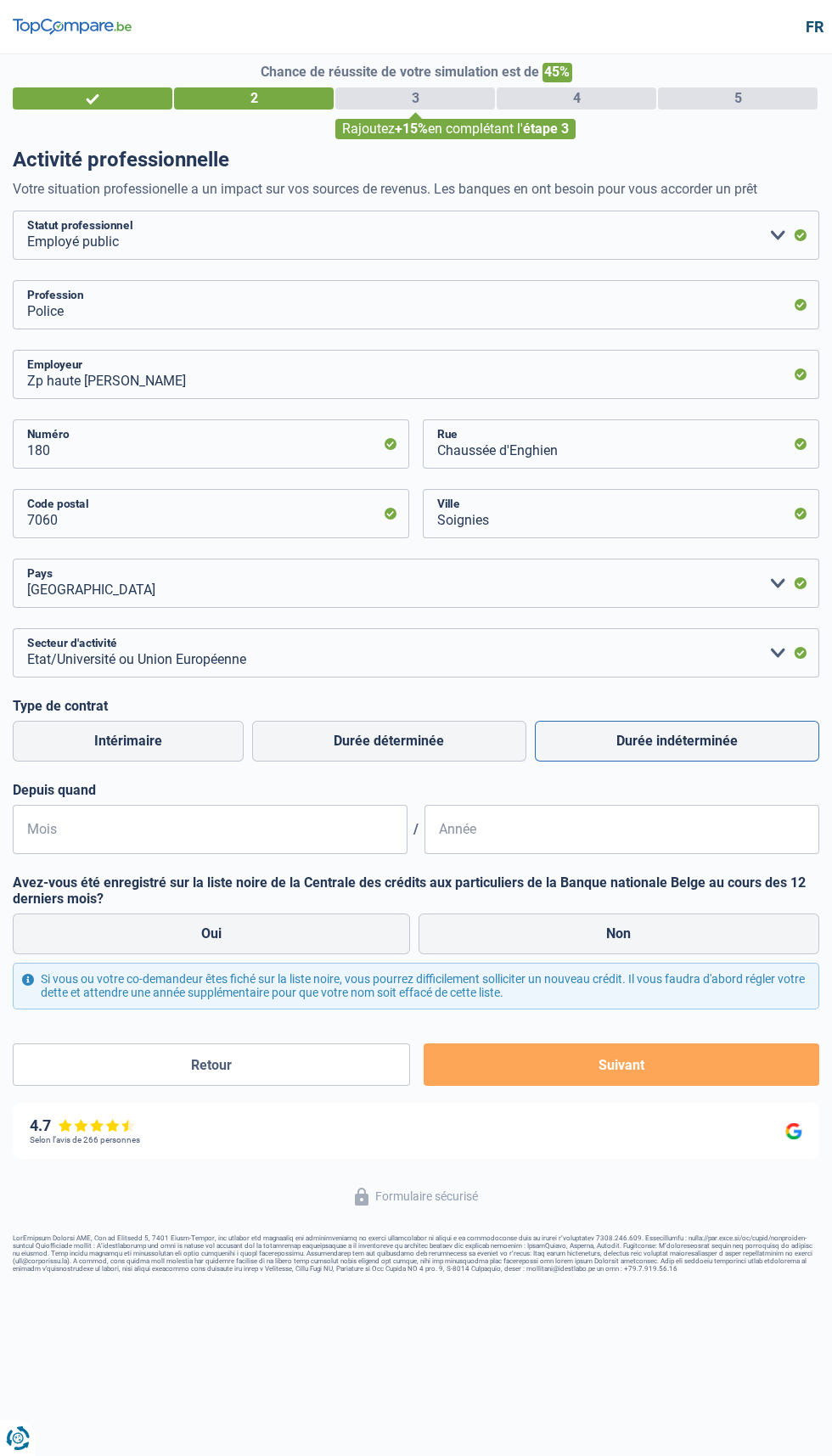
radio input "true"
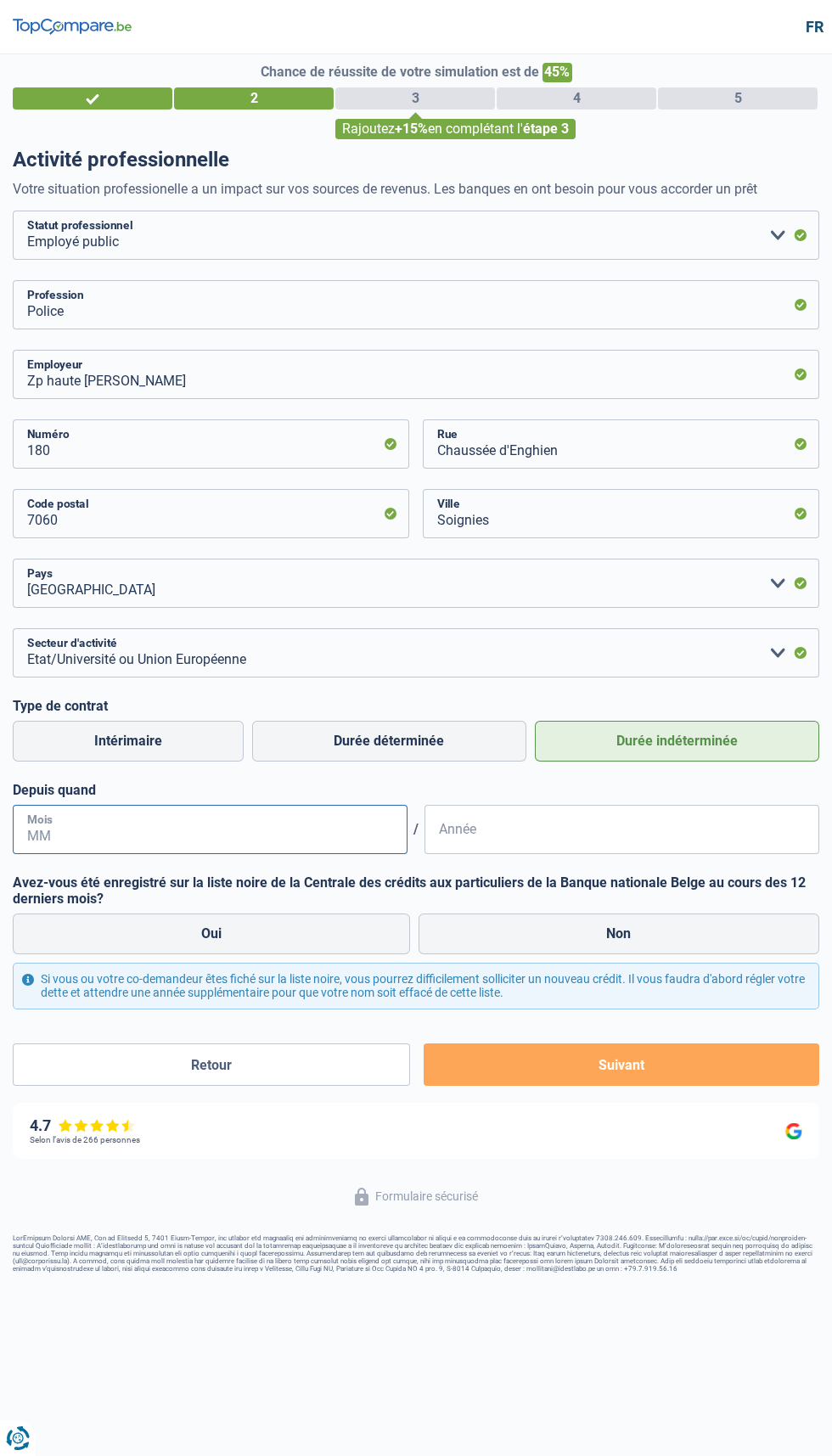
click at [88, 835] on input "Mois" at bounding box center [210, 829] width 395 height 49
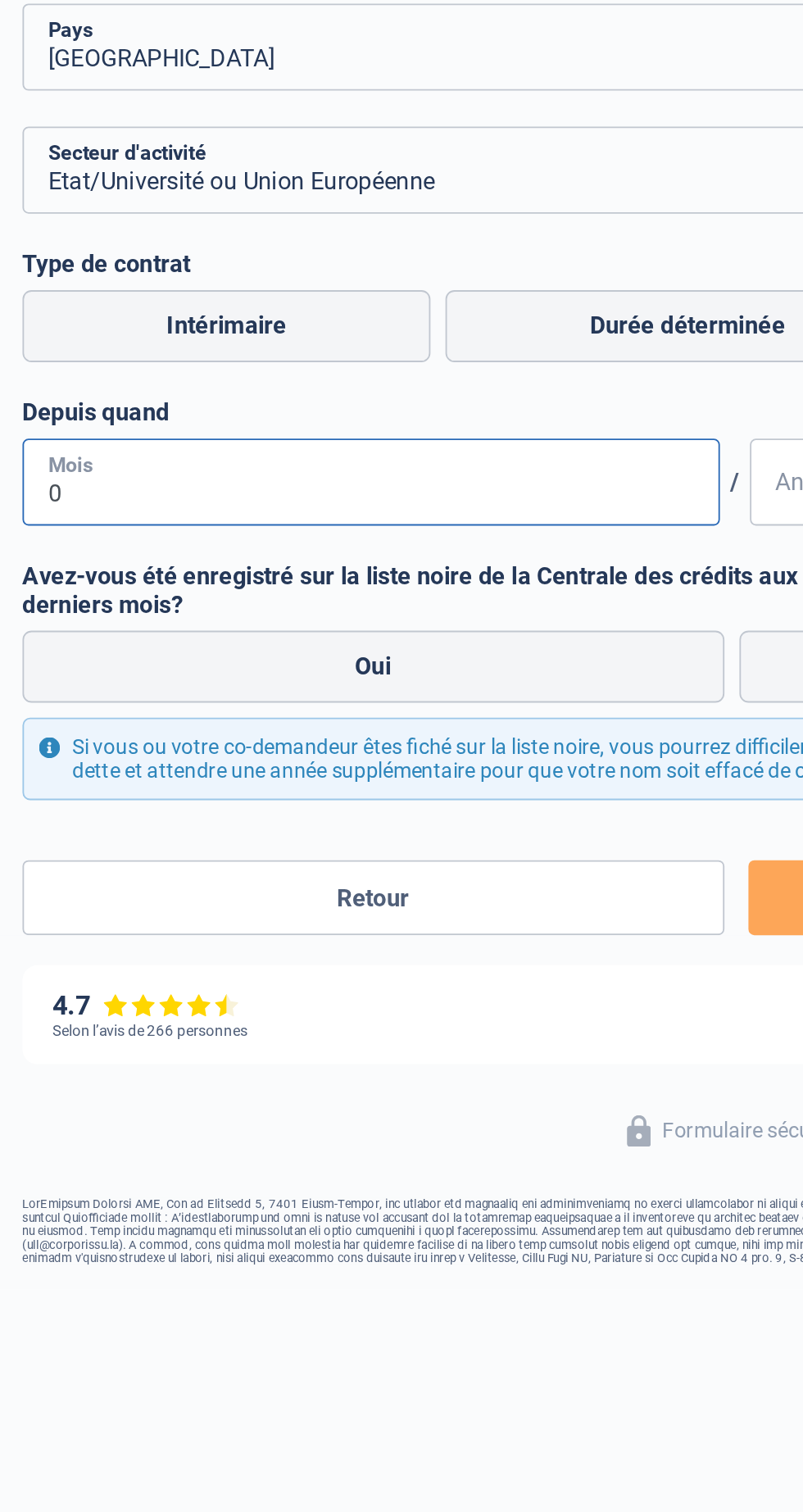
type input "03"
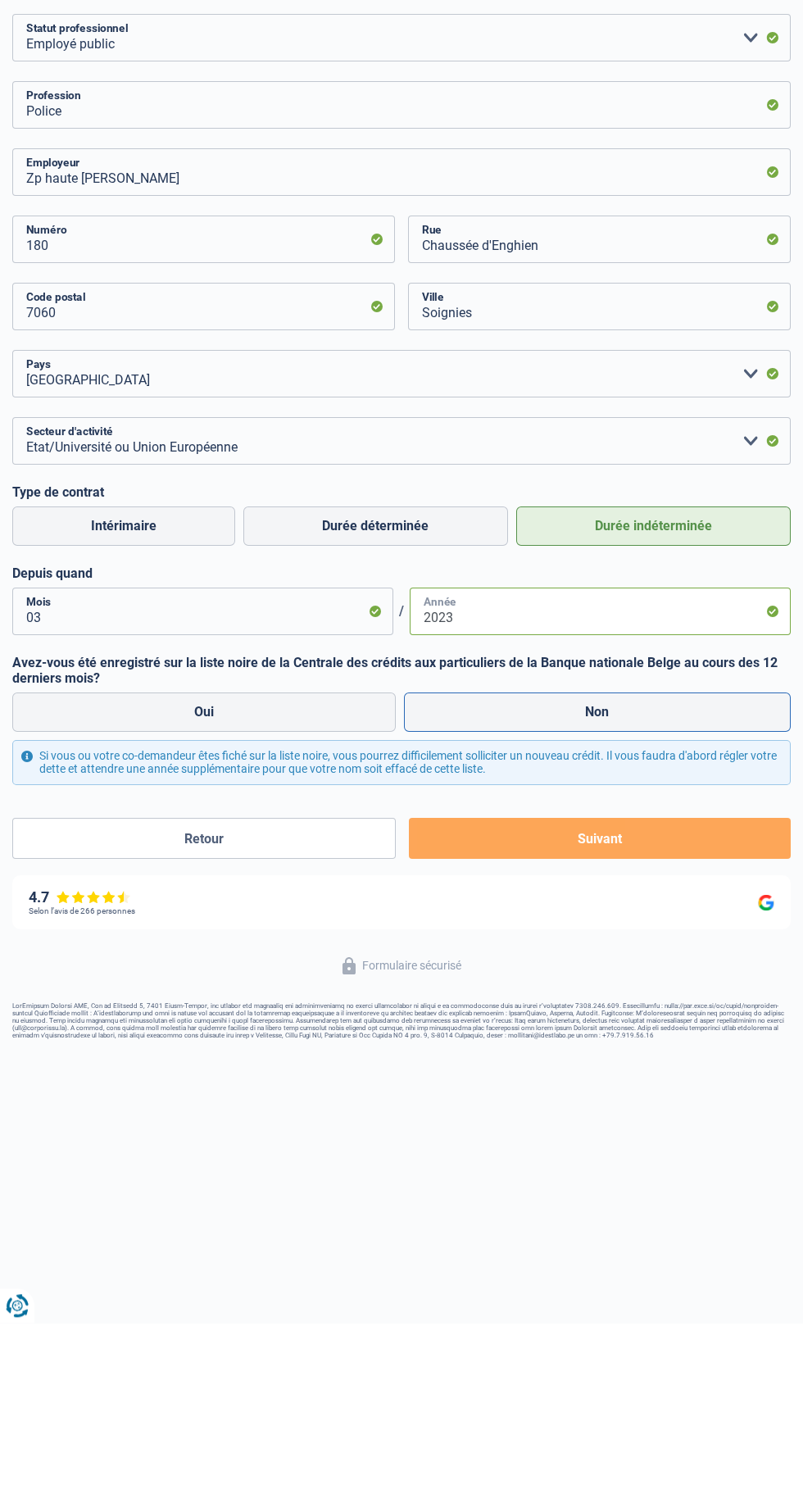
type input "2023"
click at [654, 908] on label "Non" at bounding box center [599, 901] width 388 height 39
click at [654, 908] on input "Non" at bounding box center [599, 901] width 388 height 39
radio input "true"
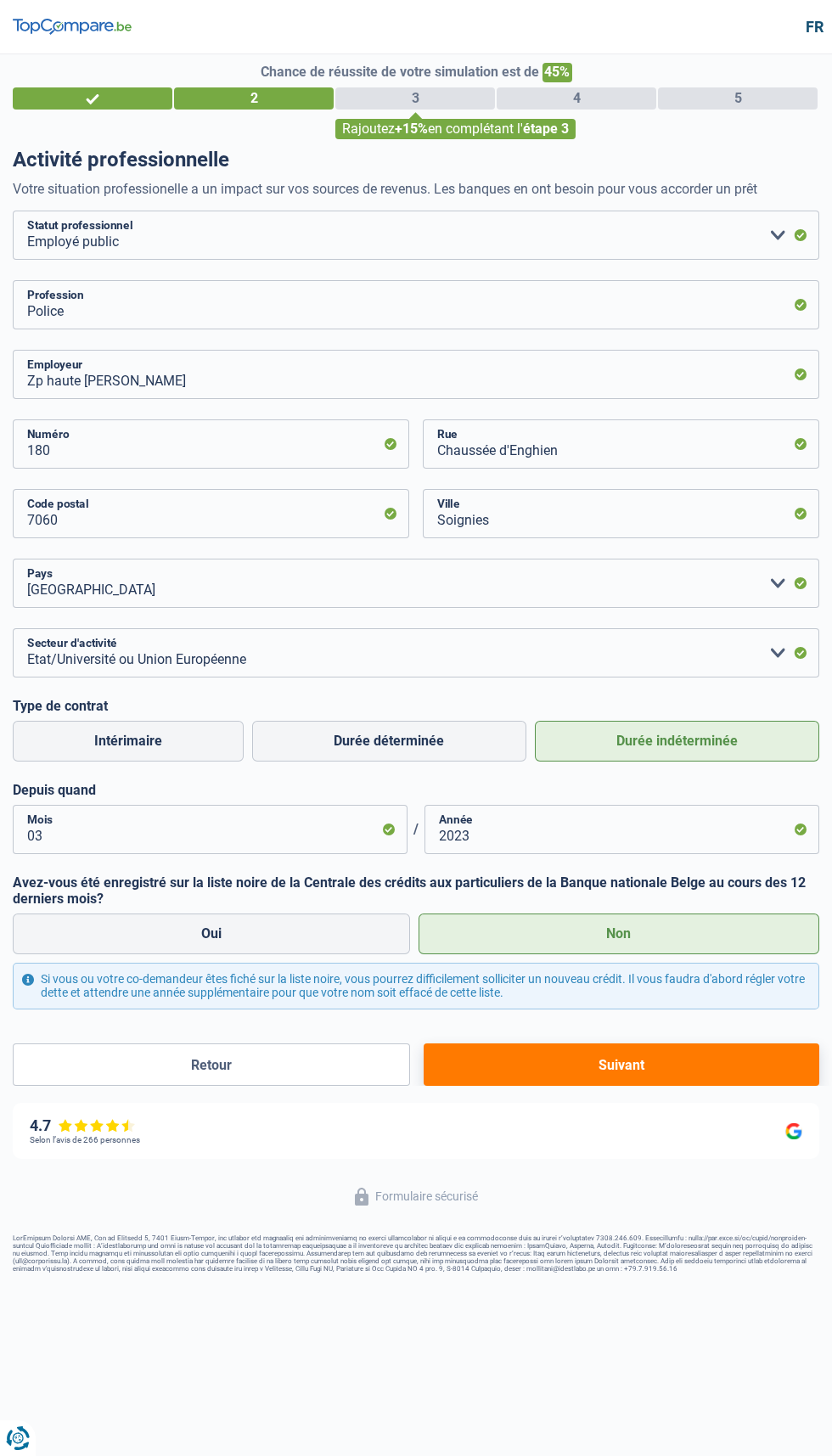
click at [680, 1064] on button "Suivant" at bounding box center [621, 1064] width 396 height 43
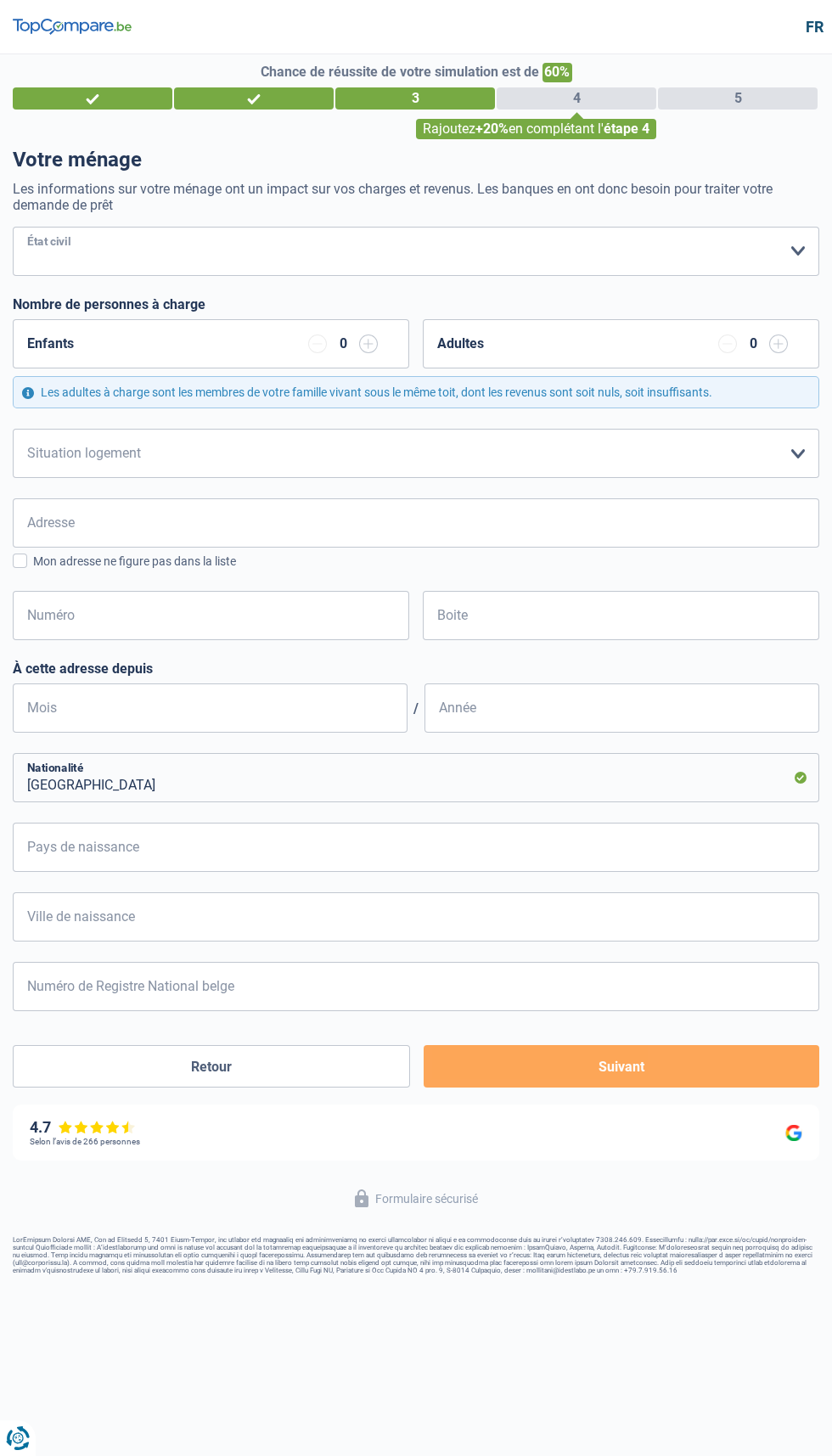
click at [103, 232] on select "[PERSON_NAME](e) Cohabitant(e) légal(e) Divorcé(e) Veuf(ve) Séparé (de fait) Ve…" at bounding box center [416, 251] width 807 height 49
select select "single"
click at [114, 462] on select "Locataire Propriétaire avec prêt hypothécaire Propriétaire sans prêt hypothécai…" at bounding box center [416, 453] width 807 height 49
select select "rents"
click at [410, 352] on div "Enfants 0" at bounding box center [208, 354] width 416 height 70
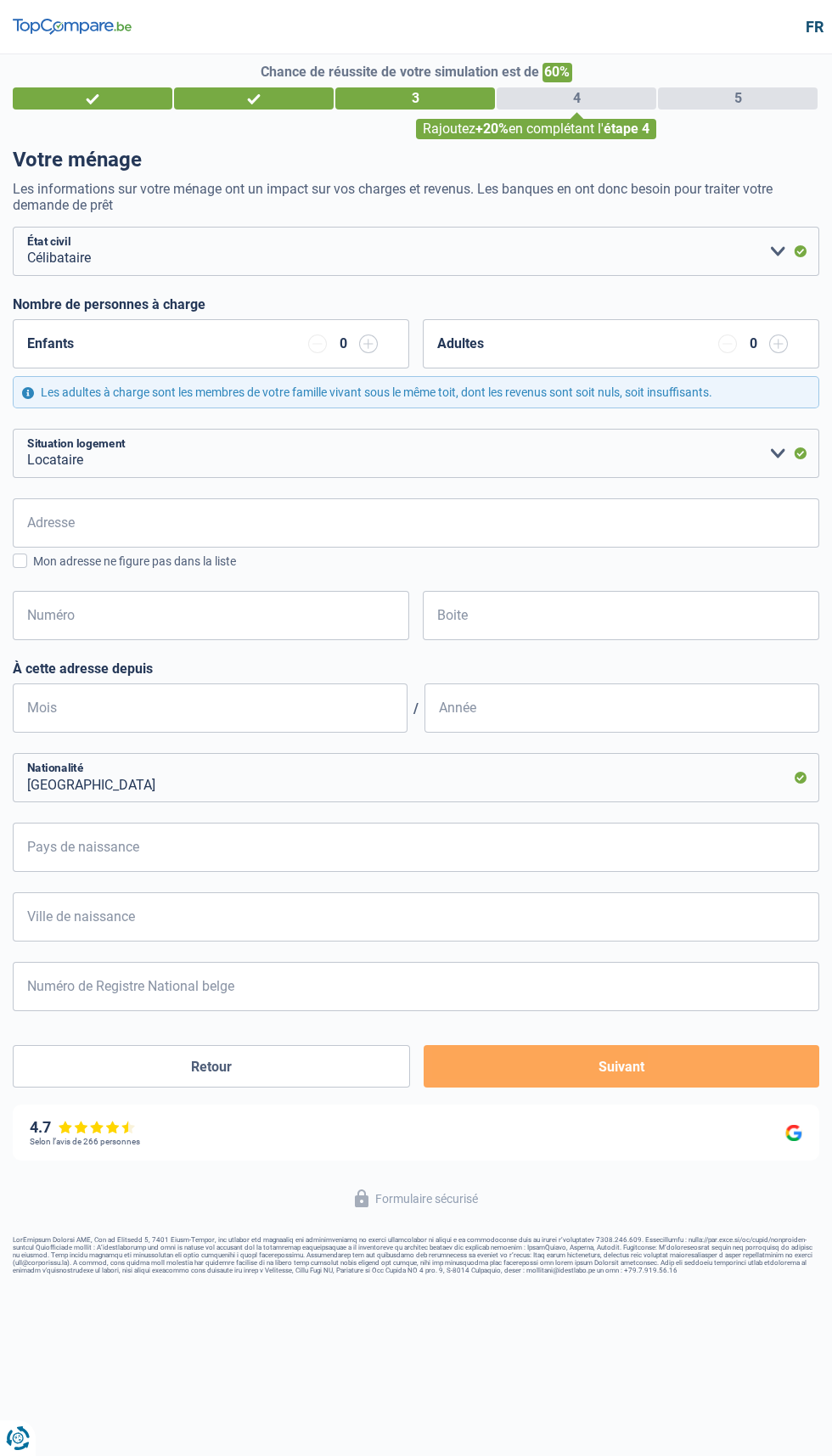
click at [368, 343] on input "button" at bounding box center [368, 344] width 19 height 19
click at [588, 528] on input "Adresse" at bounding box center [416, 523] width 807 height 49
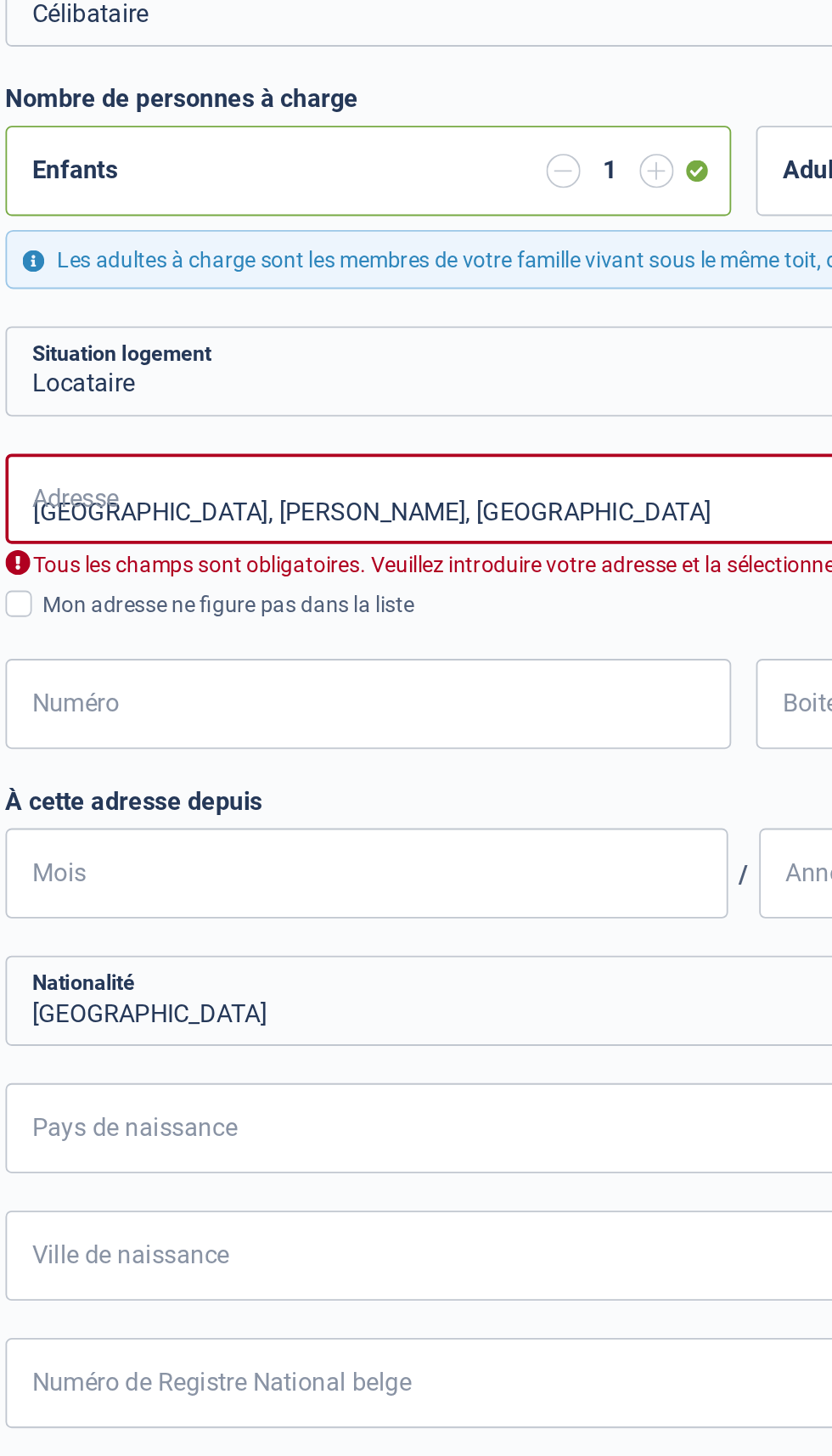
type input "[GEOGRAPHIC_DATA], 7090, [PERSON_NAME][GEOGRAPHIC_DATA], [GEOGRAPHIC_DATA]"
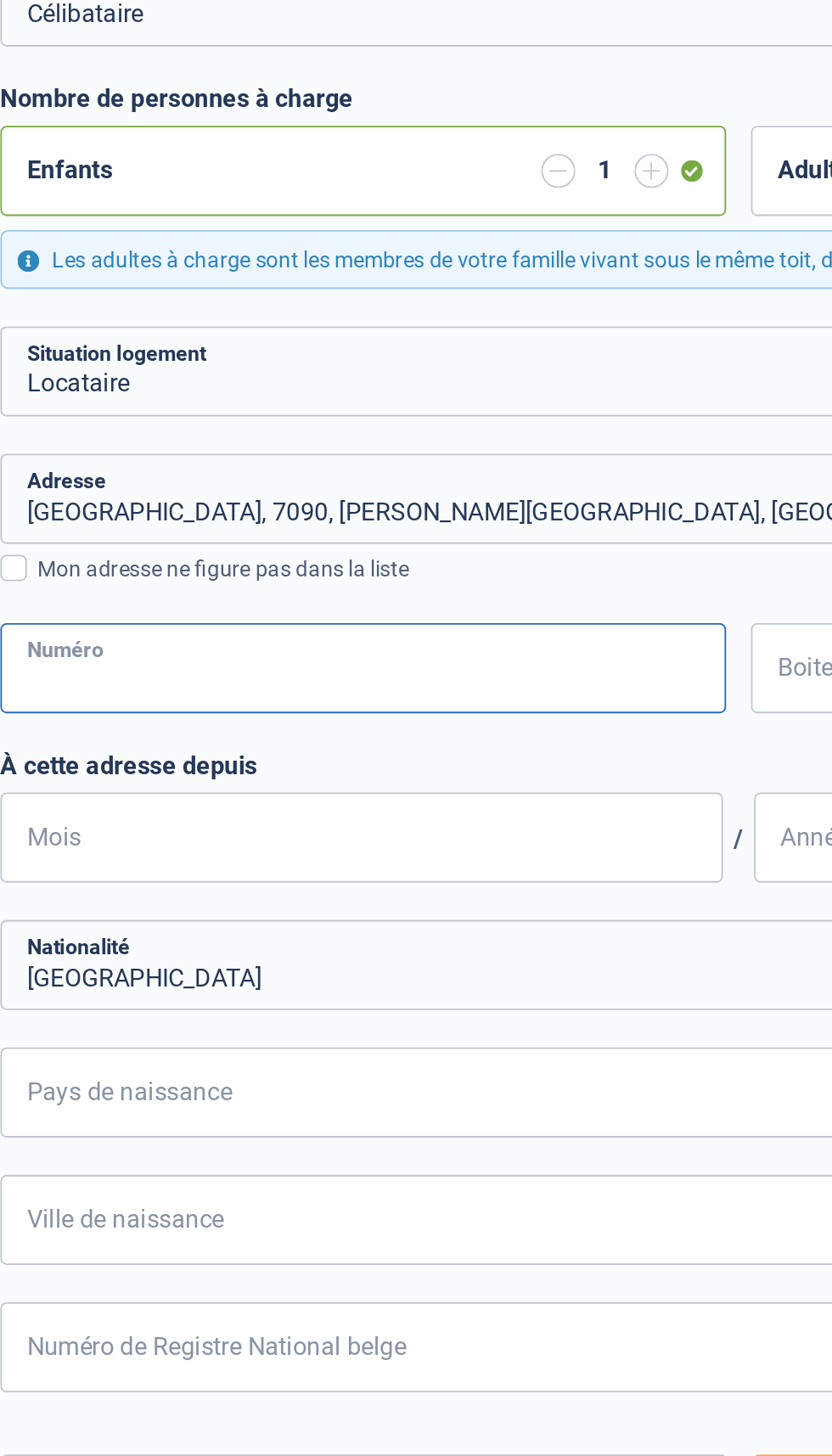
click at [272, 617] on input "Numéro" at bounding box center [211, 615] width 397 height 49
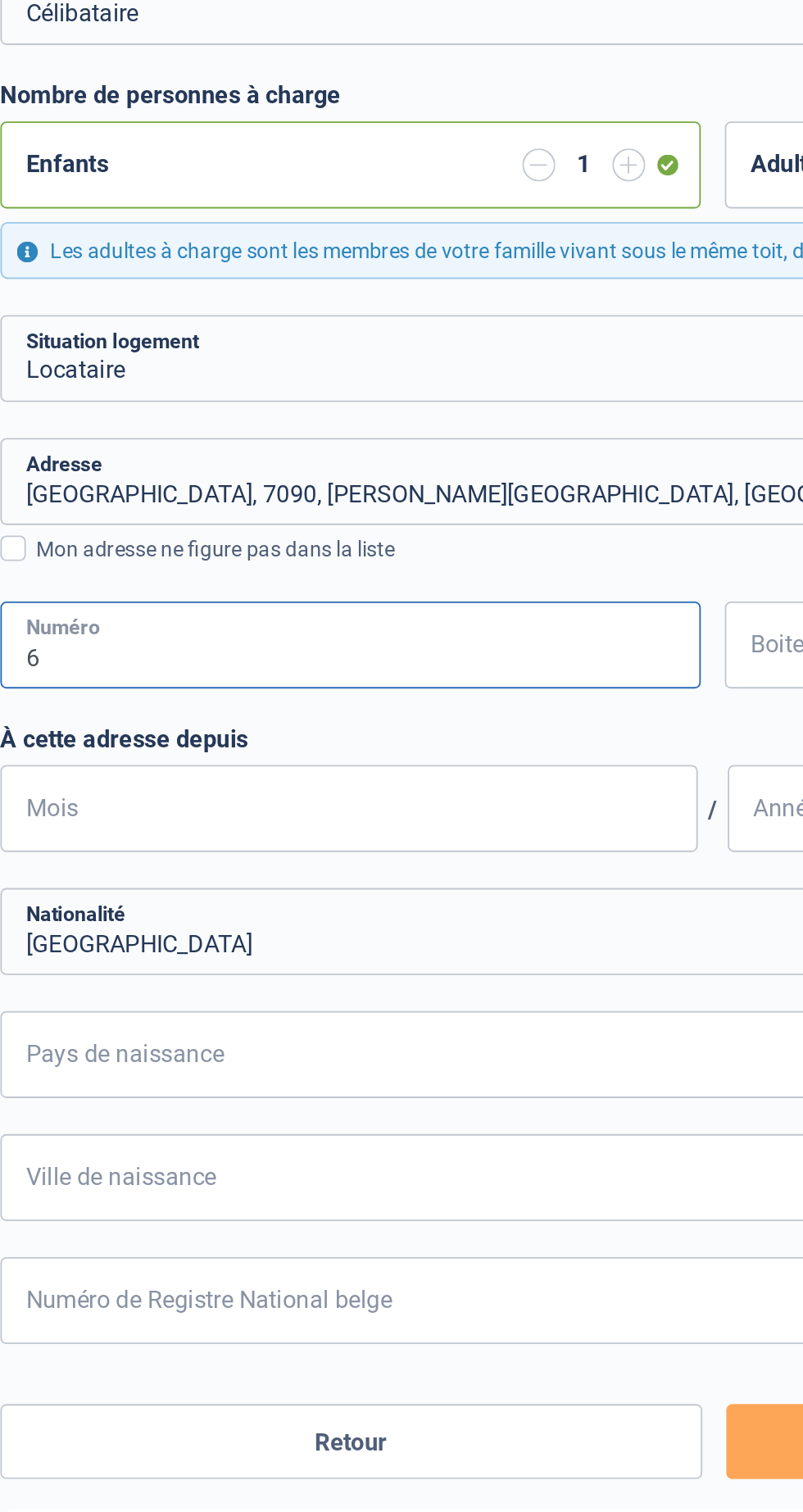
type input "6"
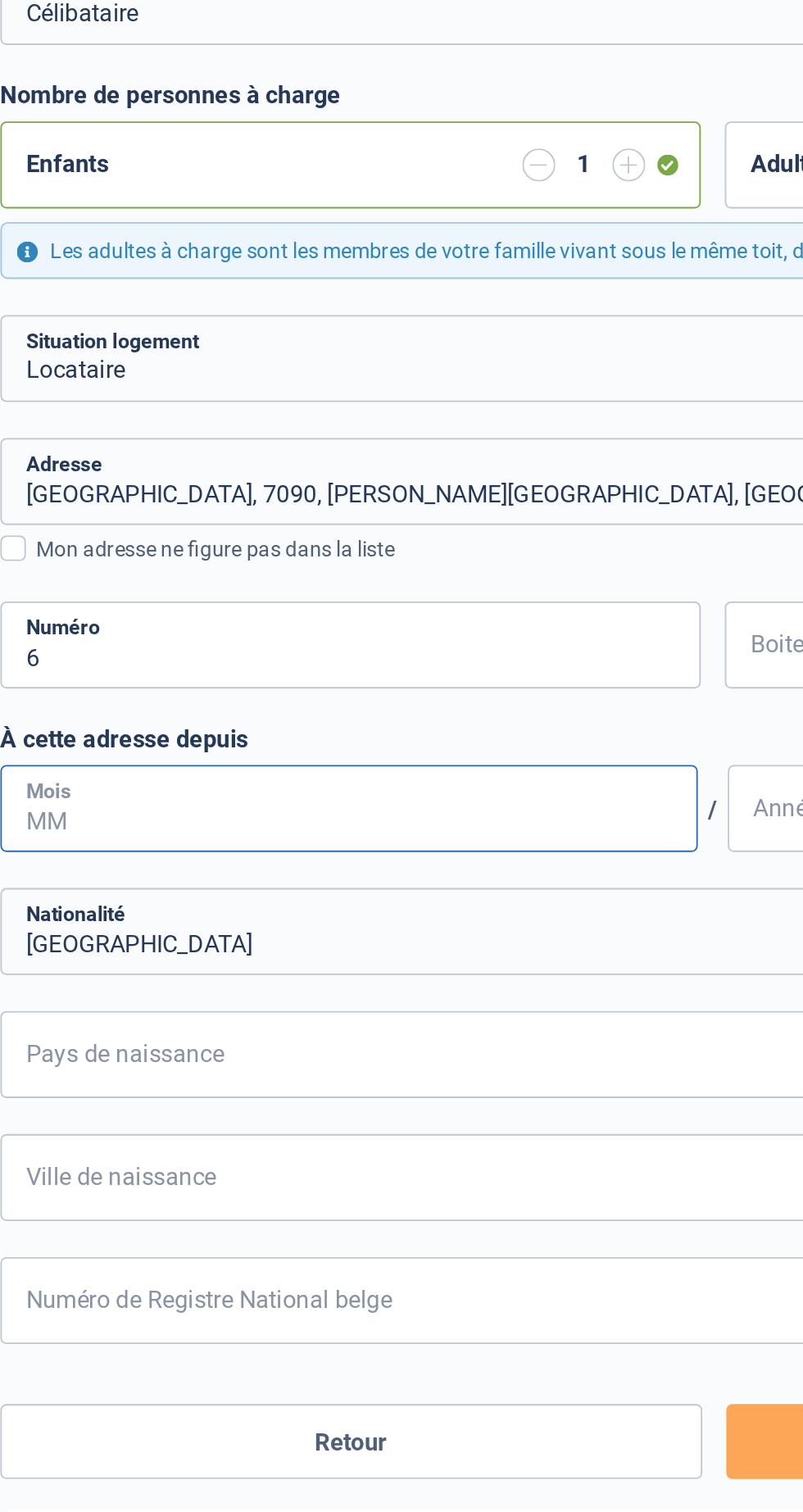
click at [251, 685] on input "Mois" at bounding box center [203, 683] width 381 height 47
type input "08"
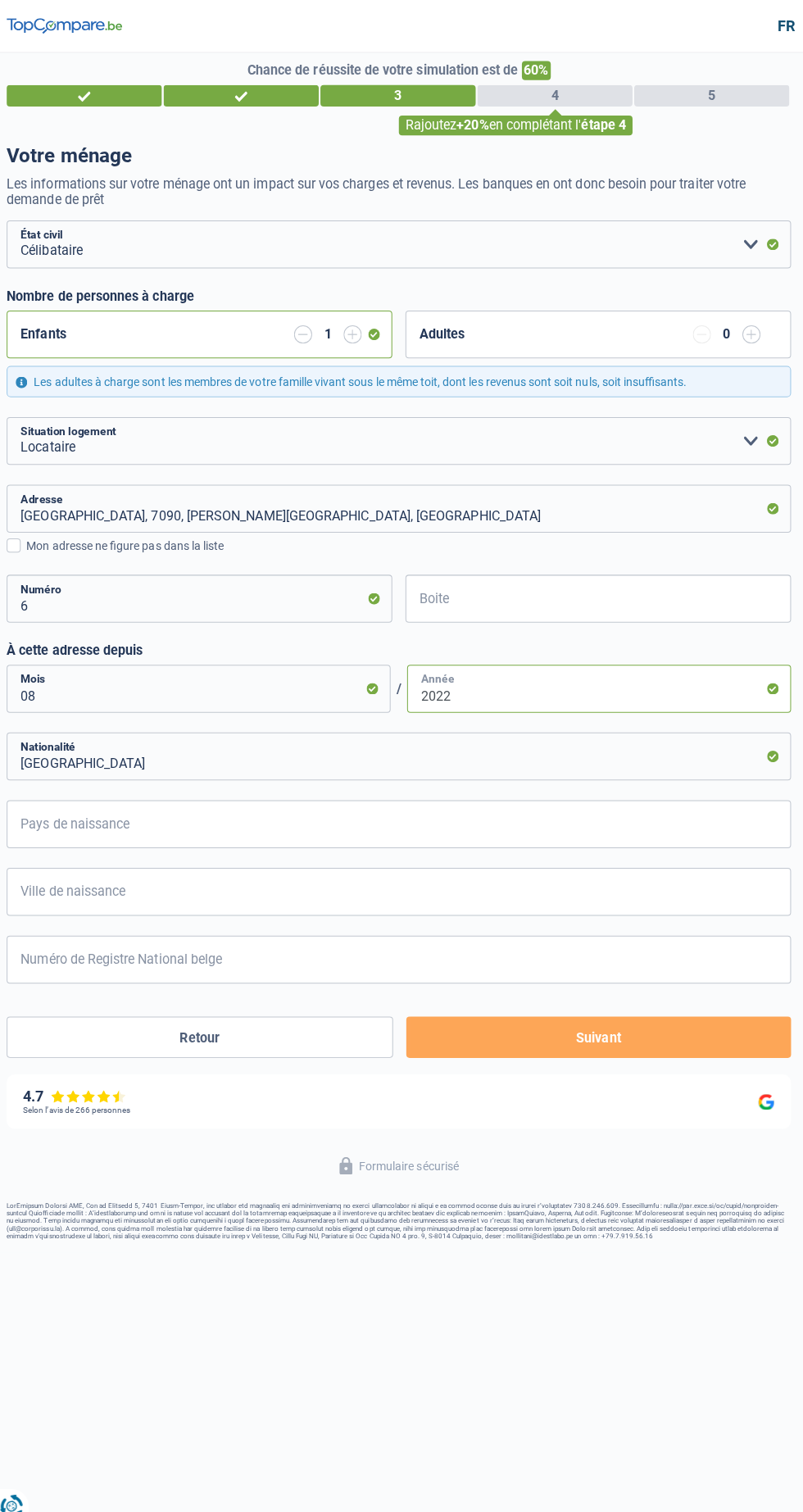
type input "2022"
click at [523, 818] on input "Pays de naissance" at bounding box center [401, 818] width 779 height 47
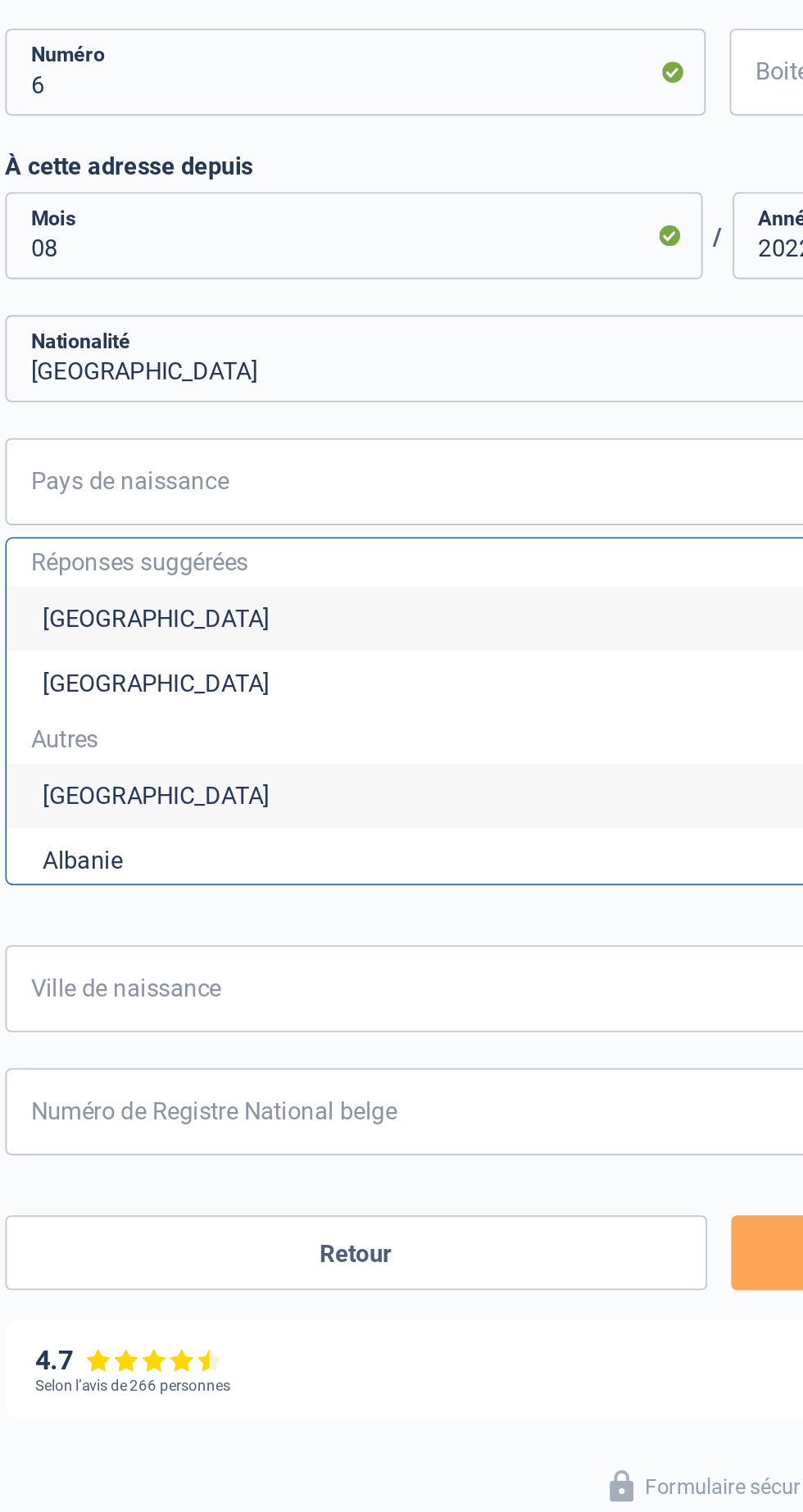
click at [285, 894] on li "[GEOGRAPHIC_DATA]" at bounding box center [401, 893] width 777 height 35
type input "[GEOGRAPHIC_DATA]"
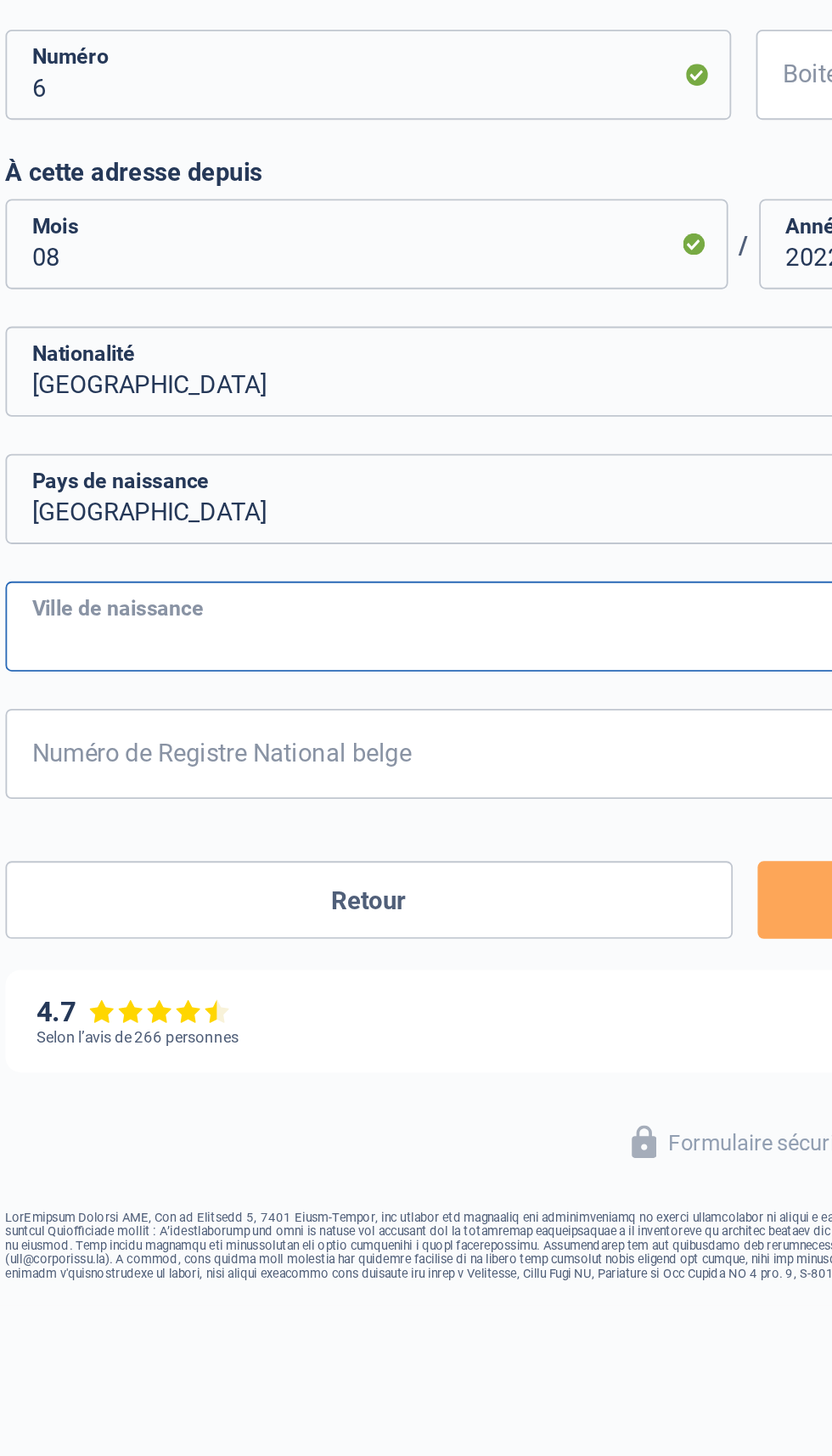
click at [330, 919] on input "Ville de naissance" at bounding box center [416, 917] width 807 height 49
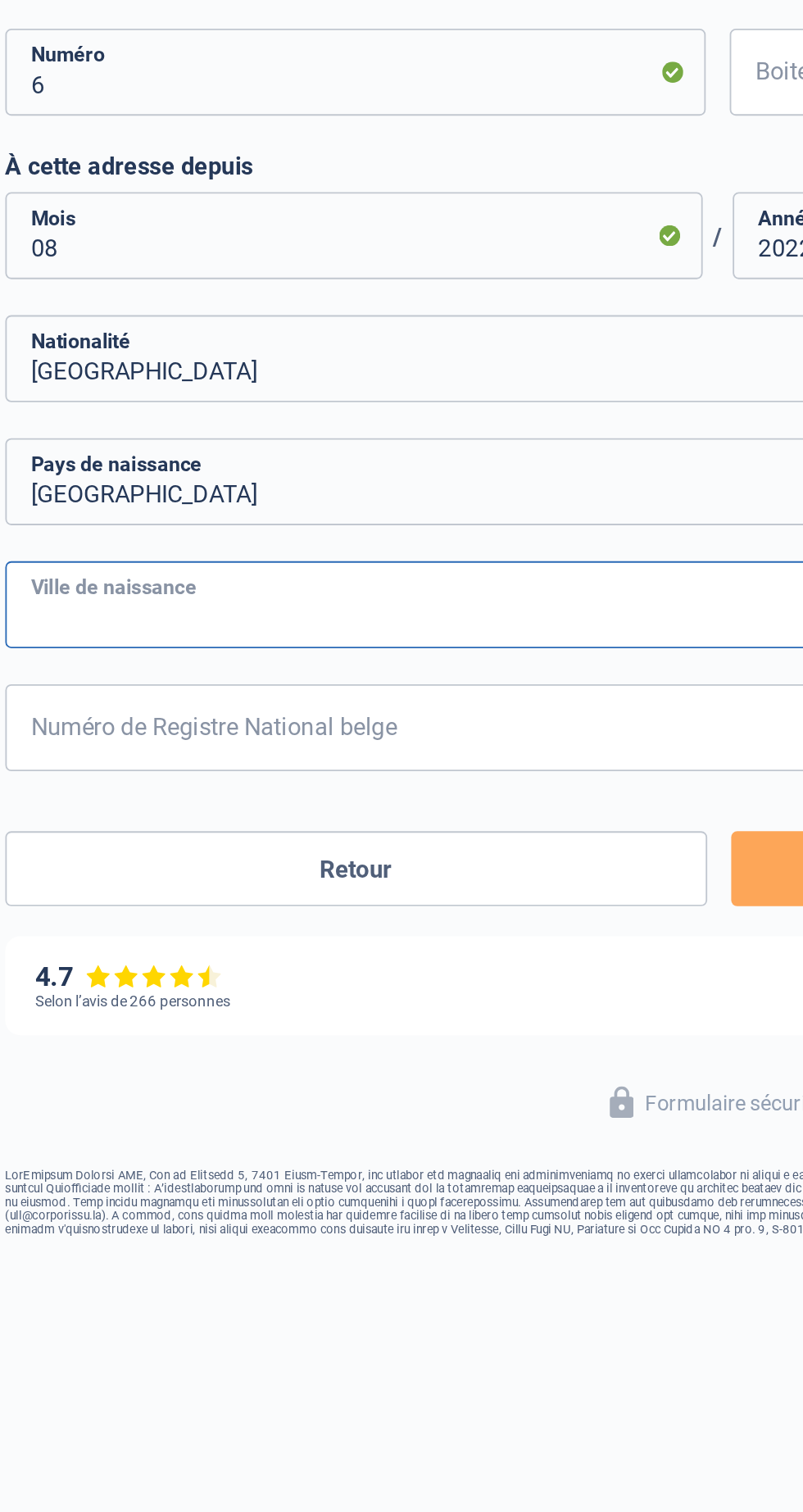
type input "Braine-le-Comte"
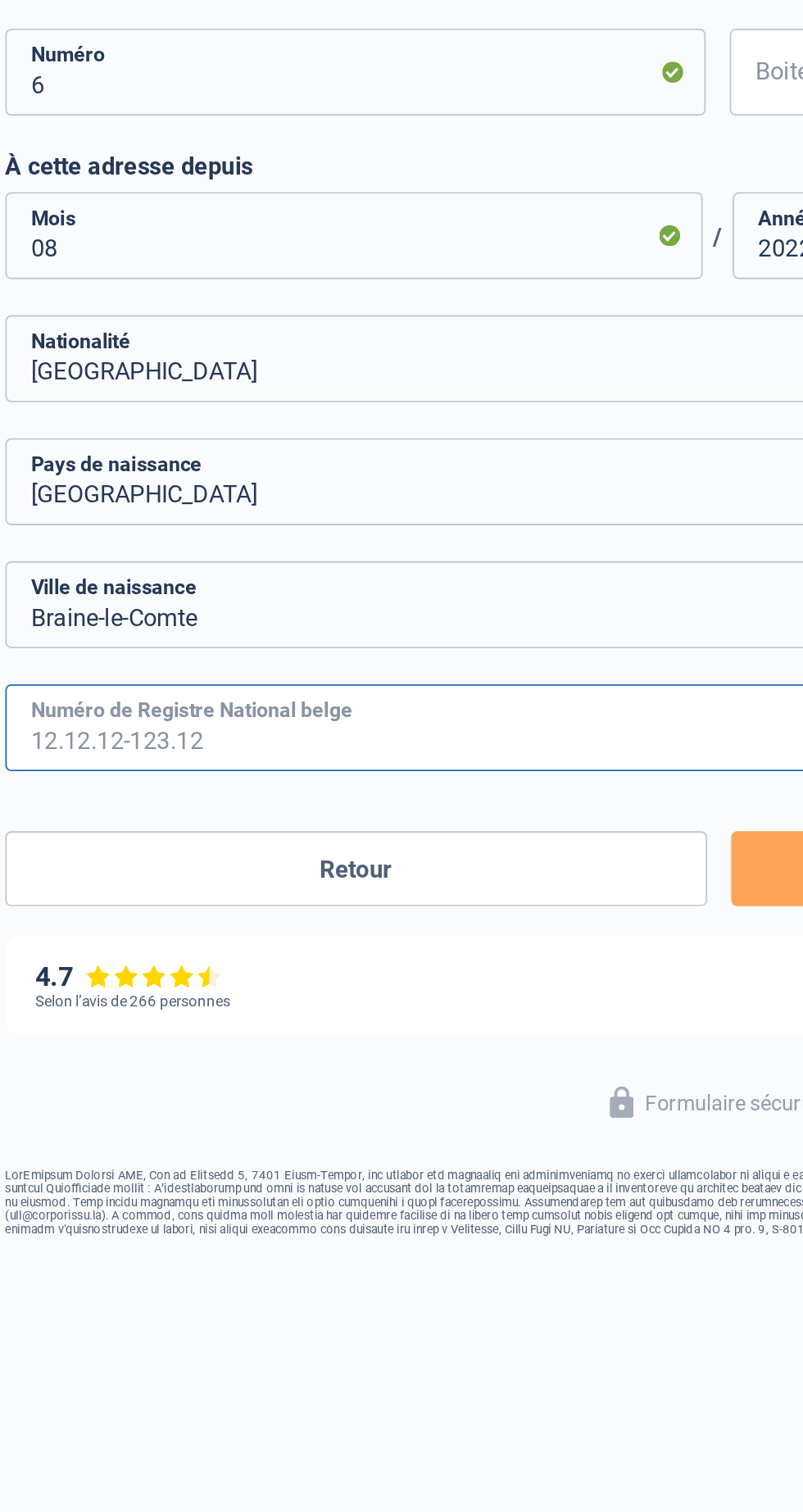
click at [299, 956] on input "Numéro de Registre National belge" at bounding box center [401, 952] width 779 height 47
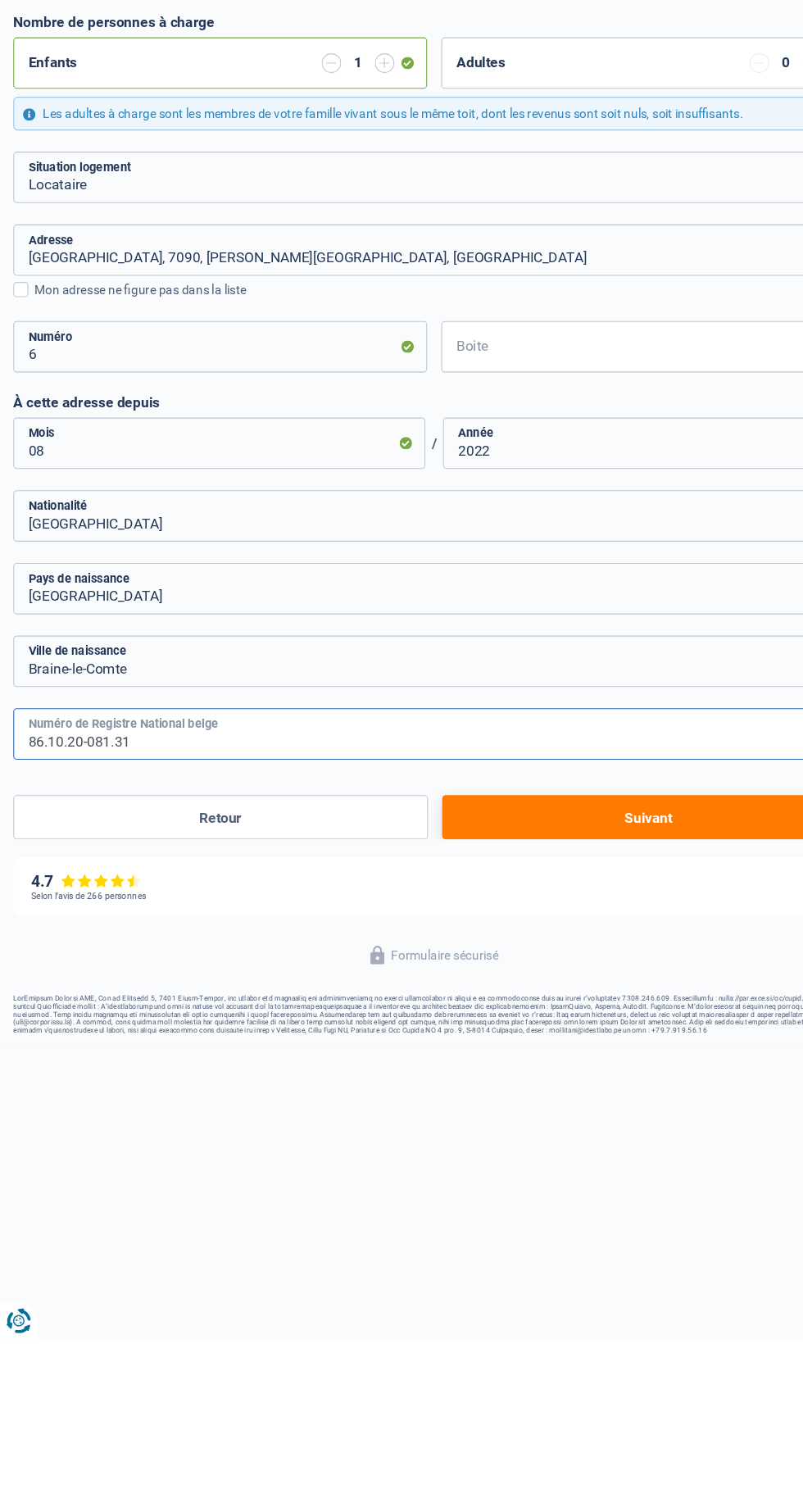
type input "86.10.20-081.31"
click at [618, 1029] on button "Suivant" at bounding box center [599, 1029] width 382 height 41
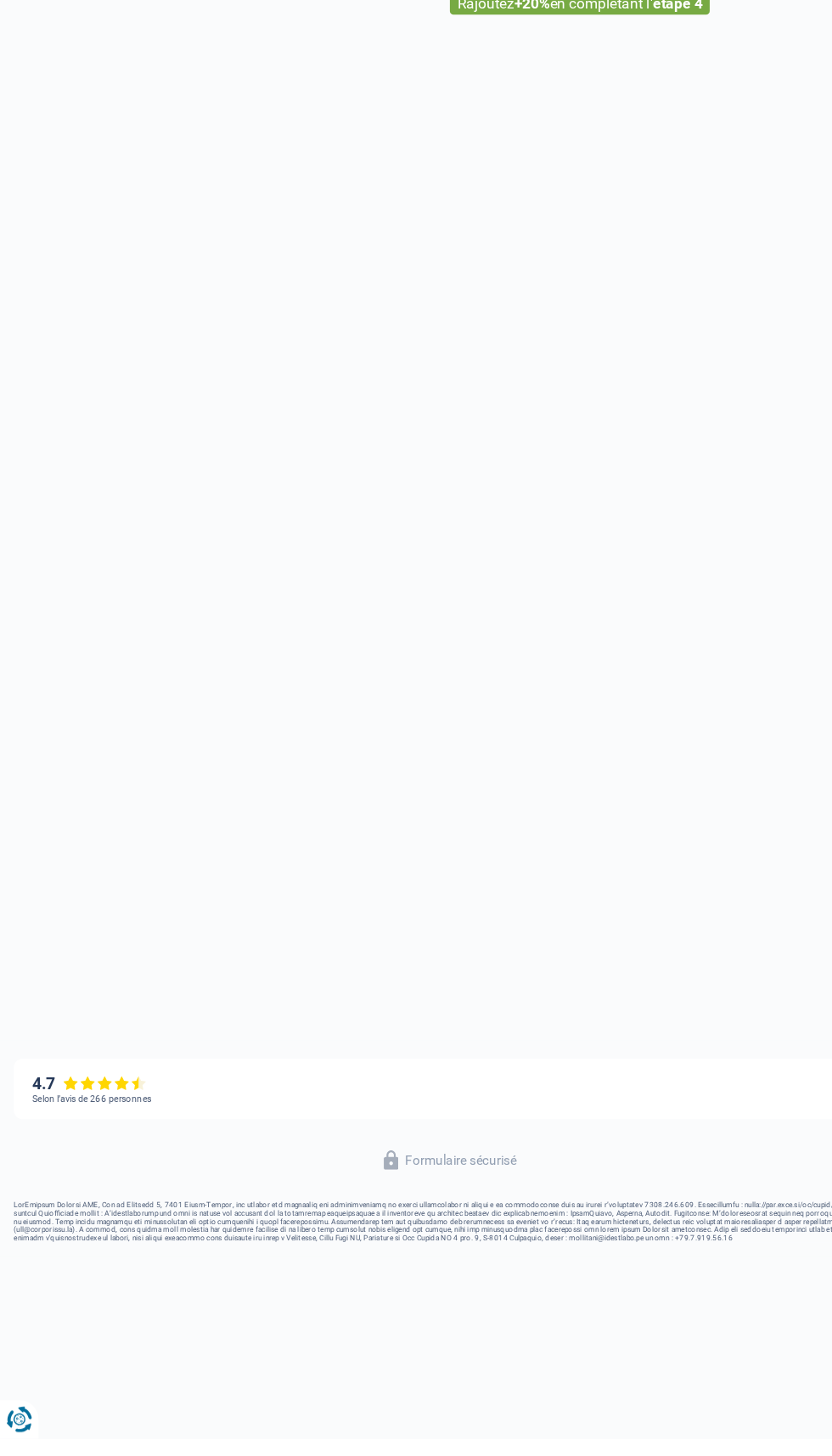
select select "familyAllowances"
select select "netSalary"
select select "mealVouchers"
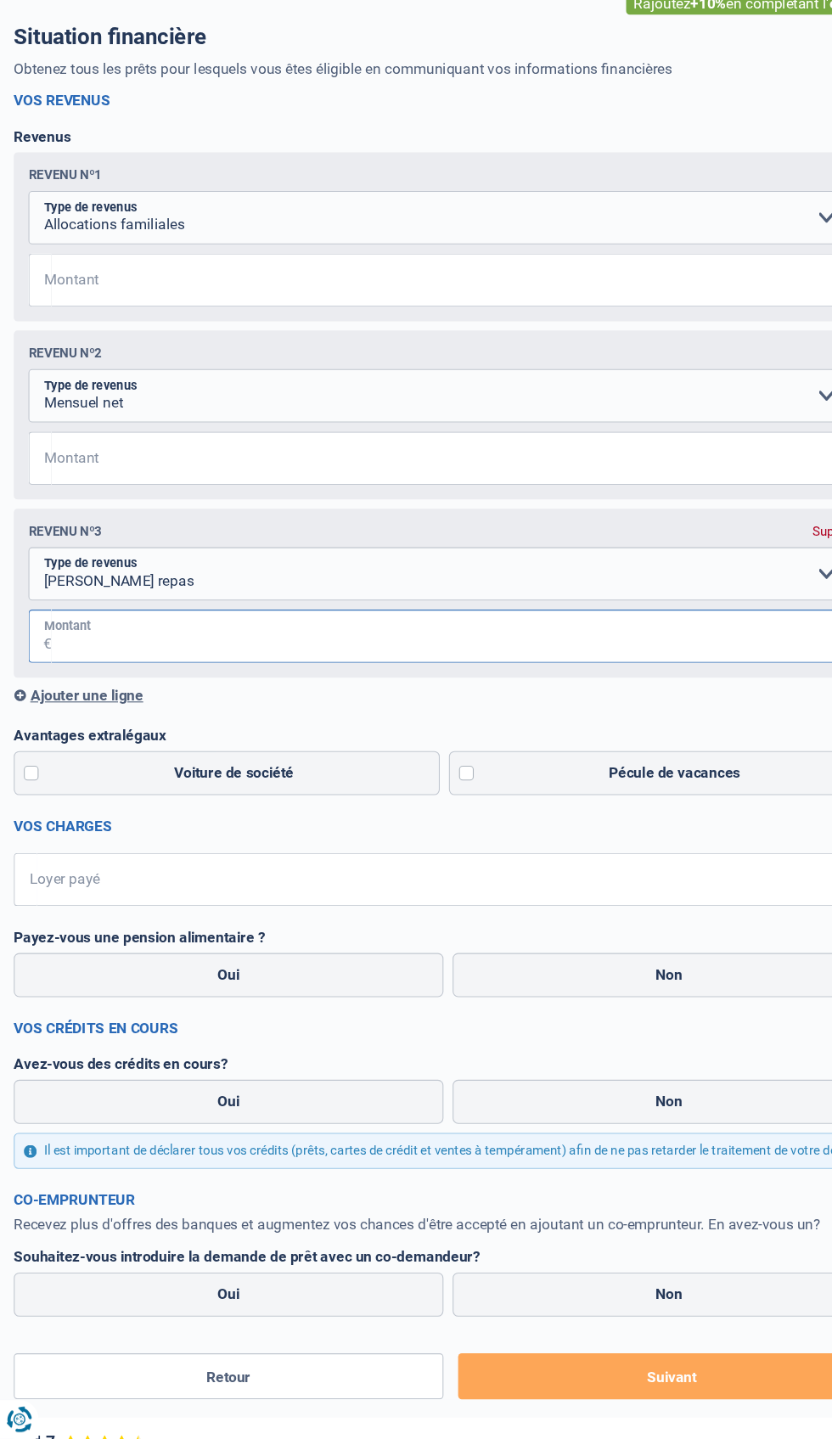
click at [577, 723] on input "Montant" at bounding box center [427, 714] width 759 height 49
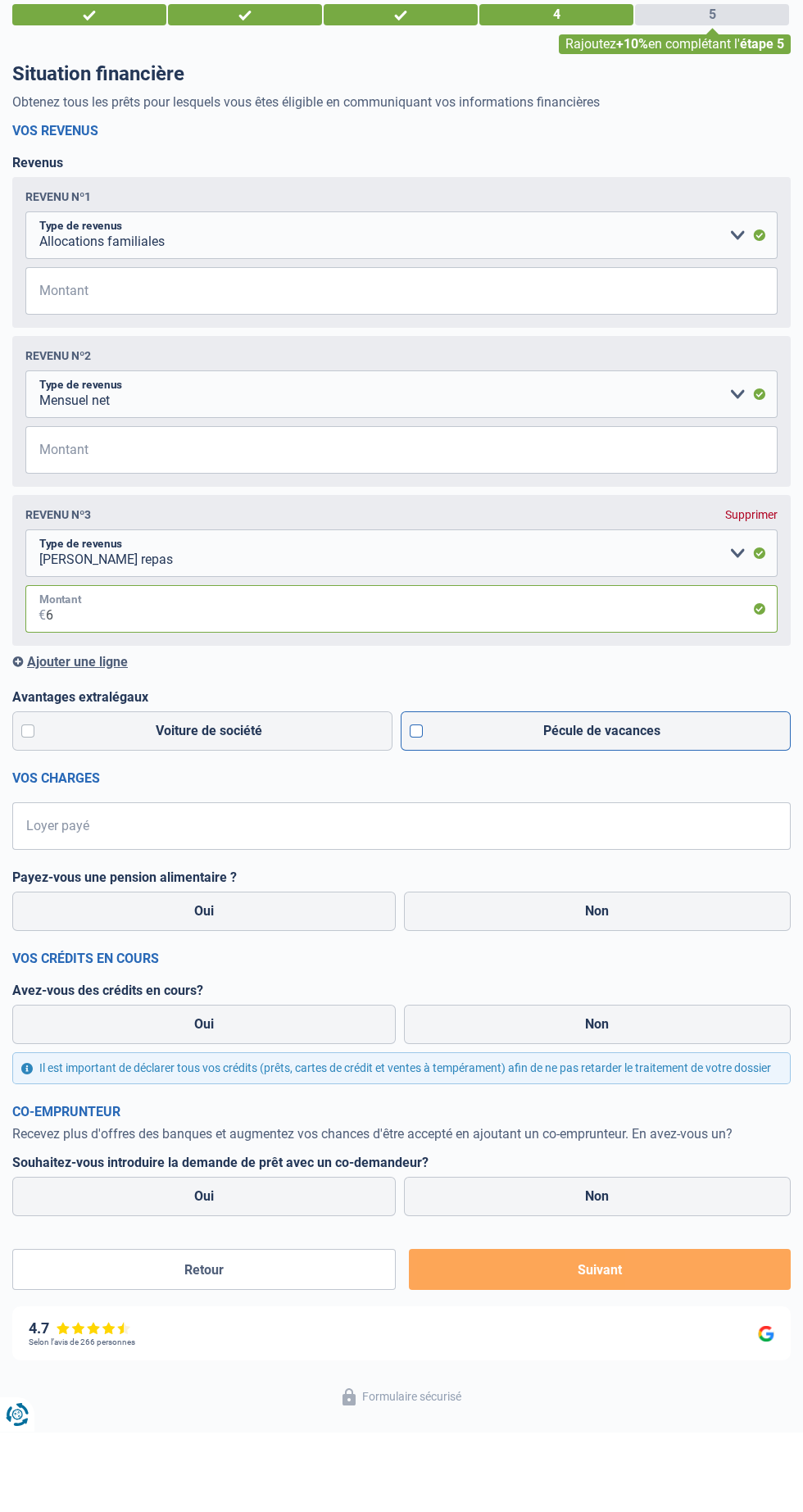
type input "6"
click at [675, 815] on label "Pécule de vacances" at bounding box center [597, 811] width 391 height 39
click at [675, 815] on input "Pécule de vacances" at bounding box center [597, 811] width 391 height 39
checkbox input "true"
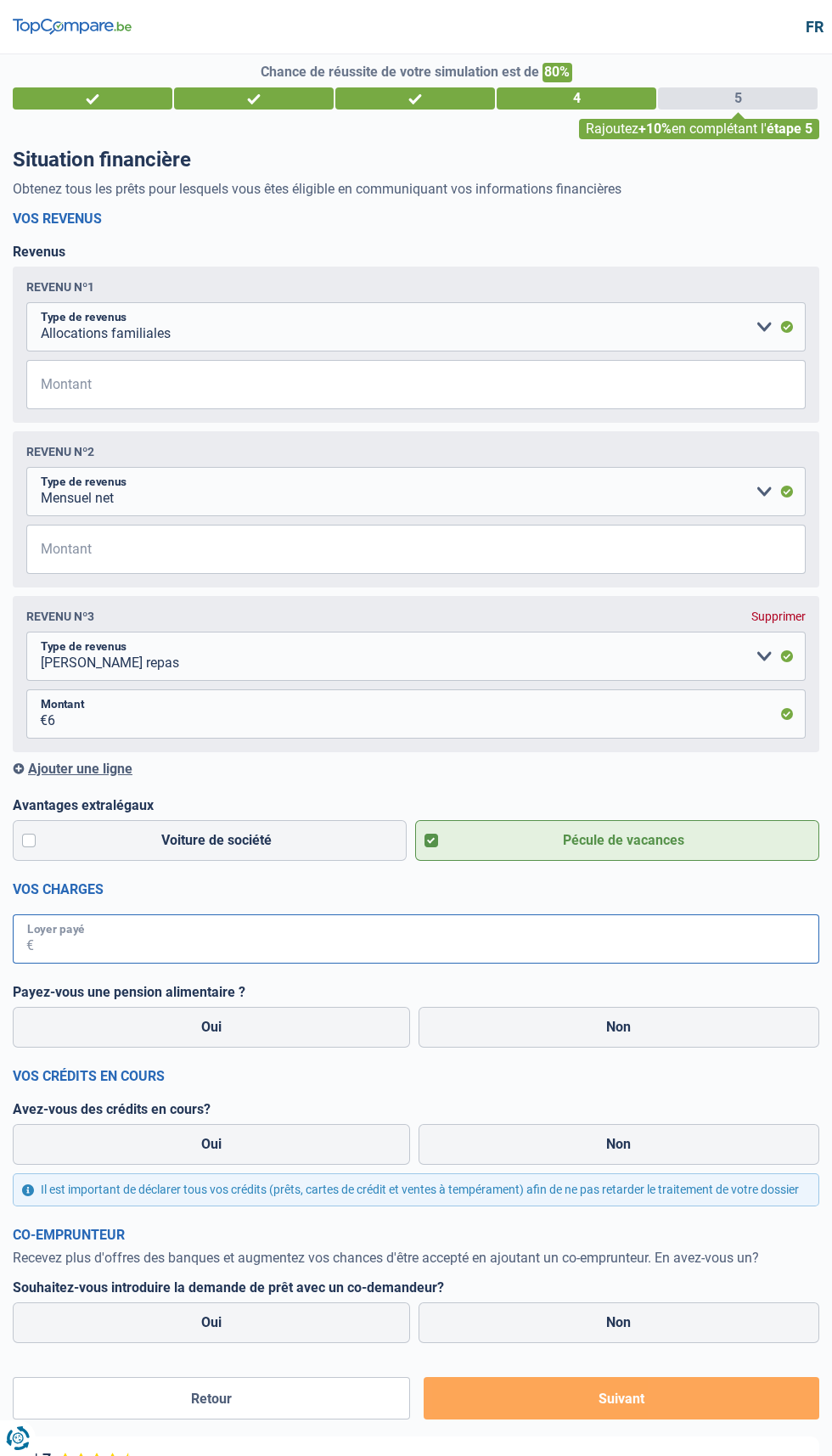
click at [511, 941] on input "Loyer payé" at bounding box center [427, 938] width 786 height 49
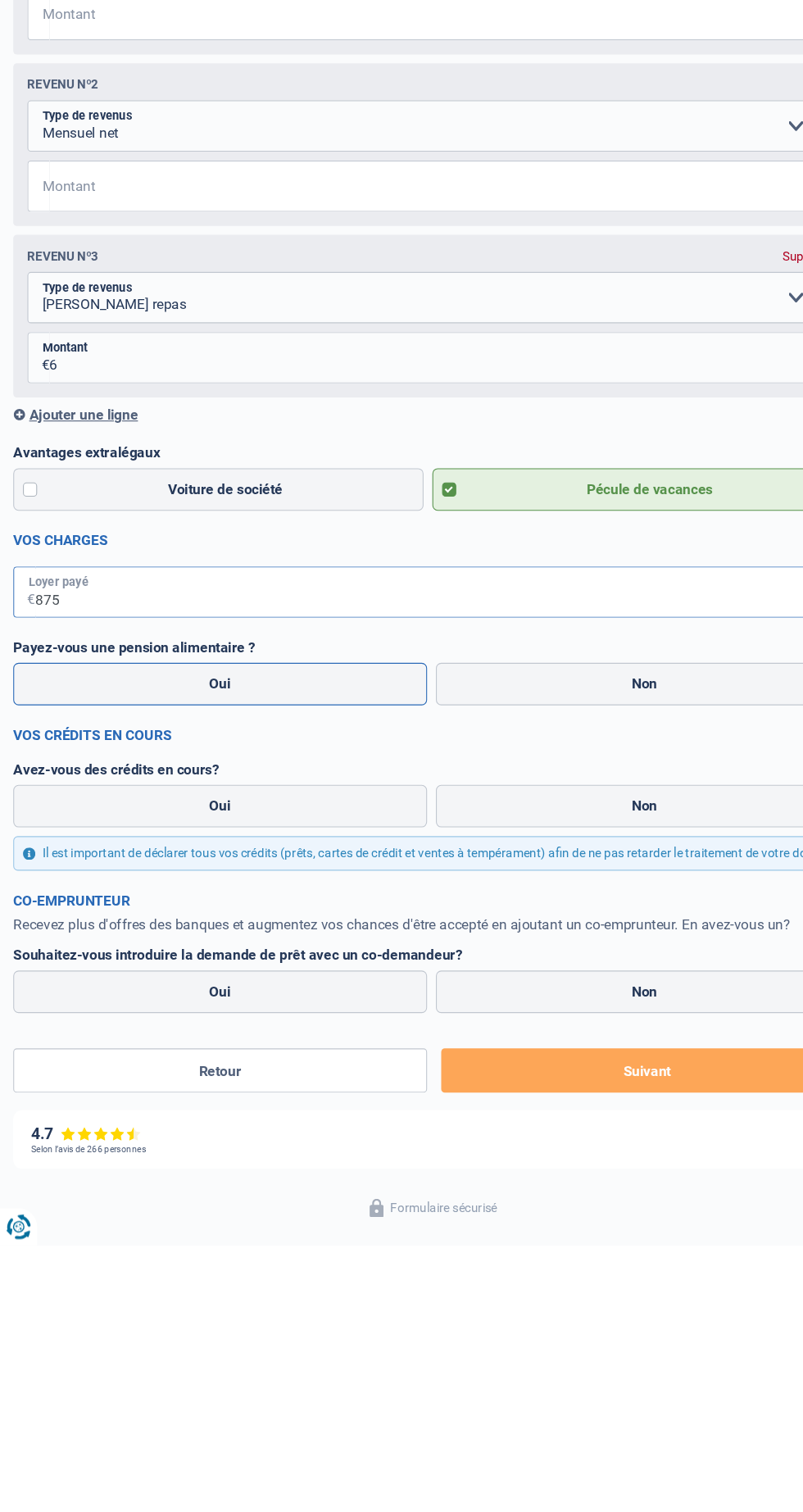
type input "875"
click at [280, 986] on label "Oui" at bounding box center [204, 991] width 384 height 39
click at [280, 986] on input "Oui" at bounding box center [204, 991] width 384 height 39
radio input "true"
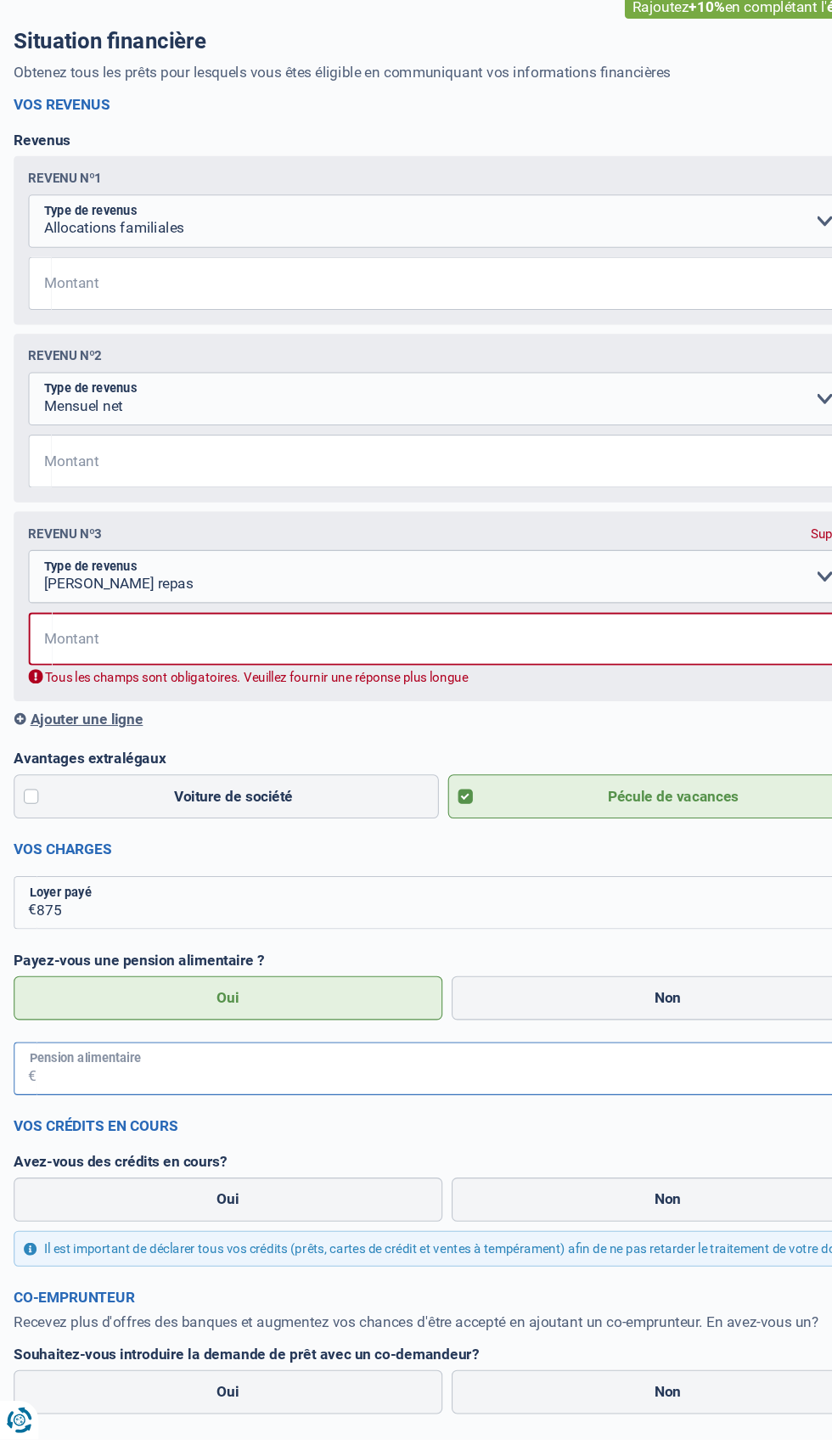
click at [358, 1119] on input "Pension alimentaire" at bounding box center [427, 1112] width 786 height 49
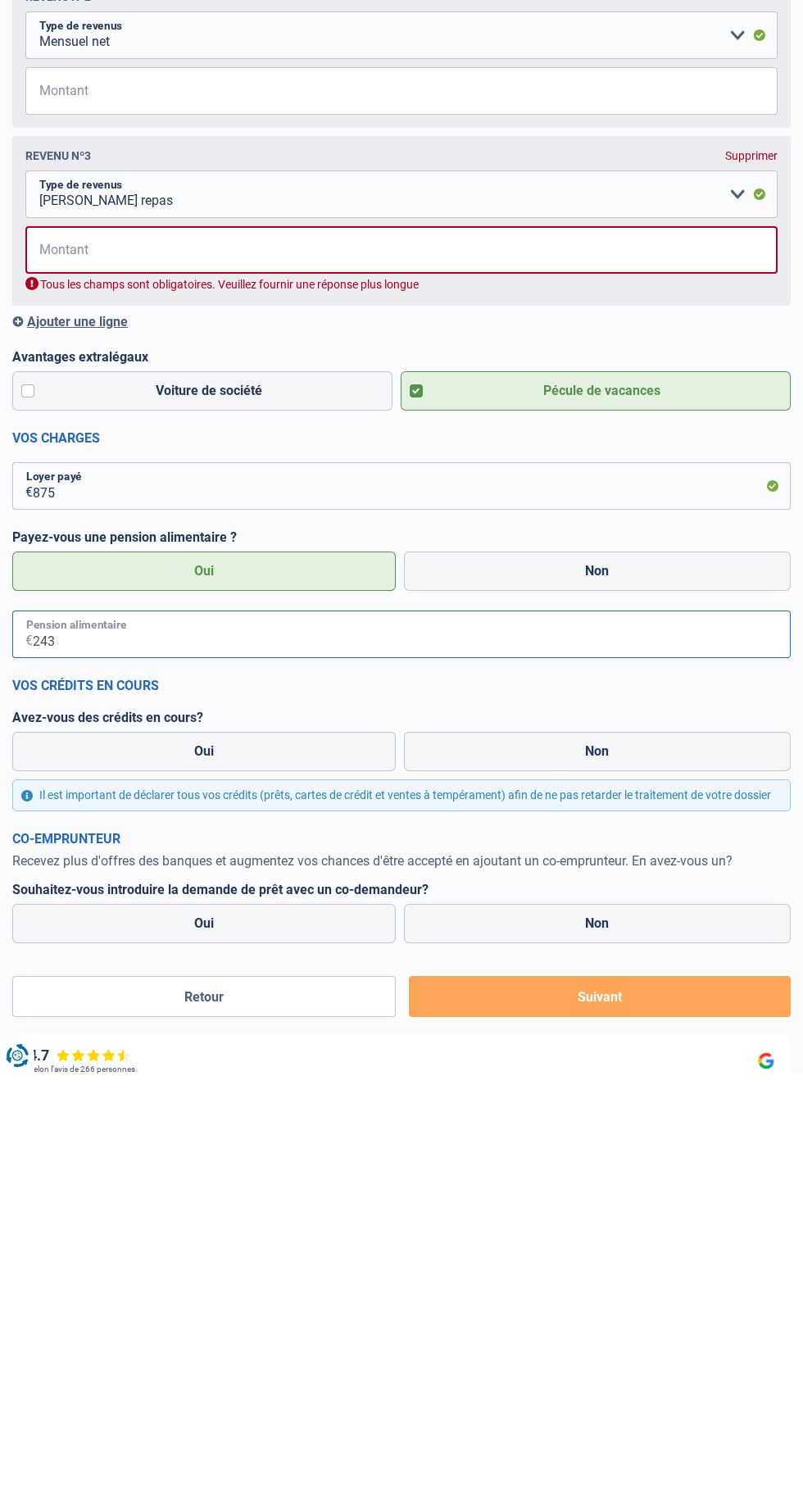
type input "243"
click at [138, 696] on input "Montant" at bounding box center [412, 689] width 731 height 47
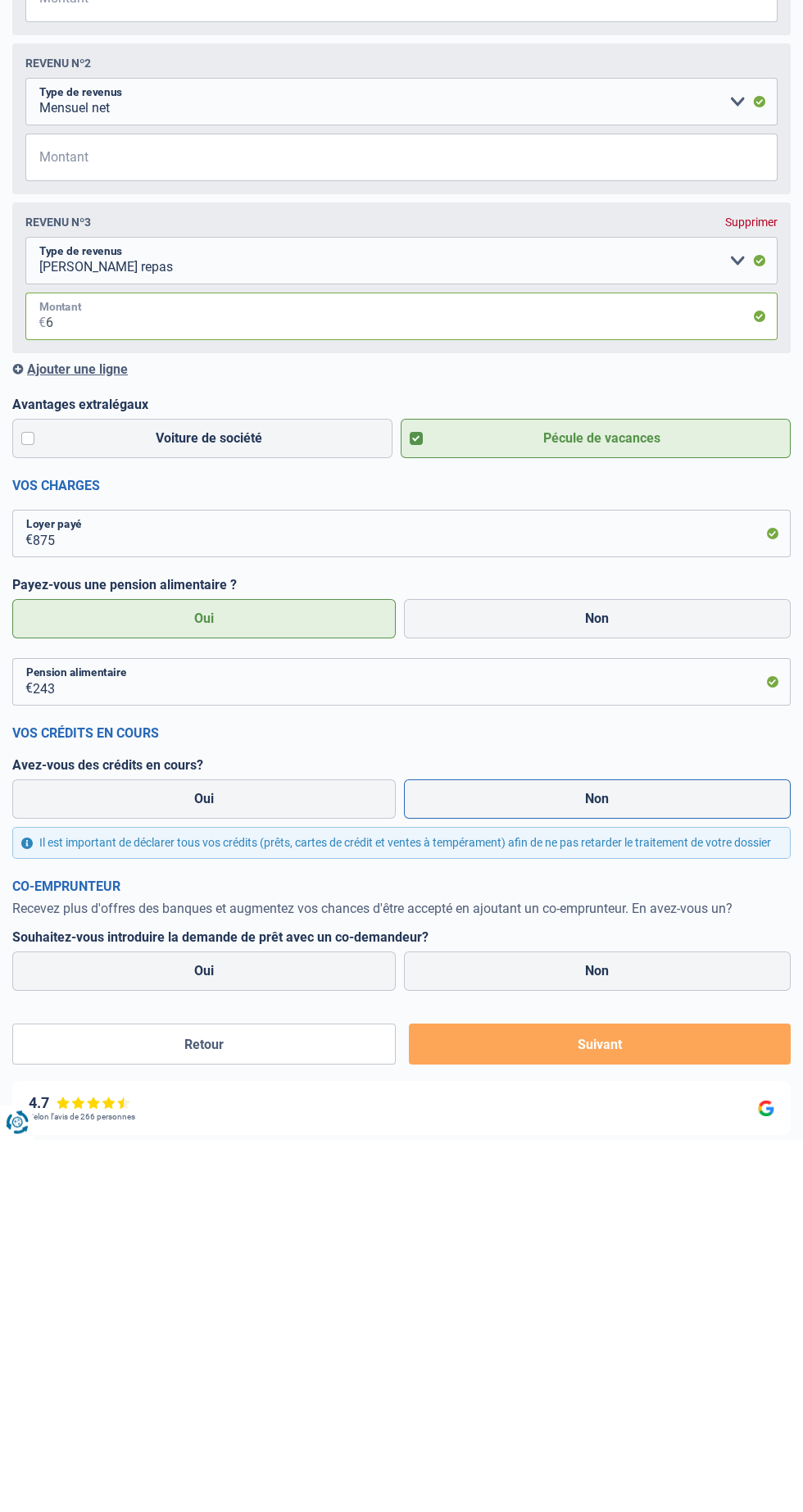
type input "6"
click at [597, 1172] on label "Non" at bounding box center [599, 1171] width 388 height 39
click at [597, 1172] on input "Non" at bounding box center [599, 1171] width 388 height 39
radio input "true"
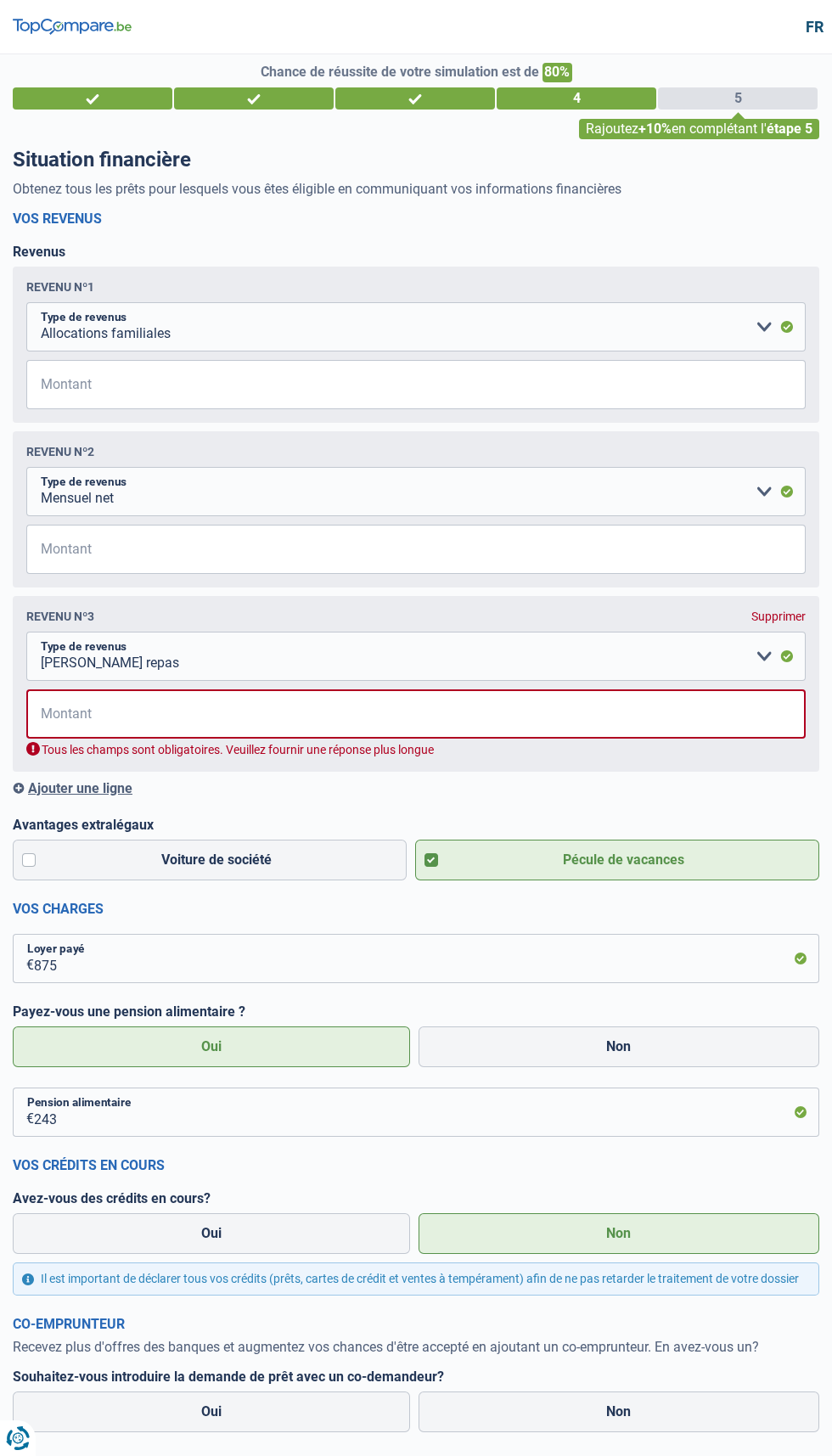
scroll to position [33, 0]
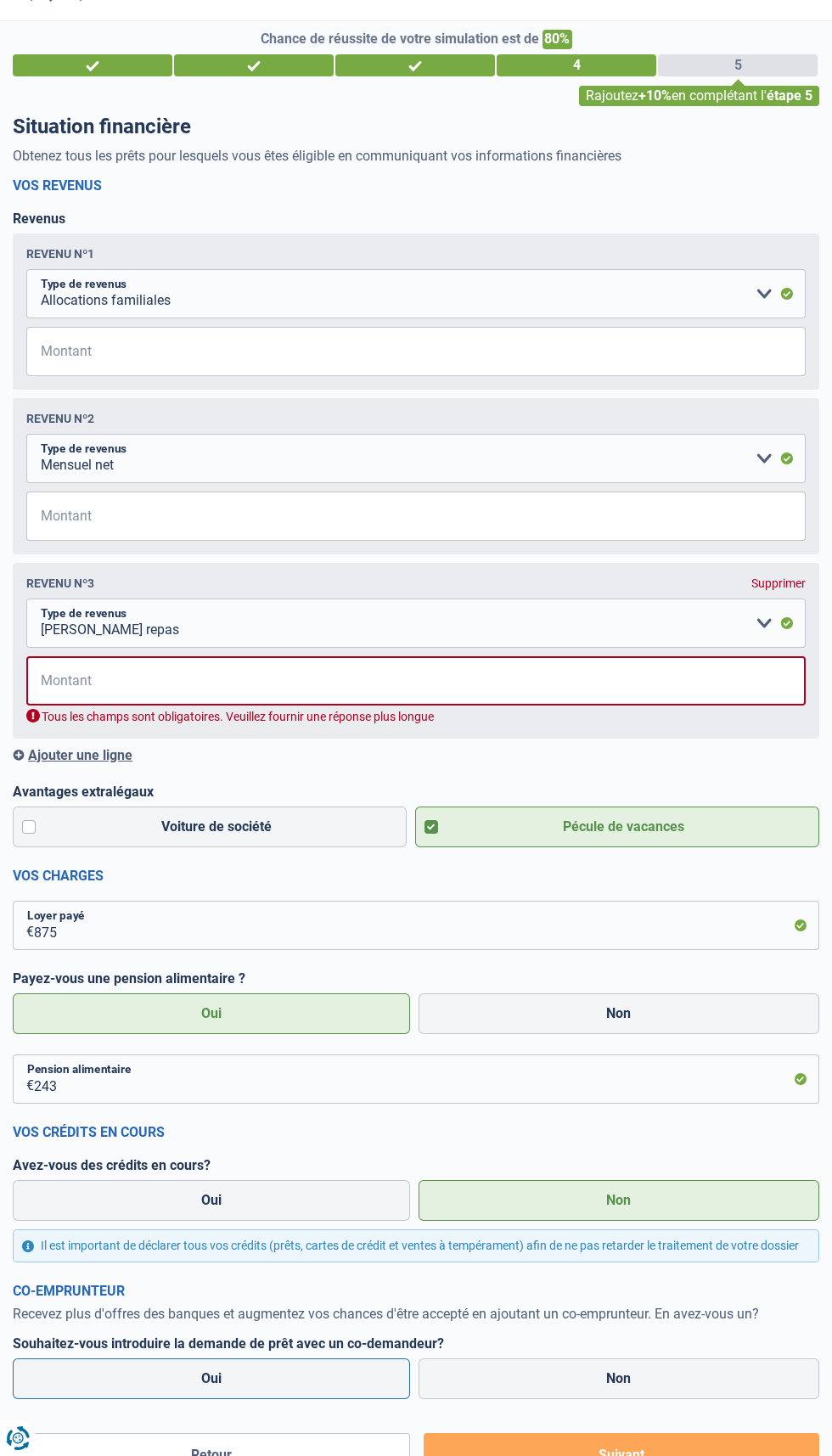
click at [256, 1370] on label "Oui" at bounding box center [211, 1378] width 397 height 41
click at [256, 1370] on input "Oui" at bounding box center [211, 1378] width 397 height 41
radio input "true"
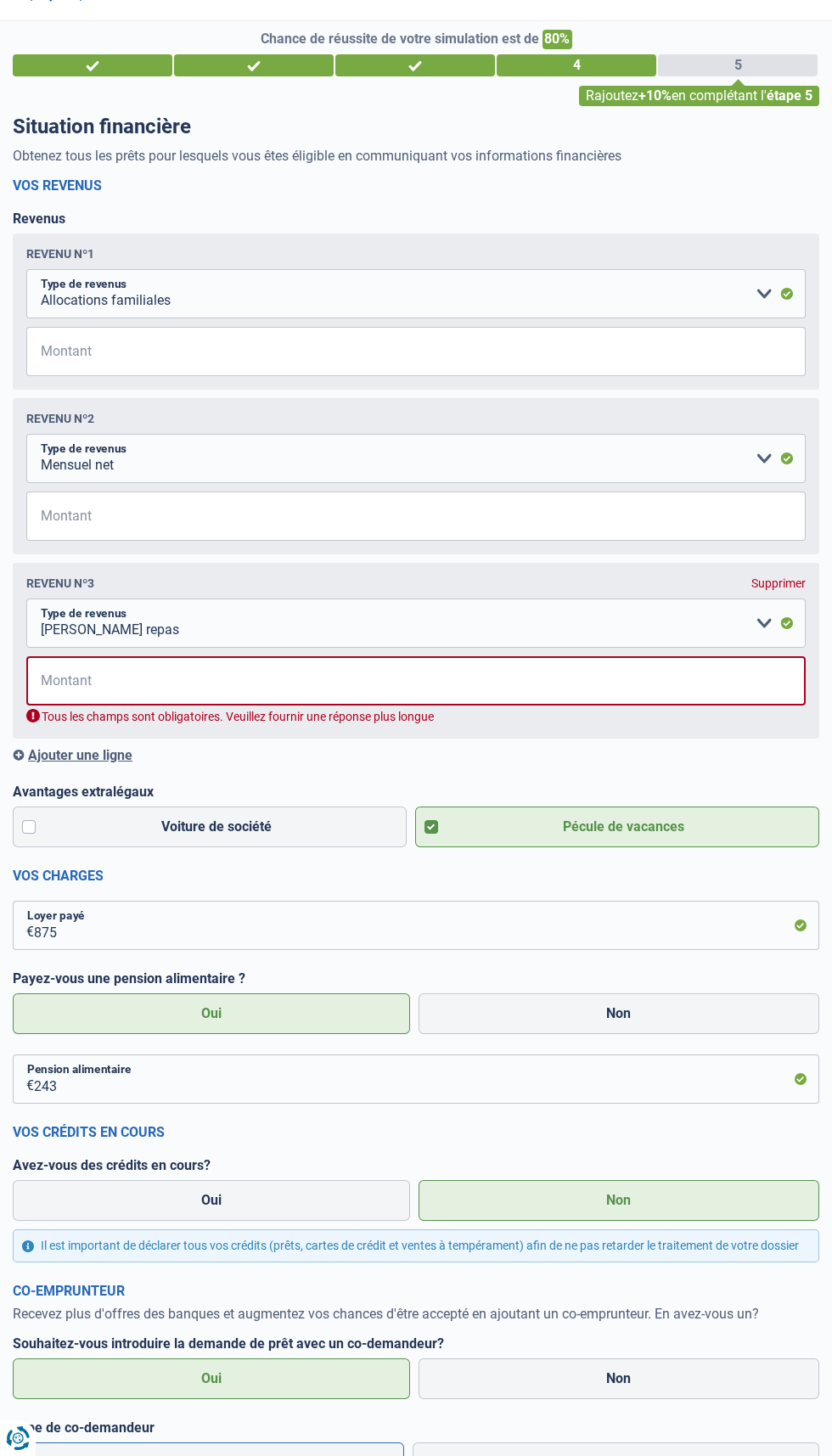
click at [314, 1455] on label "Mon partenaire" at bounding box center [208, 1462] width 391 height 41
click at [314, 1455] on input "Mon partenaire" at bounding box center [208, 1462] width 391 height 41
radio input "true"
click at [569, 688] on input "Montant" at bounding box center [426, 680] width 758 height 49
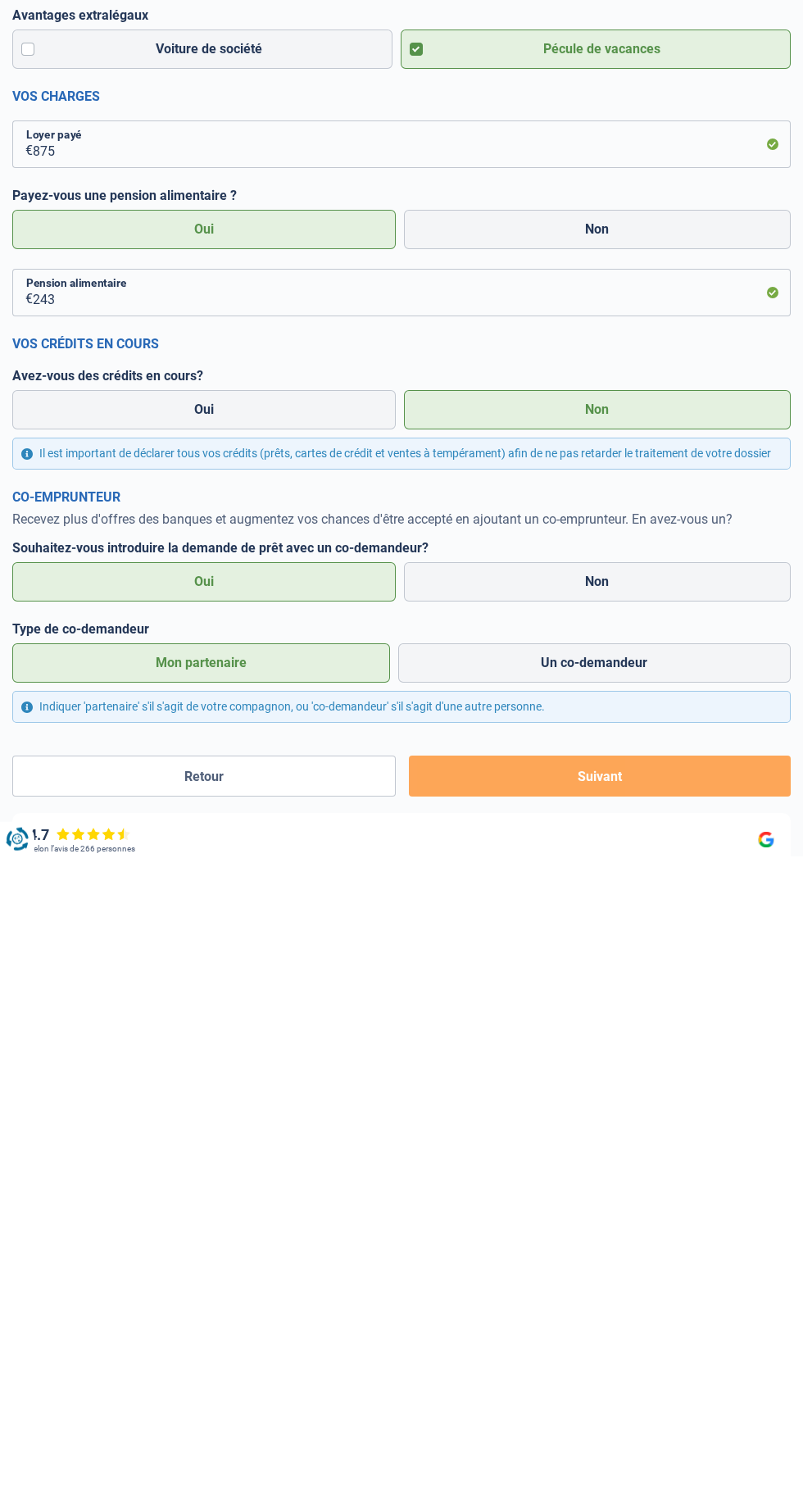
scroll to position [131, 0]
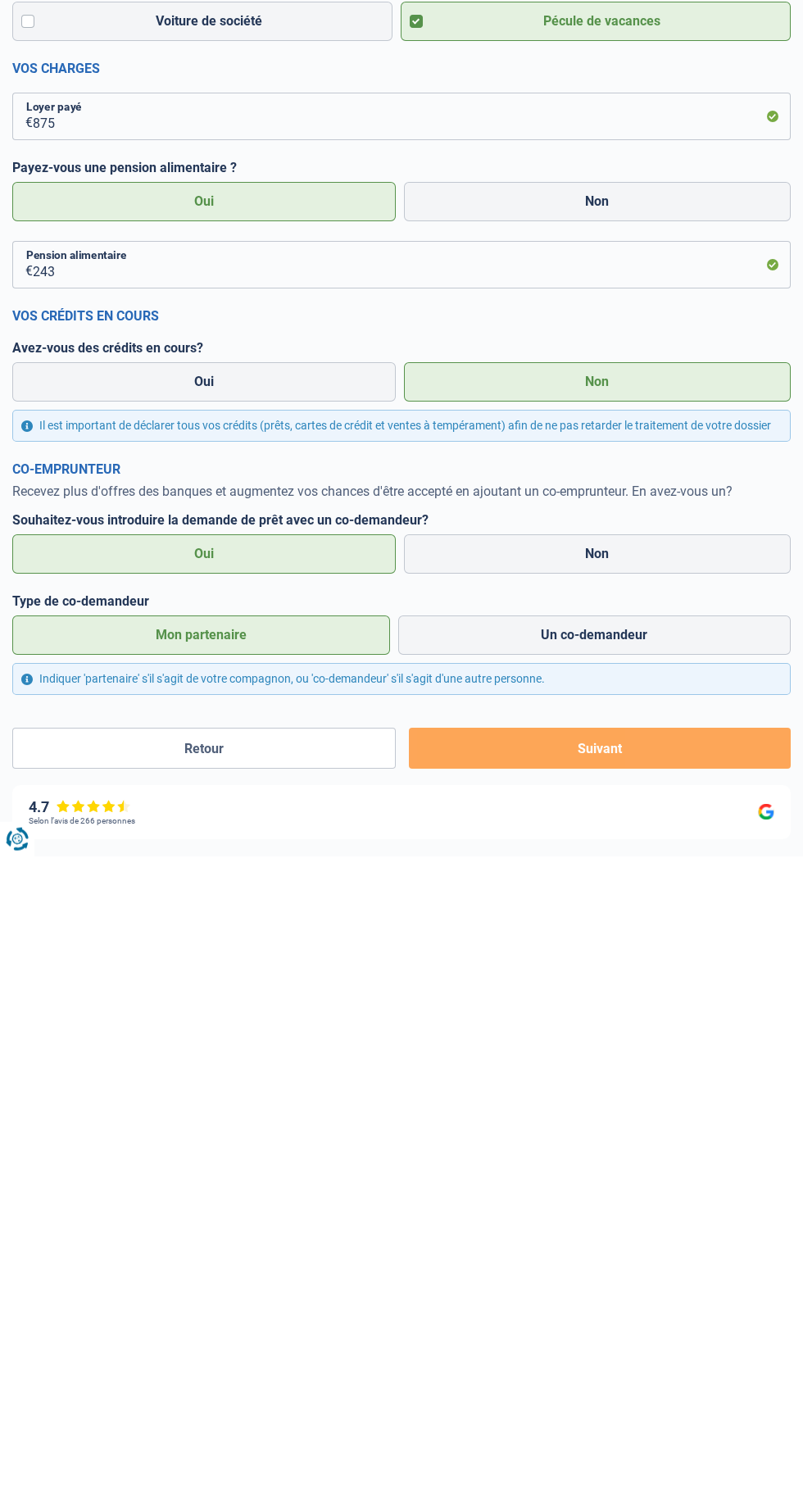
type input "126"
click at [657, 1398] on button "Suivant" at bounding box center [599, 1404] width 382 height 41
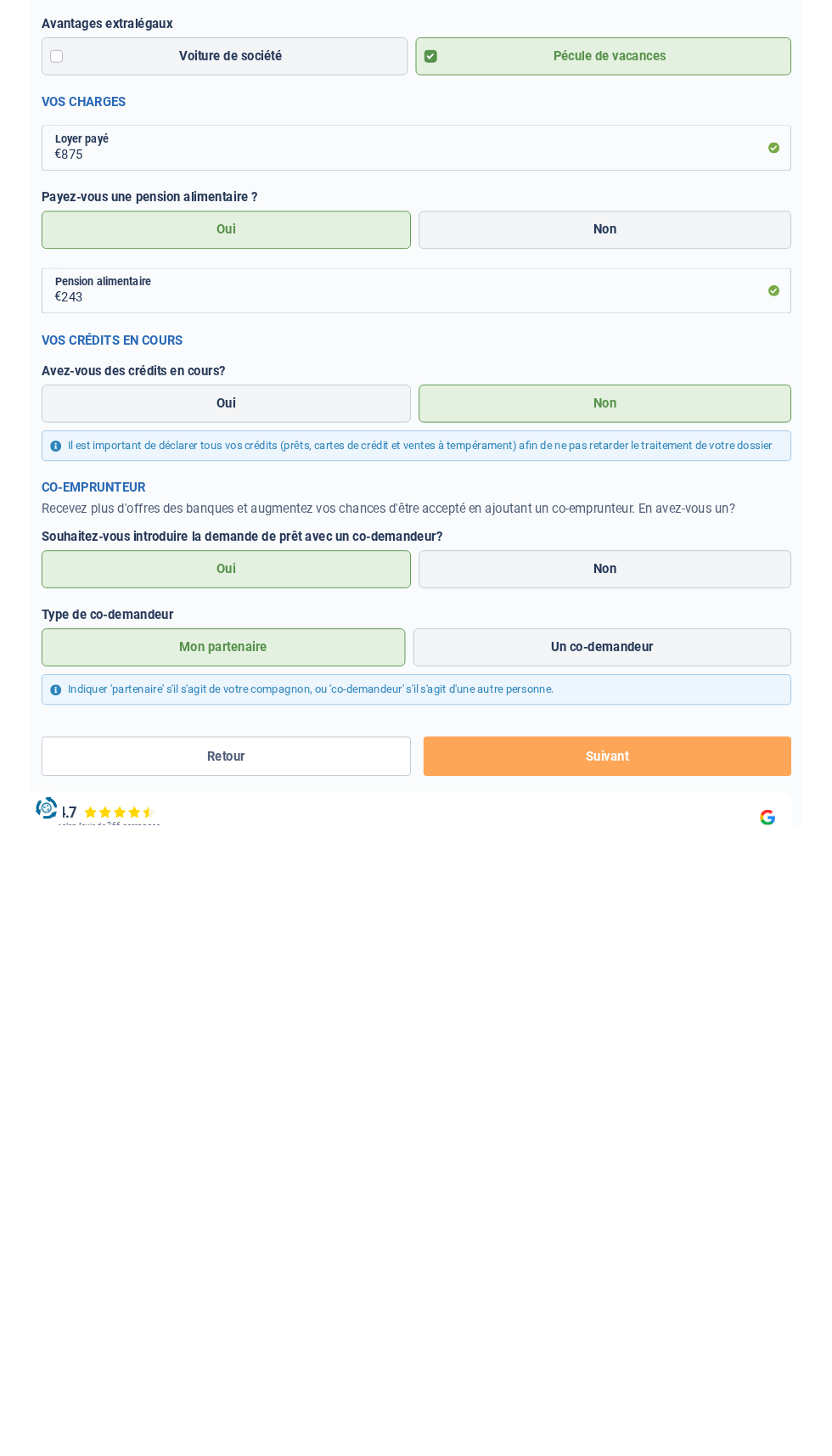
scroll to position [175, 0]
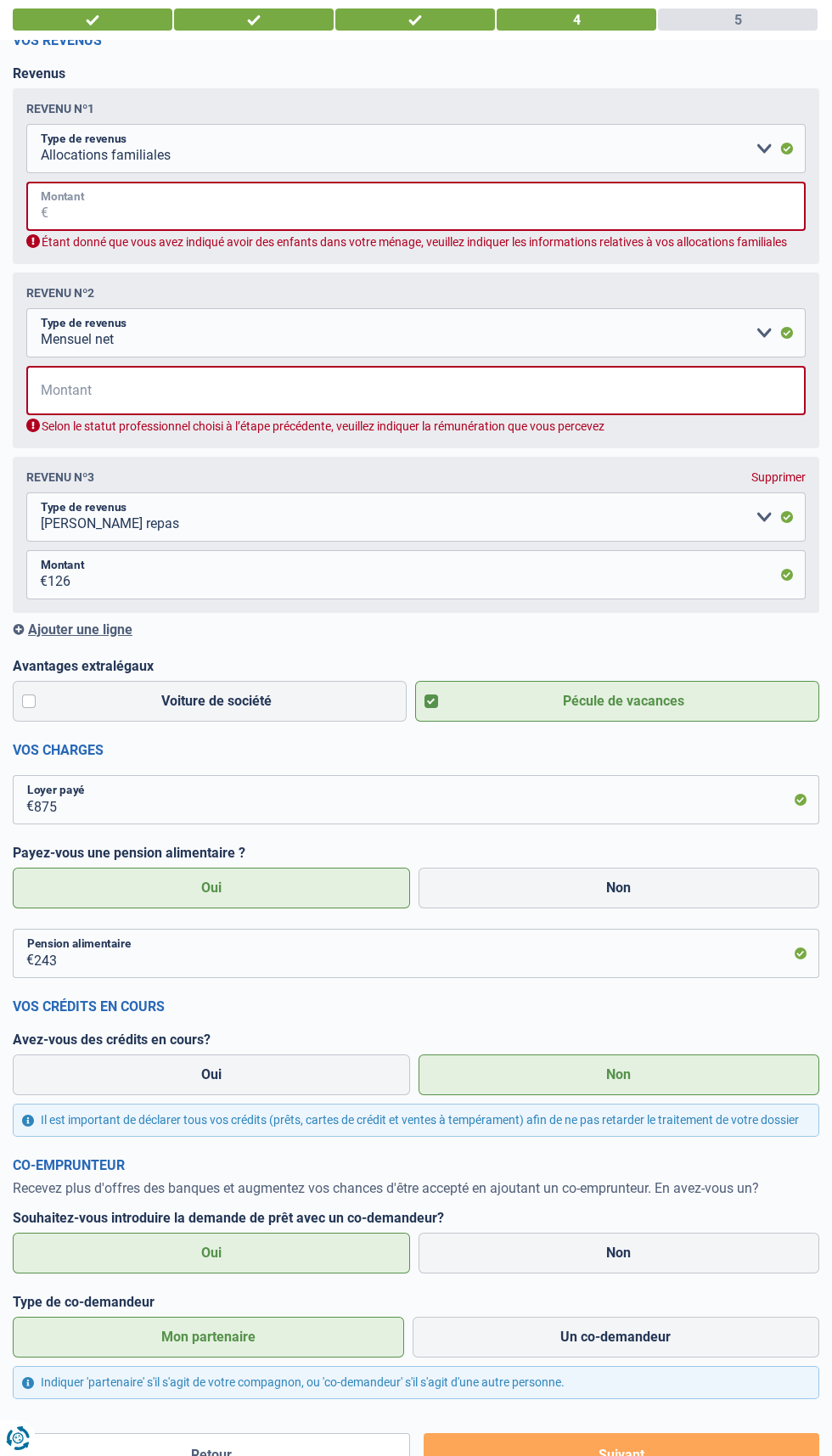
click at [68, 214] on input "Montant" at bounding box center [426, 206] width 758 height 49
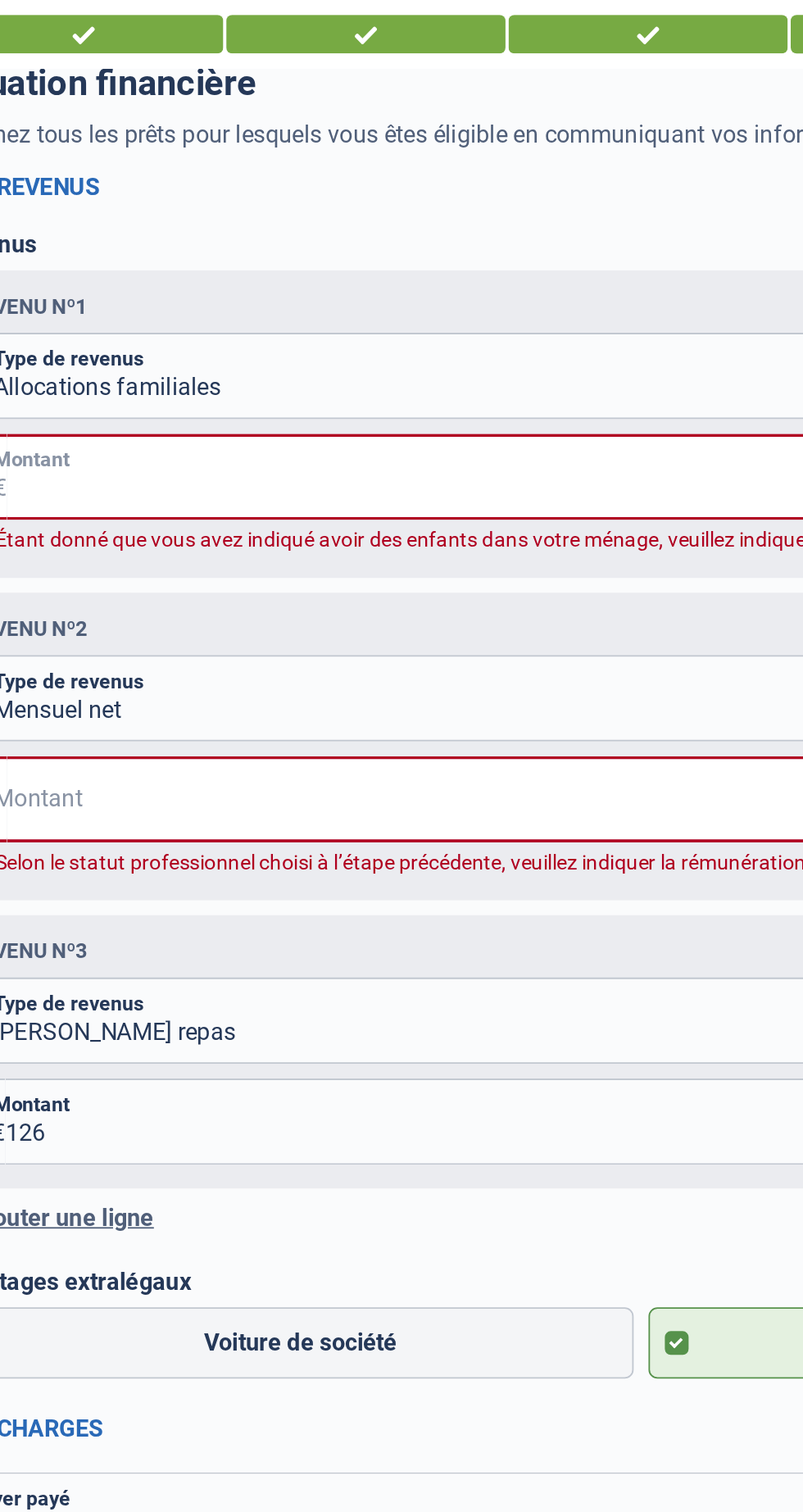
scroll to position [104, 0]
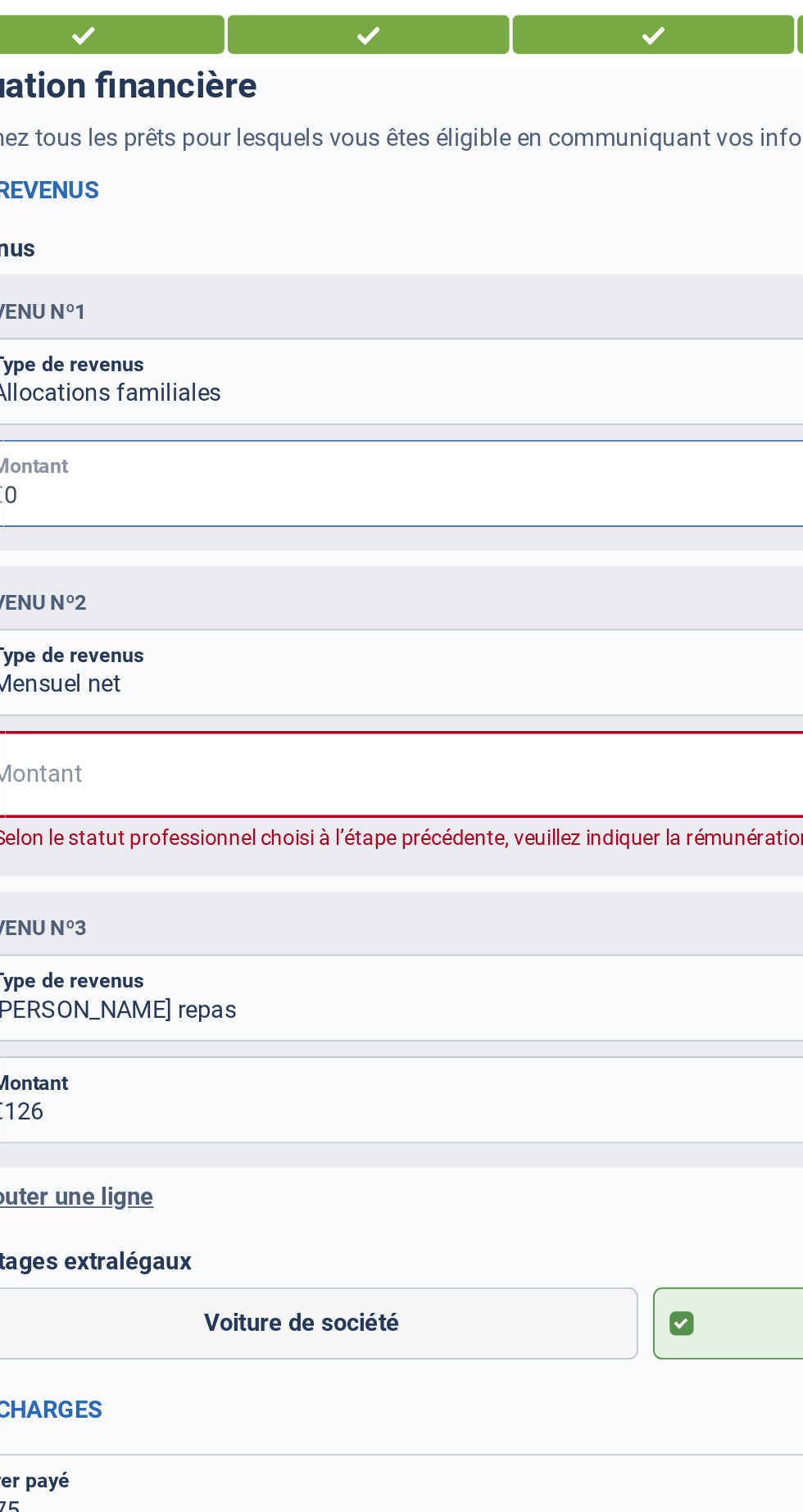
click at [82, 265] on input "0" at bounding box center [412, 264] width 732 height 47
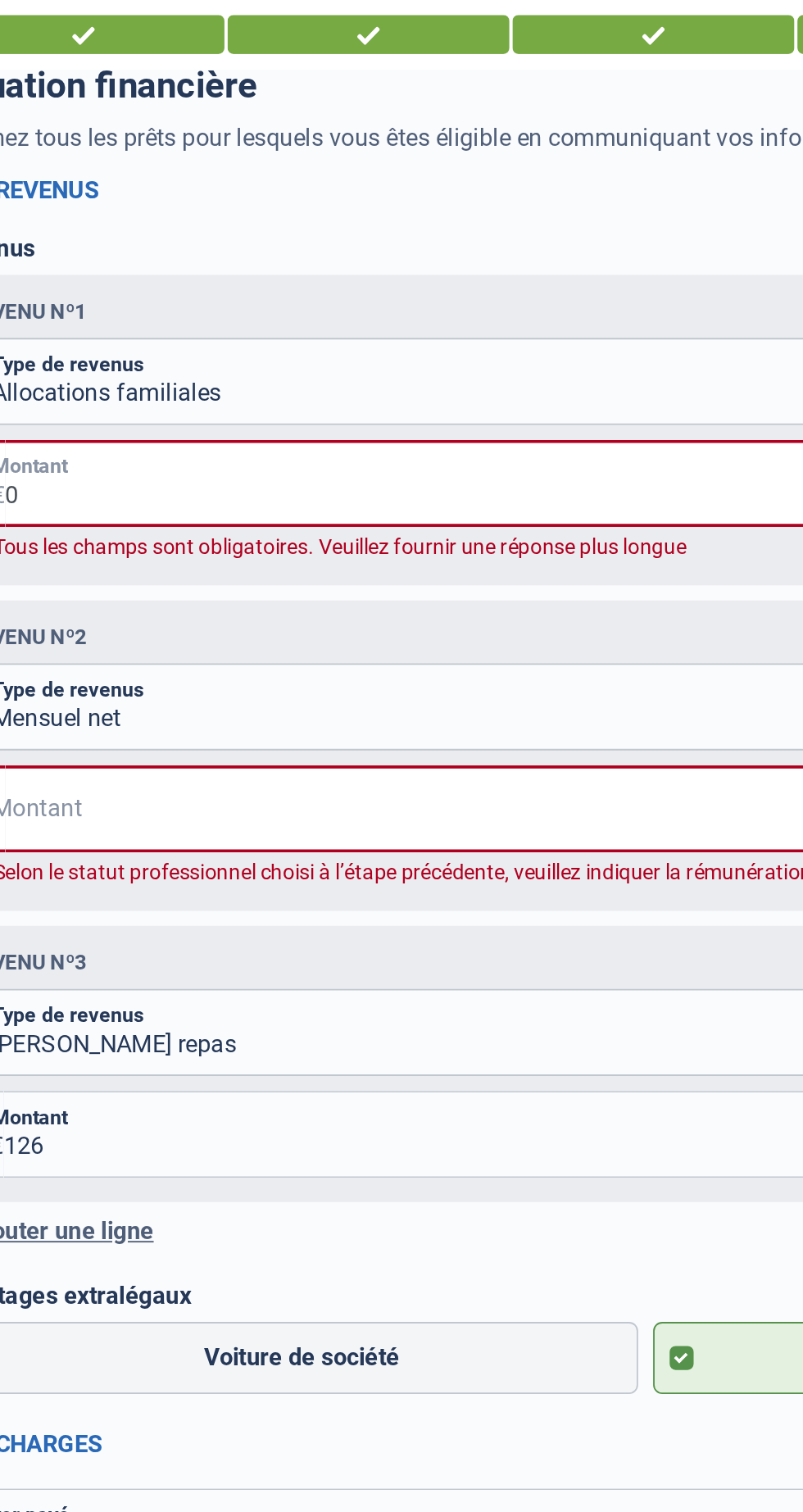
type input "0"
click at [100, 421] on input "Montant" at bounding box center [412, 441] width 731 height 47
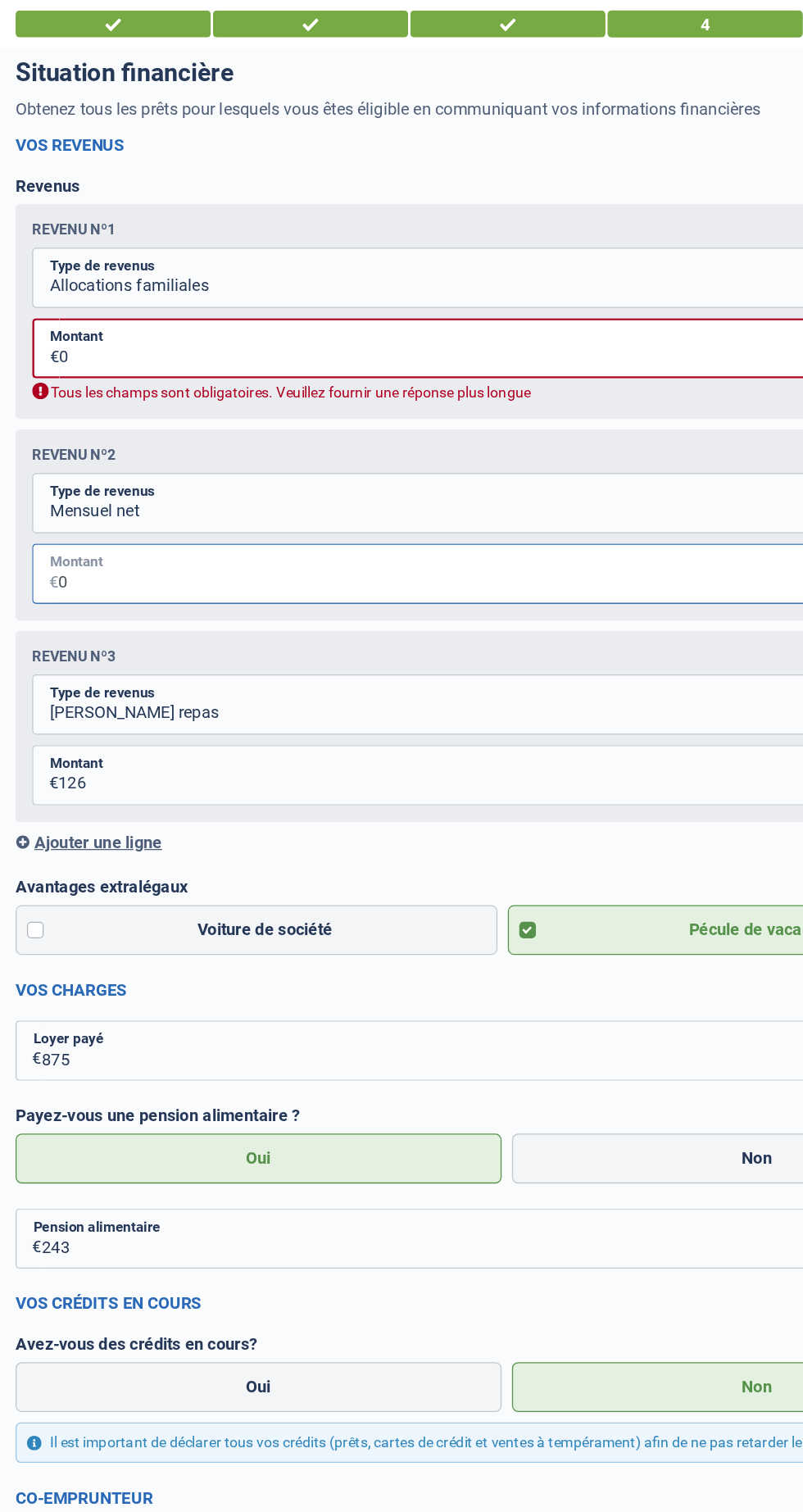
scroll to position [84, 0]
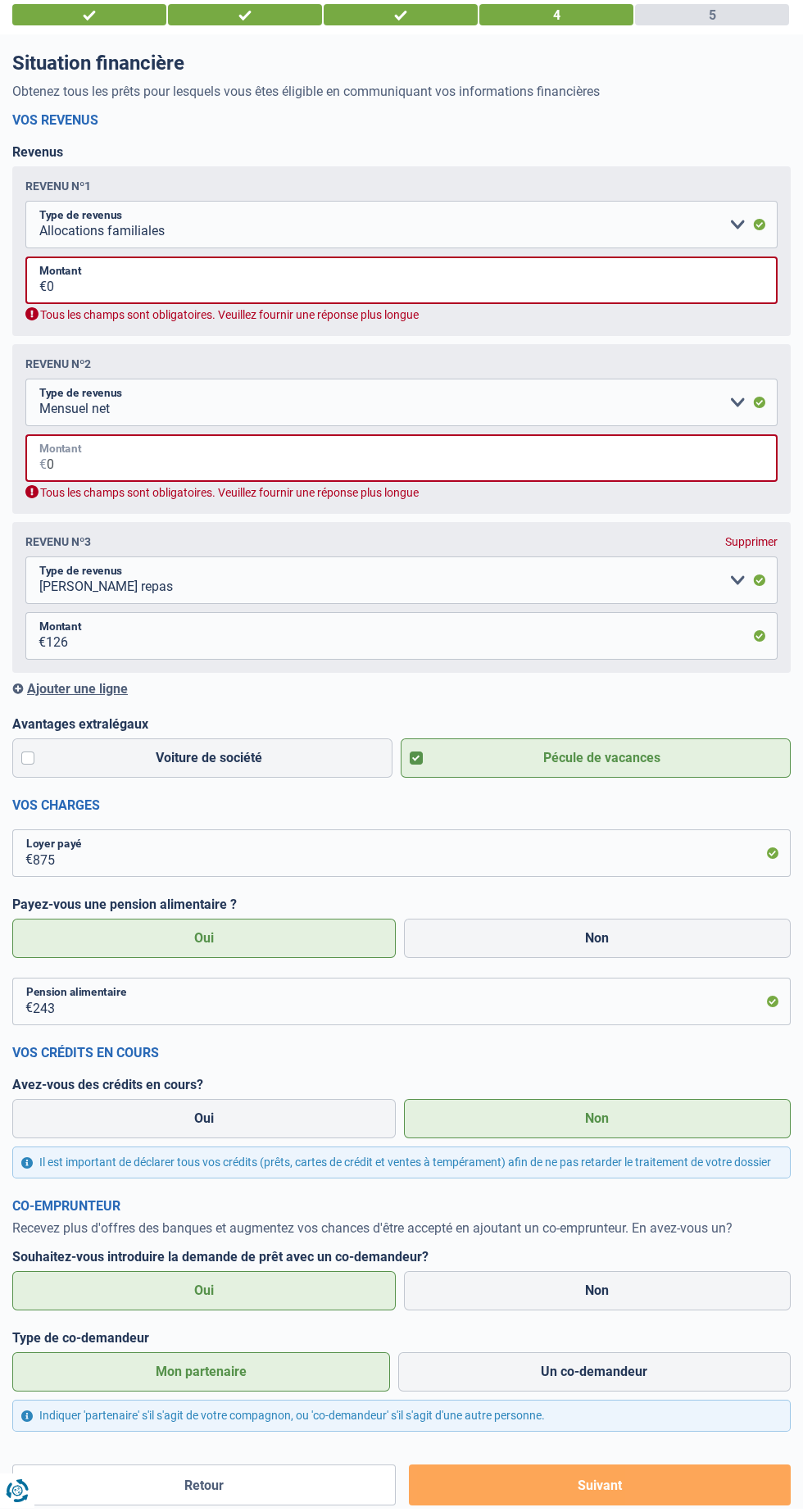
type input "0"
click at [150, 393] on select "Allocation d'handicap Allocations chômage Allocations familiales Chèques repas …" at bounding box center [401, 406] width 752 height 47
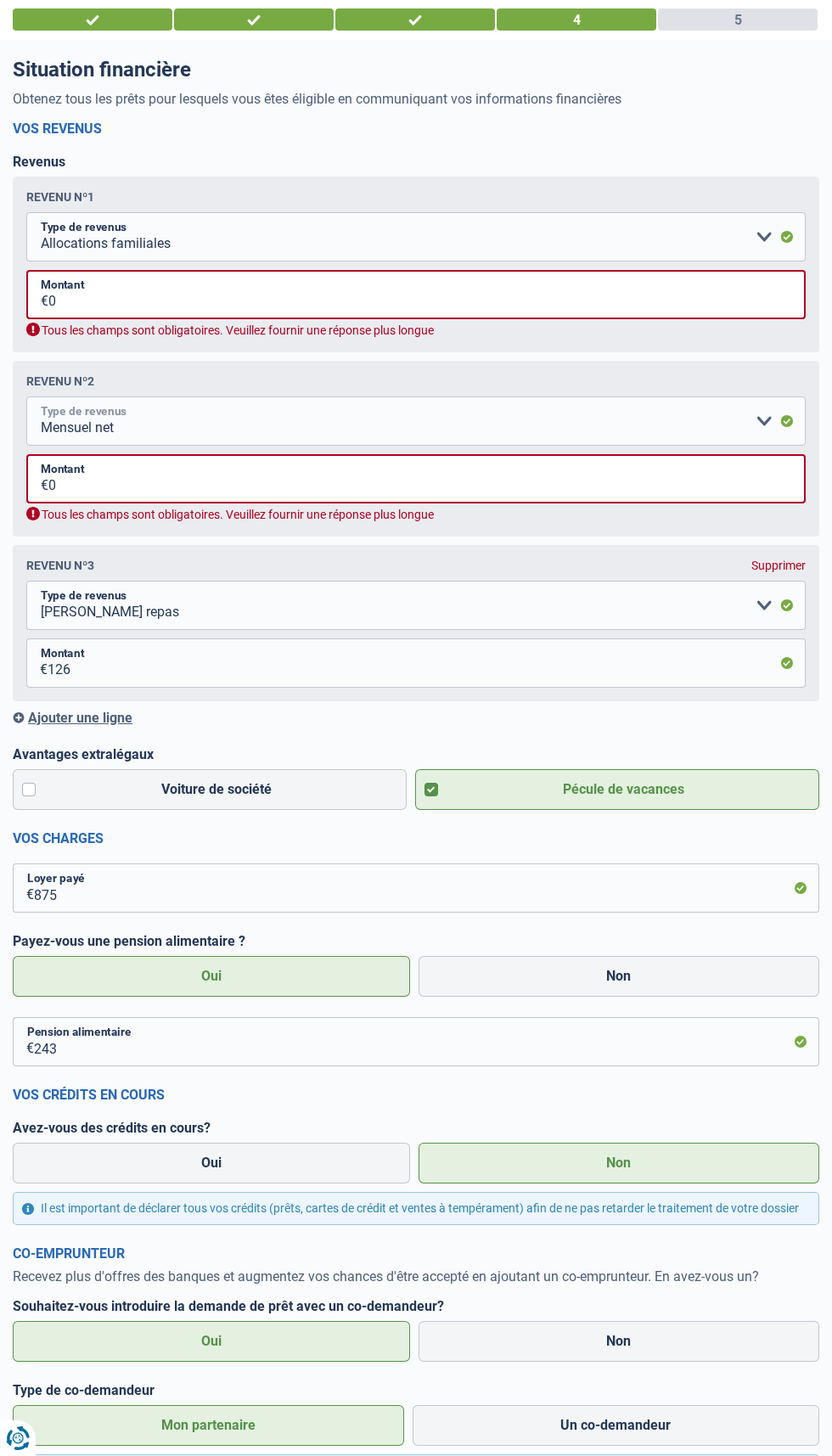
select select "other"
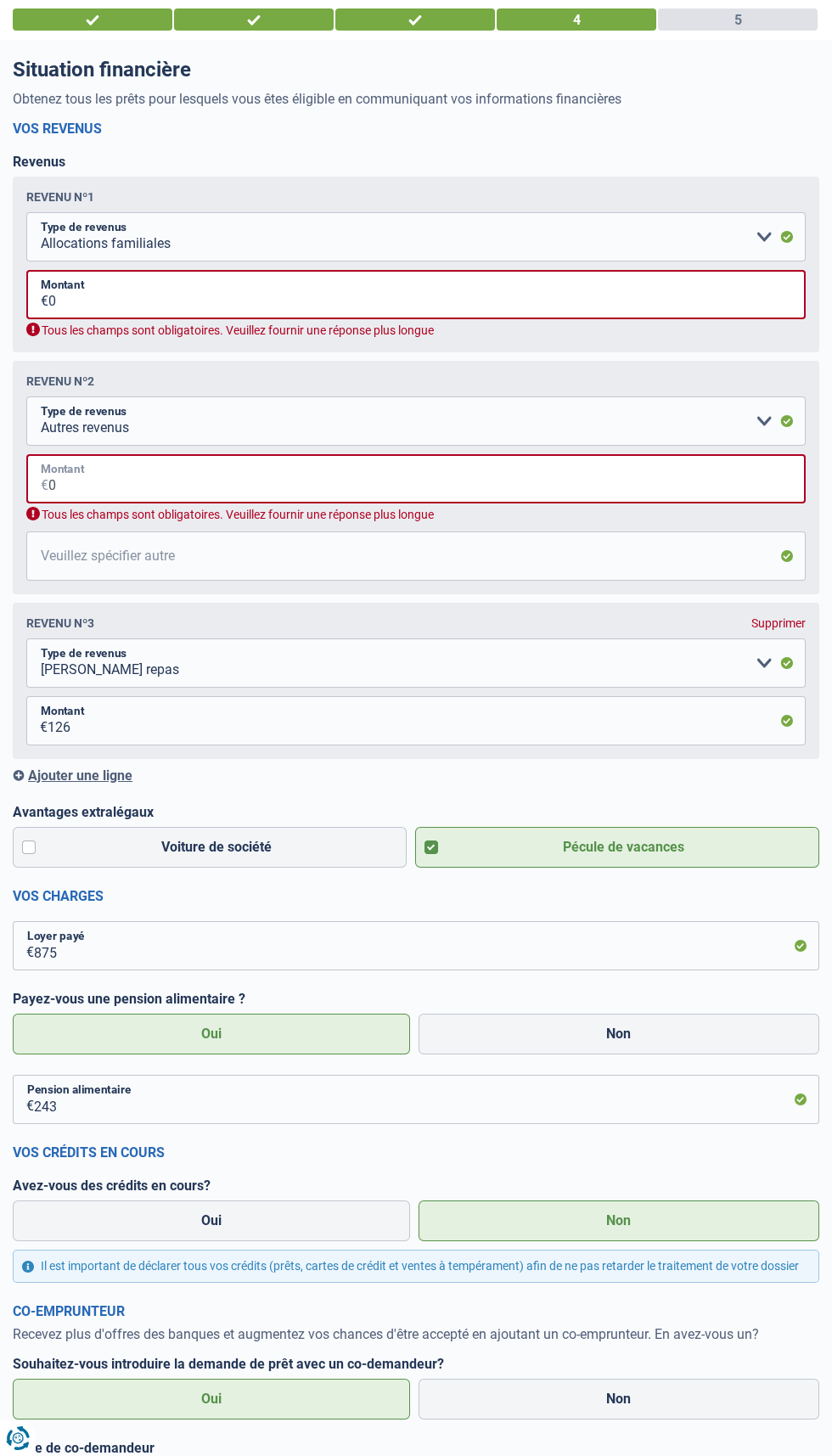
click at [98, 486] on input "0" at bounding box center [426, 479] width 758 height 49
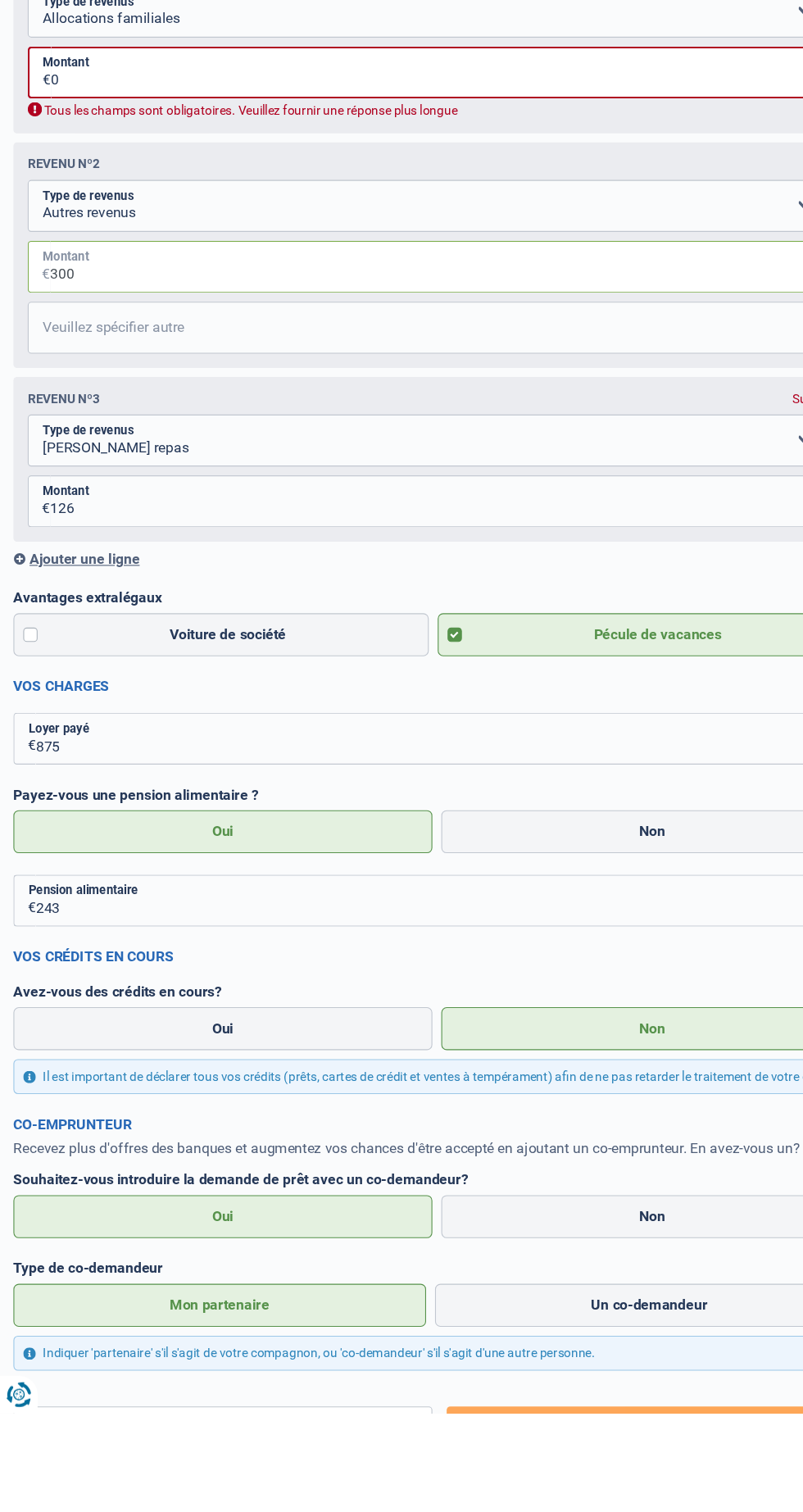
type input "300"
click at [56, 522] on input "Veuillez spécifier autre" at bounding box center [401, 518] width 752 height 47
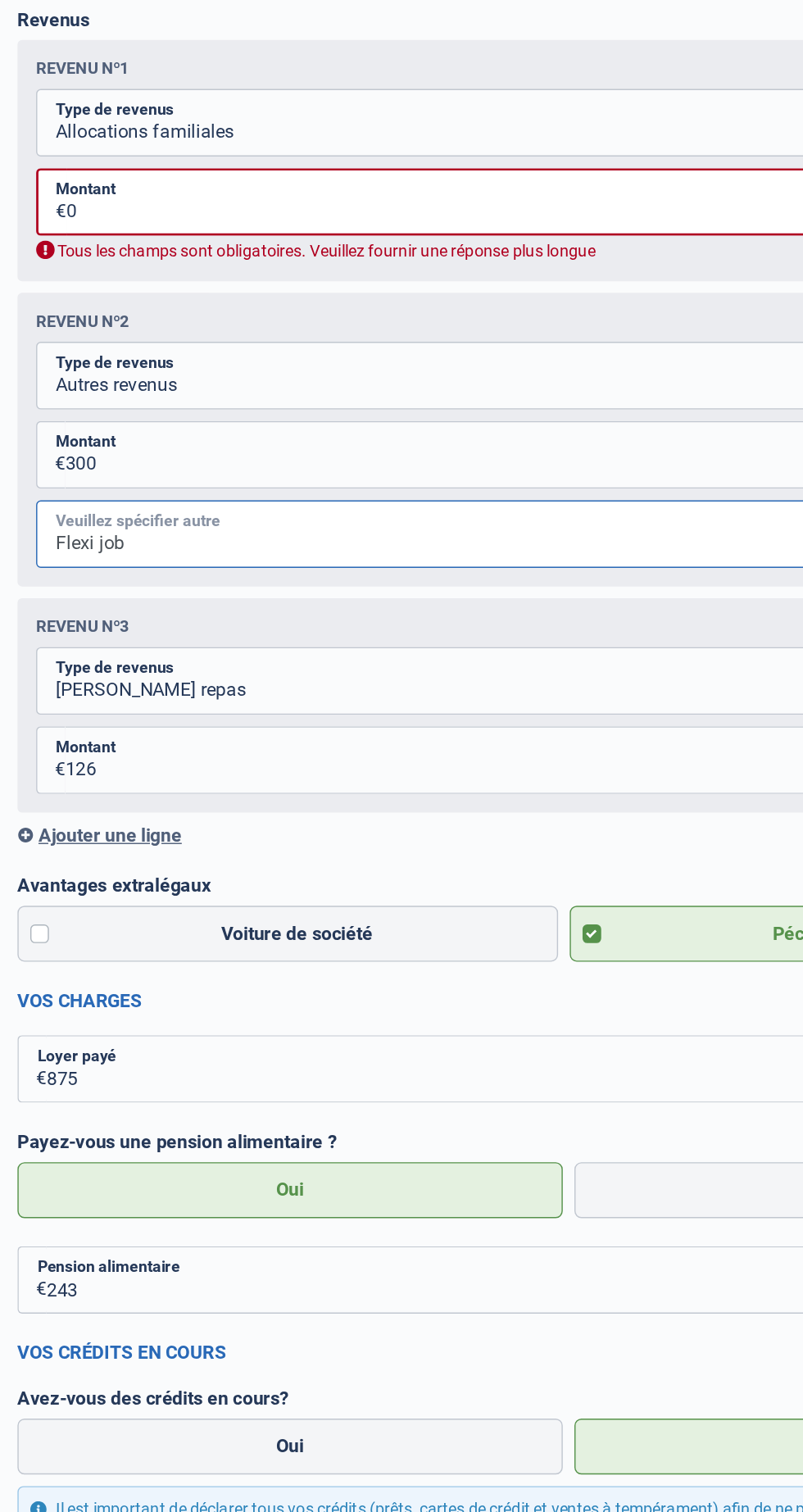
scroll to position [80, 0]
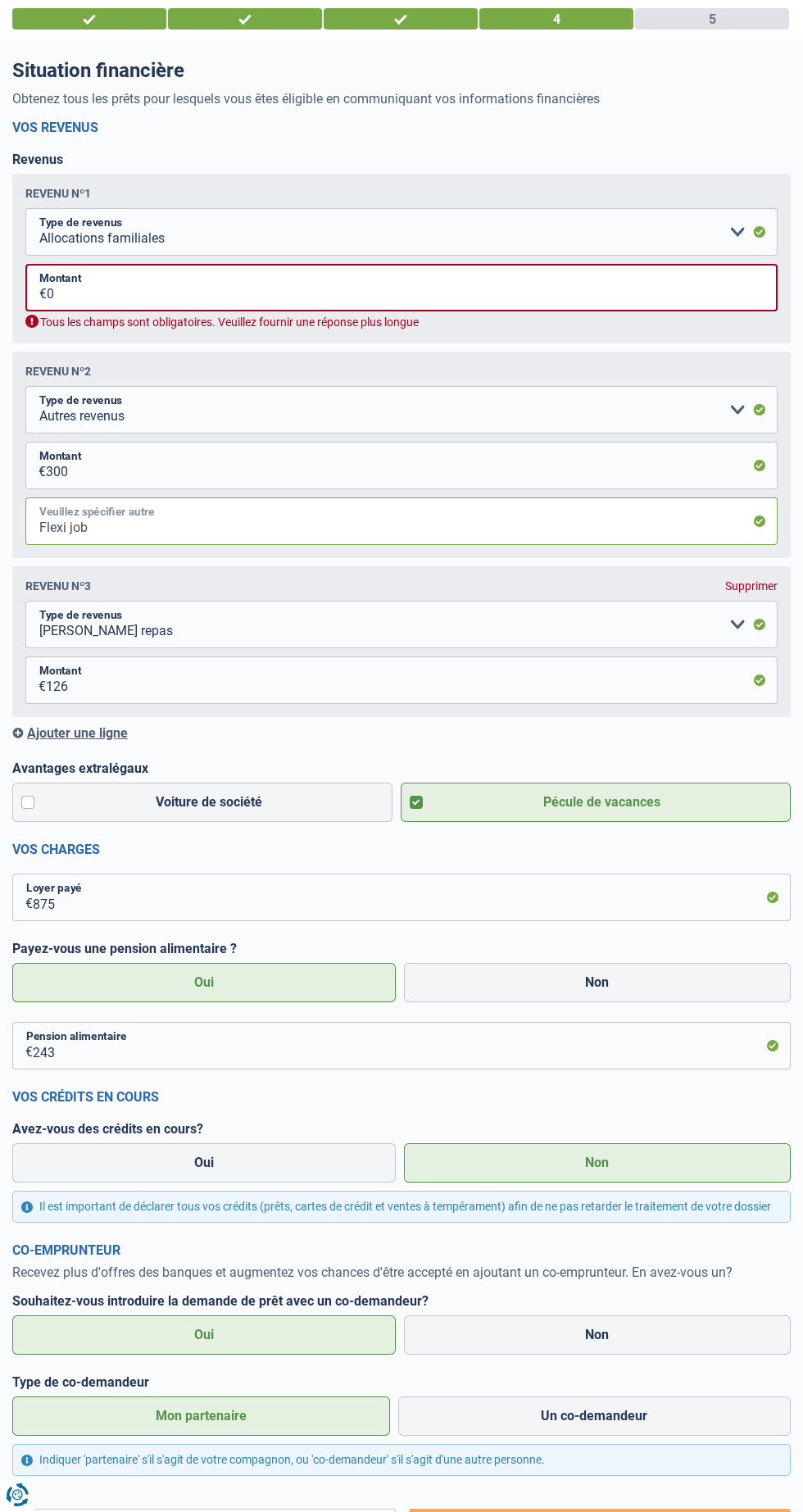
type input "Flexi job"
click at [130, 287] on input "0" at bounding box center [412, 287] width 731 height 47
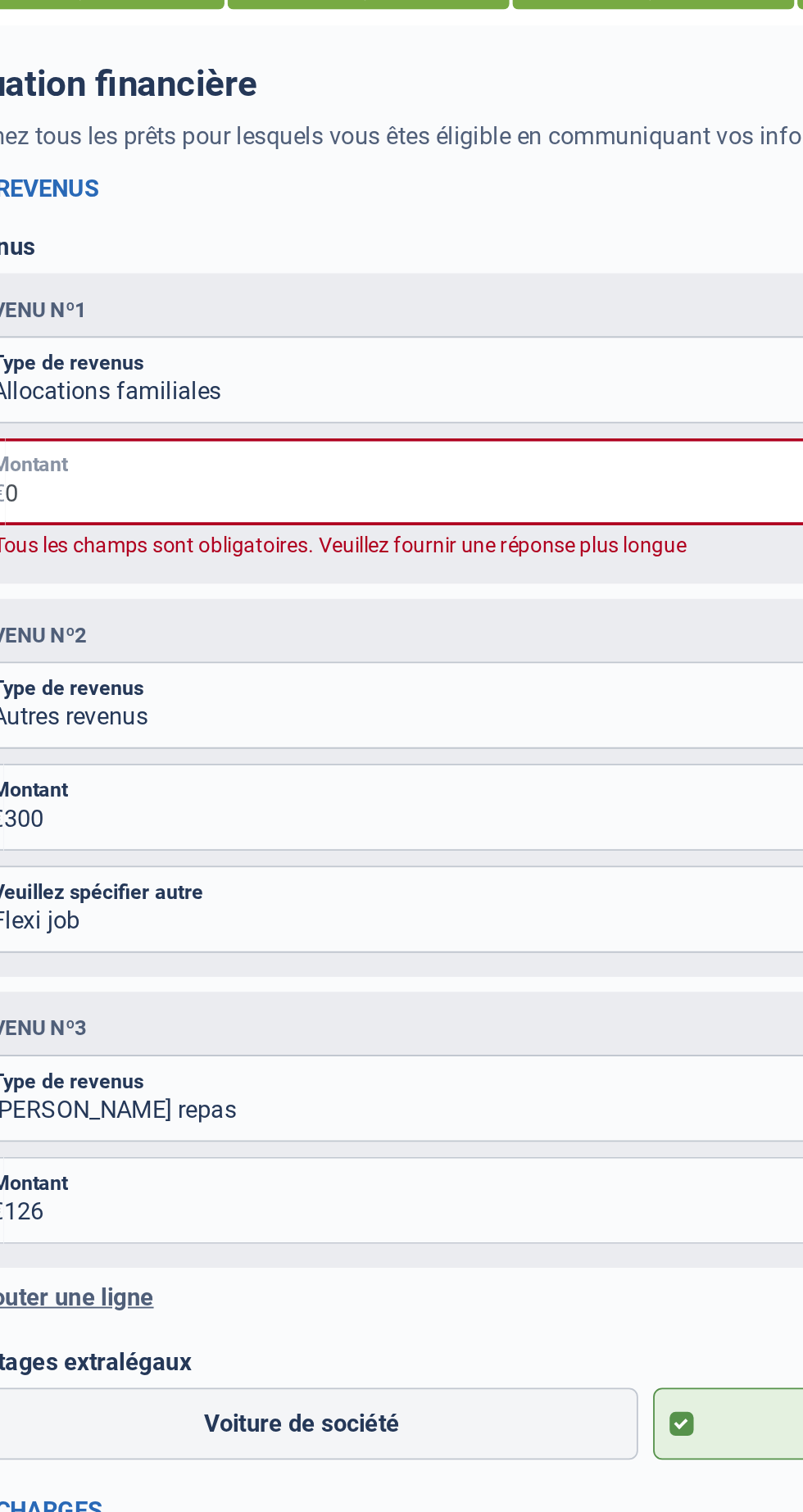
type input "0"
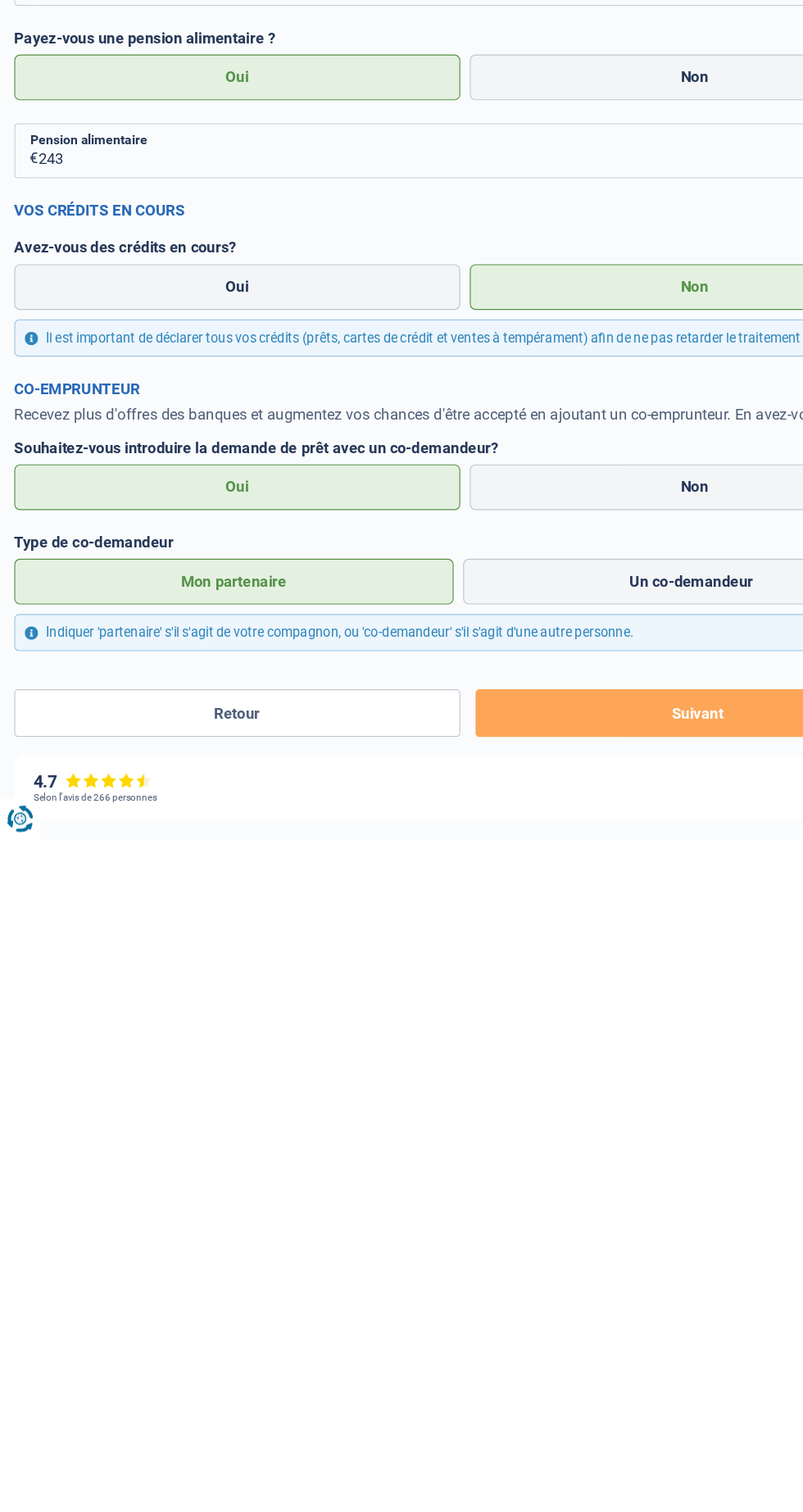
click at [592, 1404] on button "Suivant" at bounding box center [599, 1404] width 382 height 41
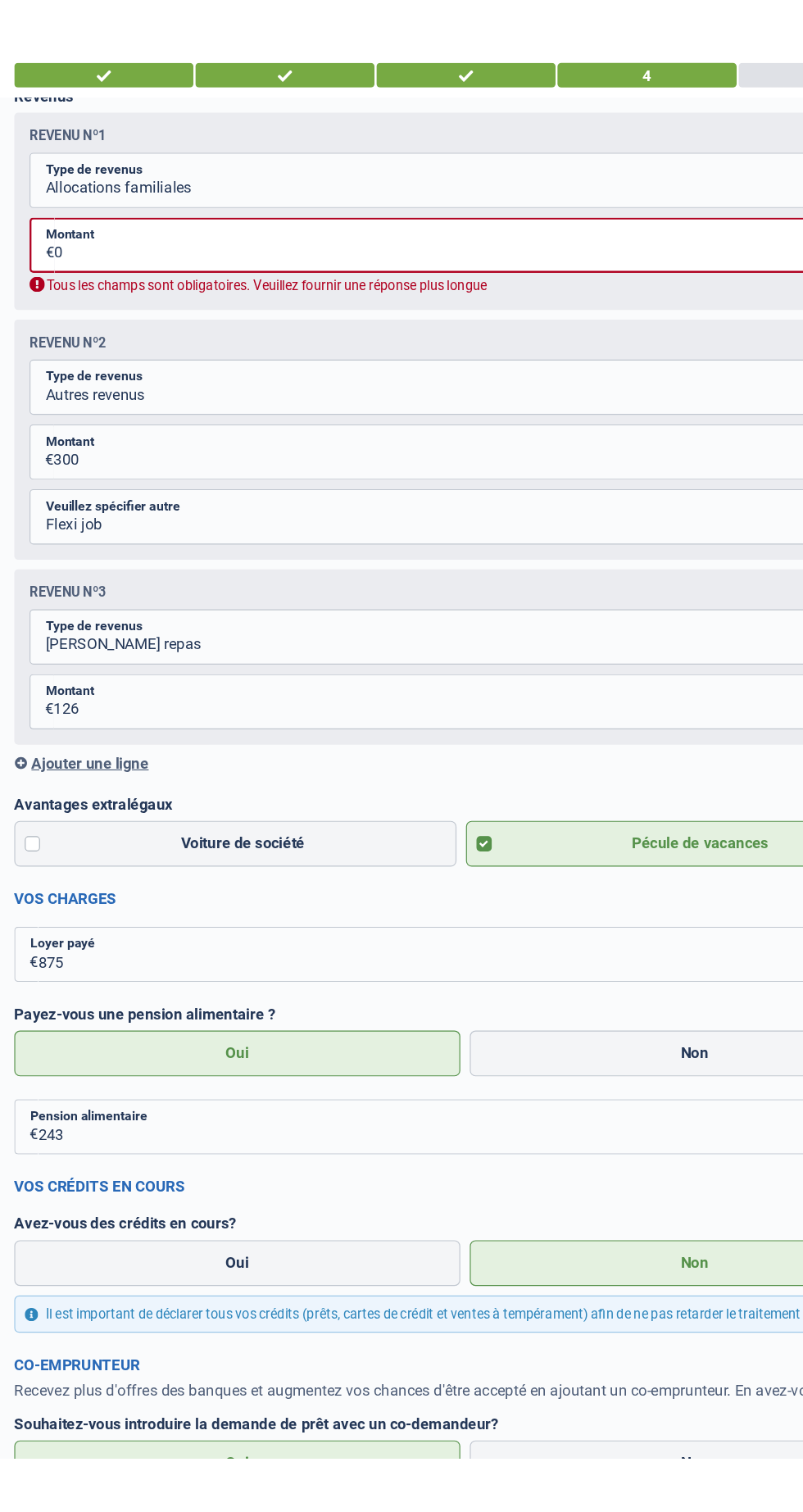
scroll to position [0, 0]
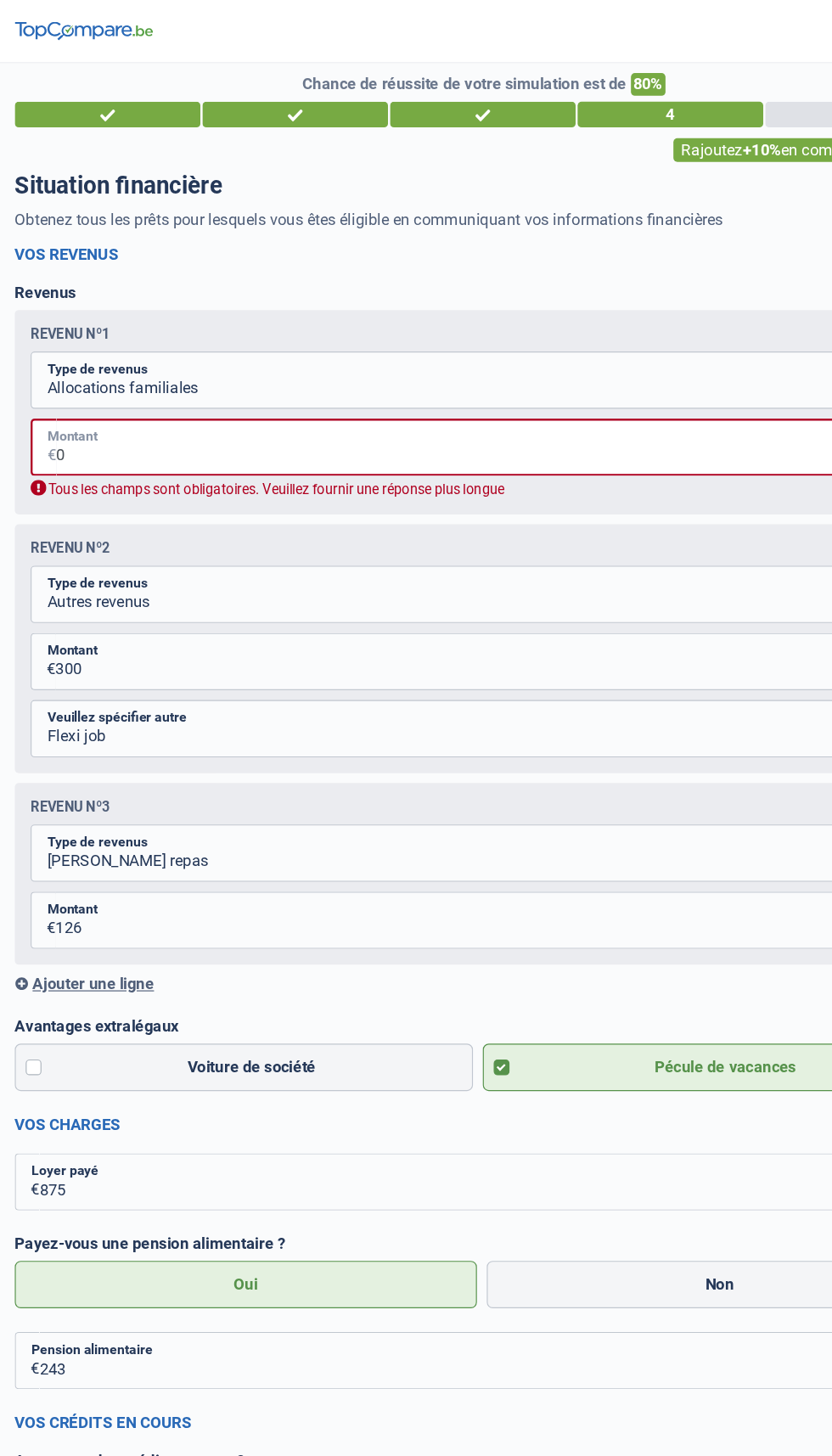
click at [85, 391] on input "0" at bounding box center [426, 385] width 758 height 49
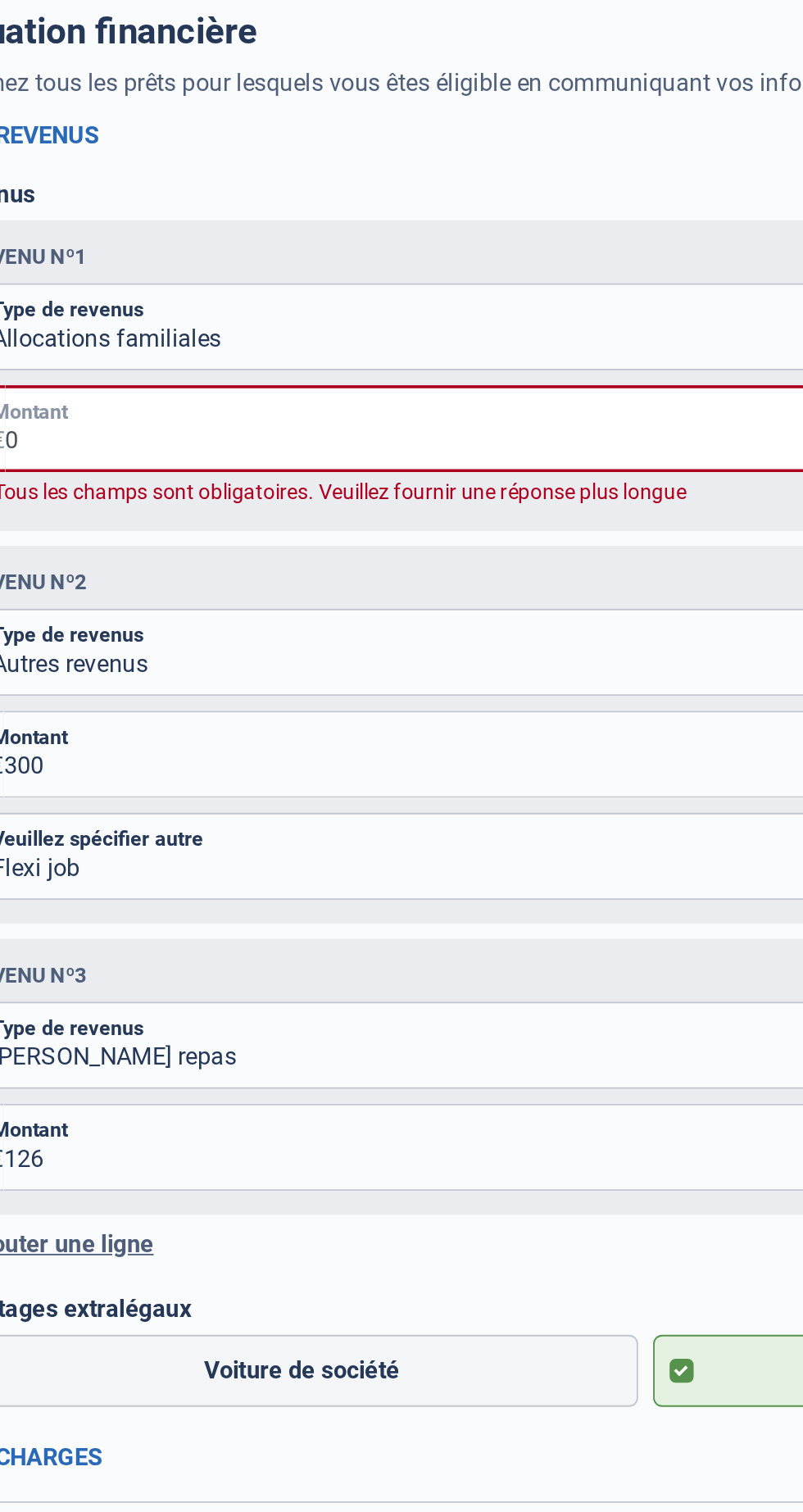
type input "0"
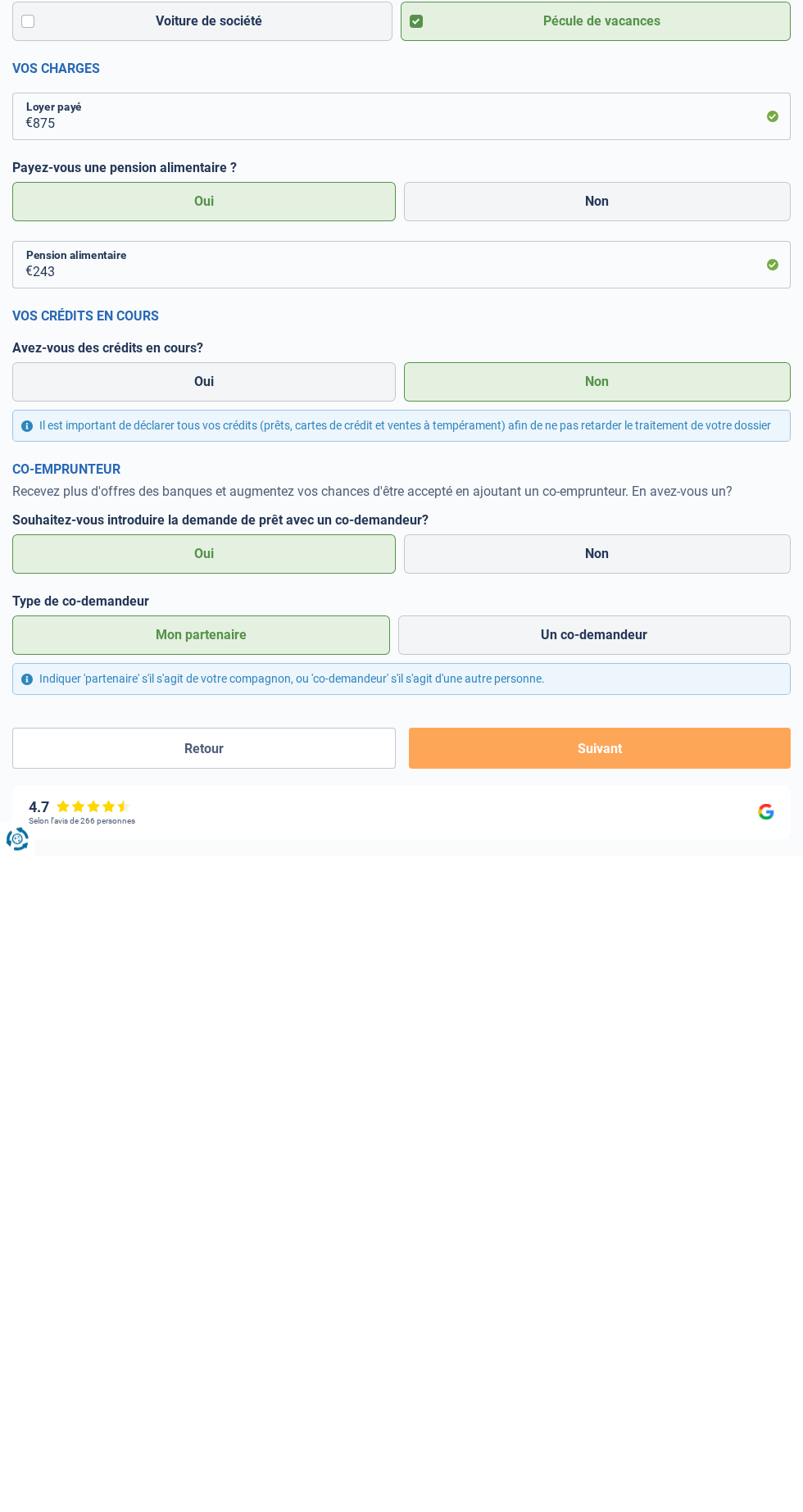
click at [659, 1389] on button "Suivant" at bounding box center [599, 1404] width 382 height 41
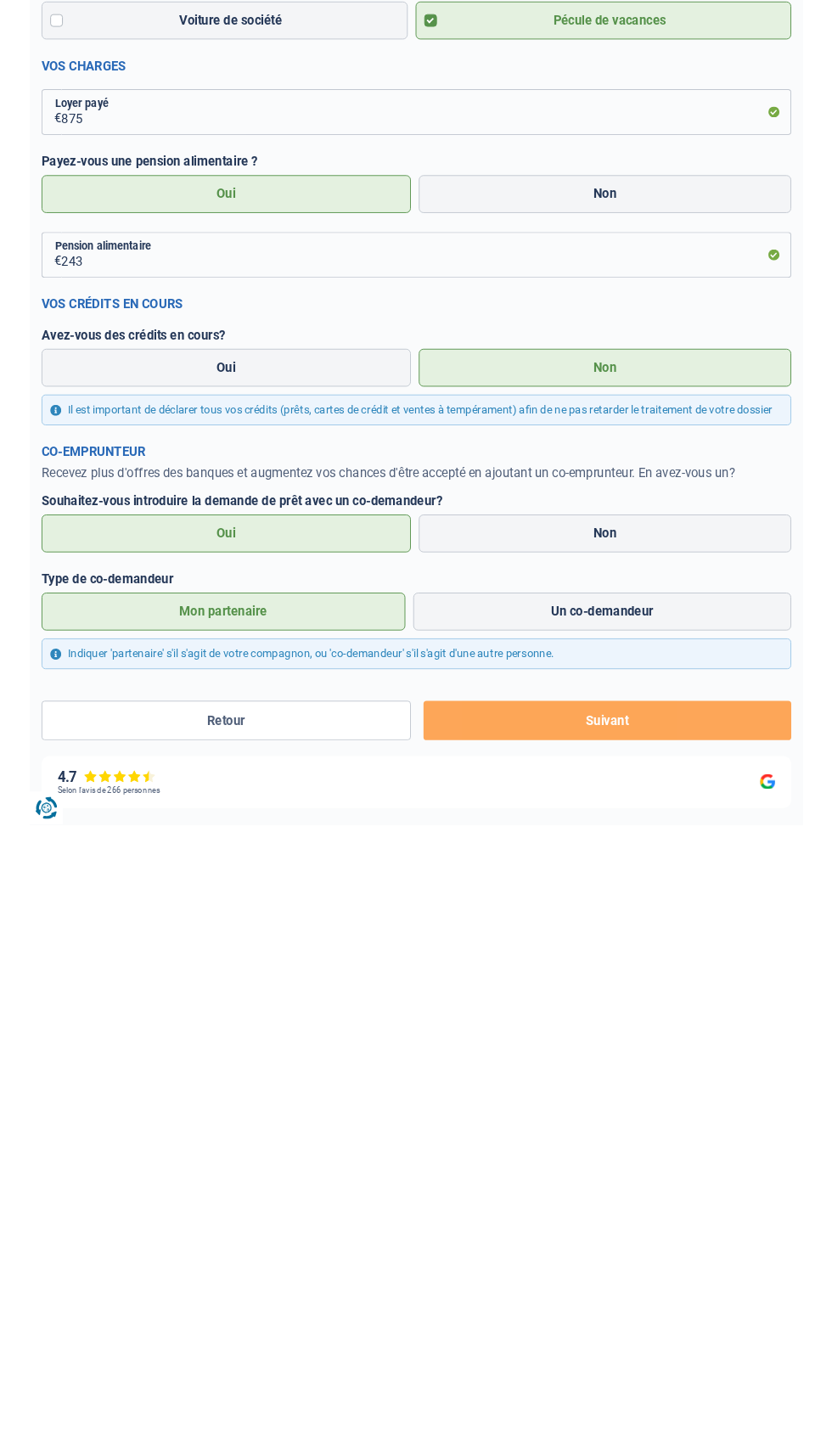
scroll to position [182, 0]
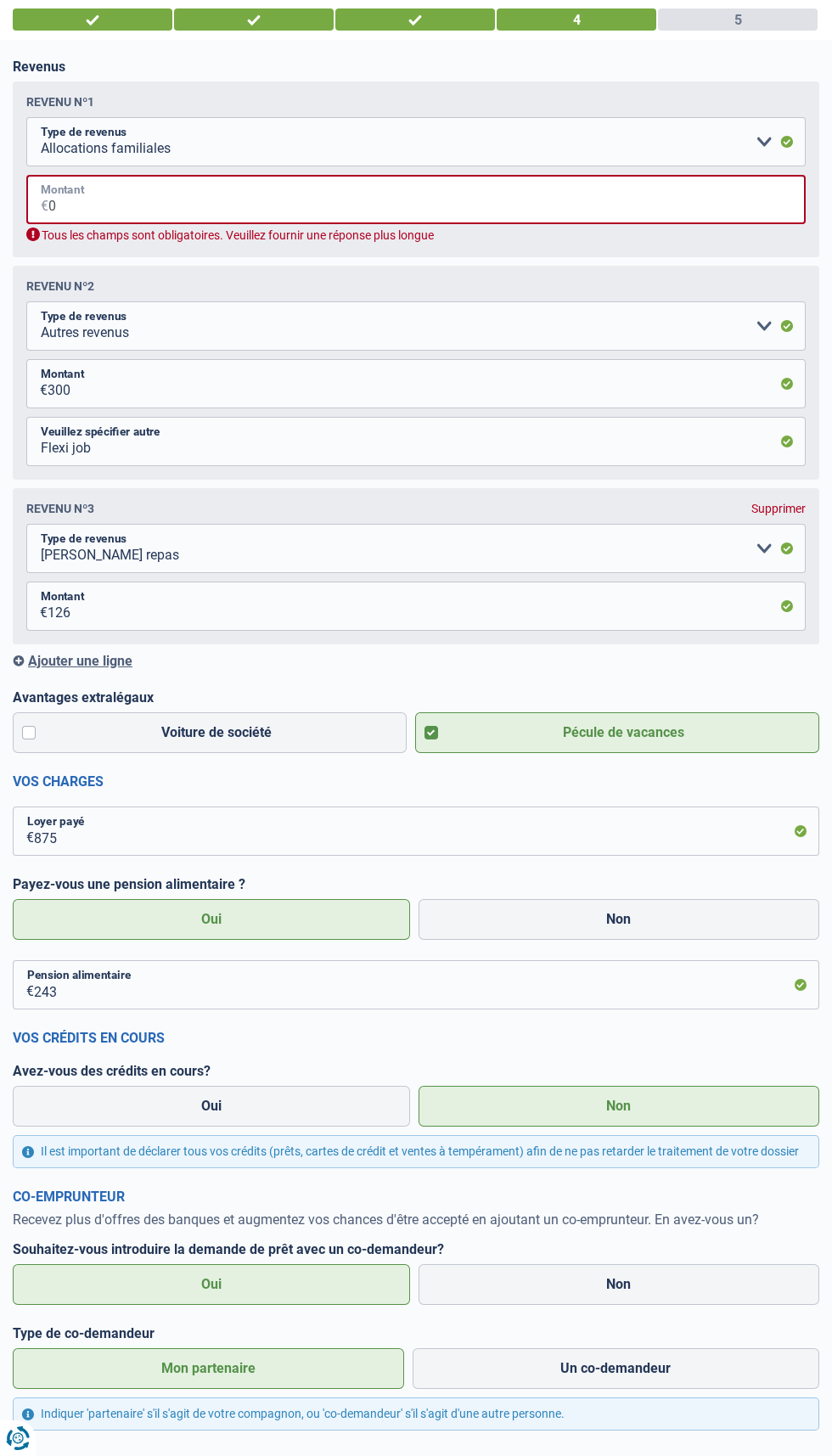
click at [99, 199] on input "0" at bounding box center [426, 199] width 758 height 49
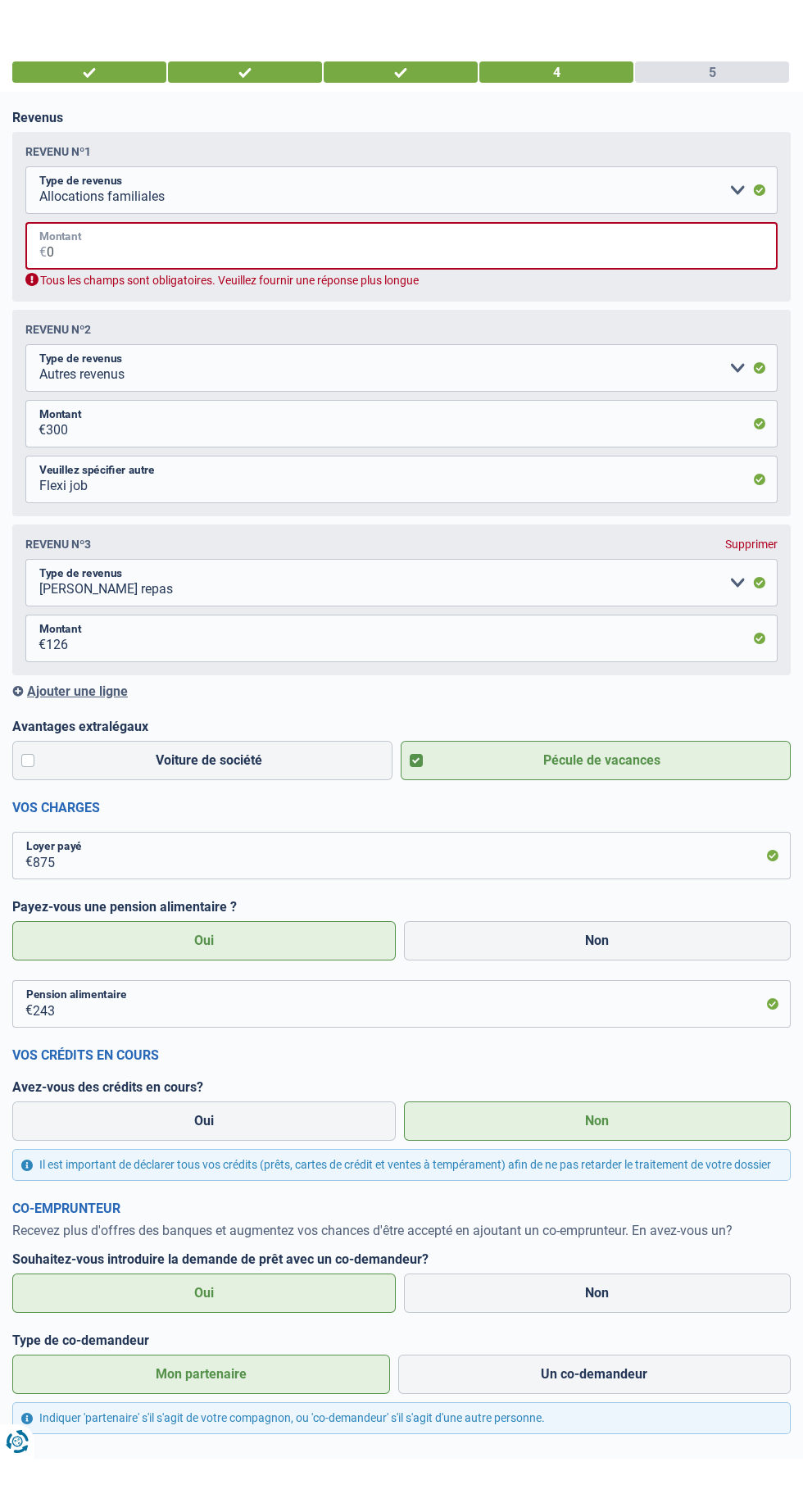
scroll to position [104, 0]
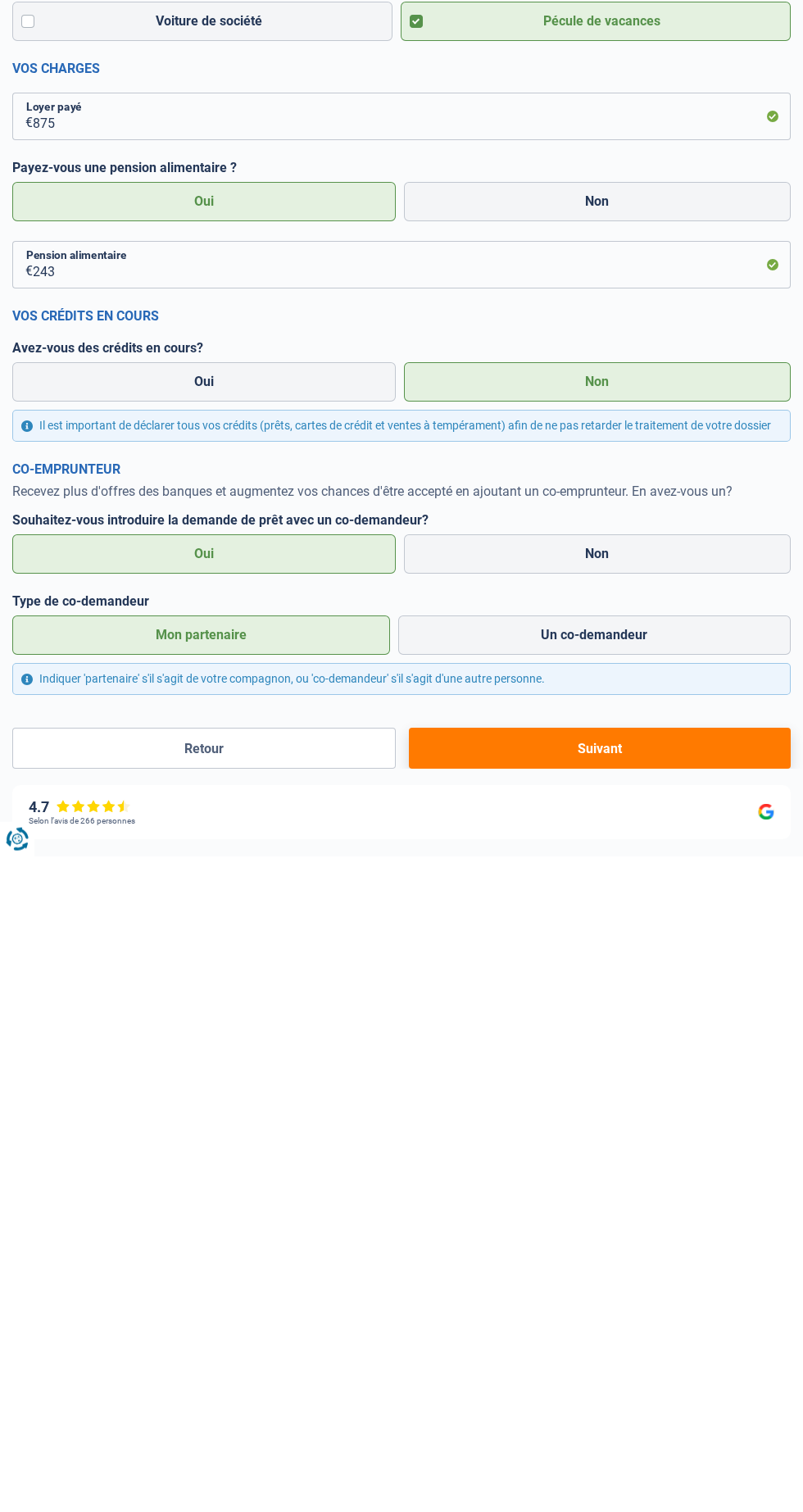
type input "1"
click at [671, 1392] on button "Suivant" at bounding box center [599, 1404] width 382 height 41
